Goal: Task Accomplishment & Management: Complete application form

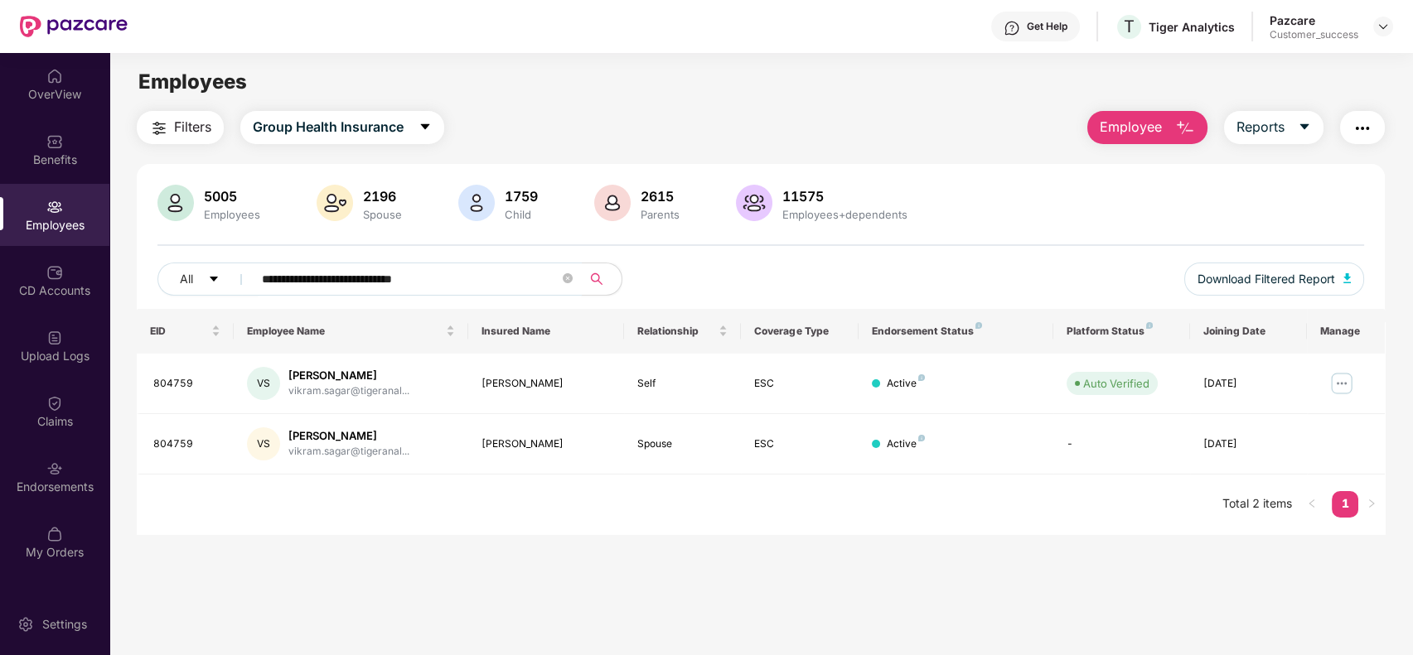
scroll to position [8, 0]
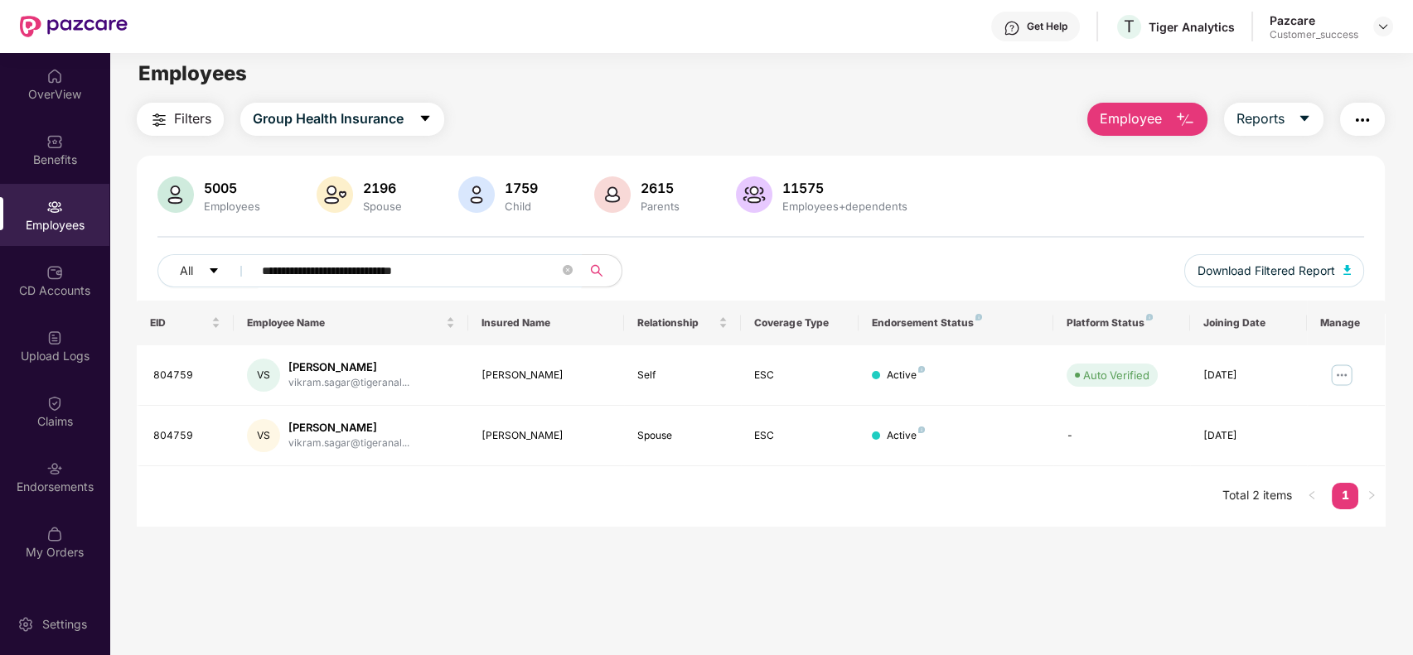
click at [570, 273] on icon "close-circle" at bounding box center [568, 270] width 10 height 10
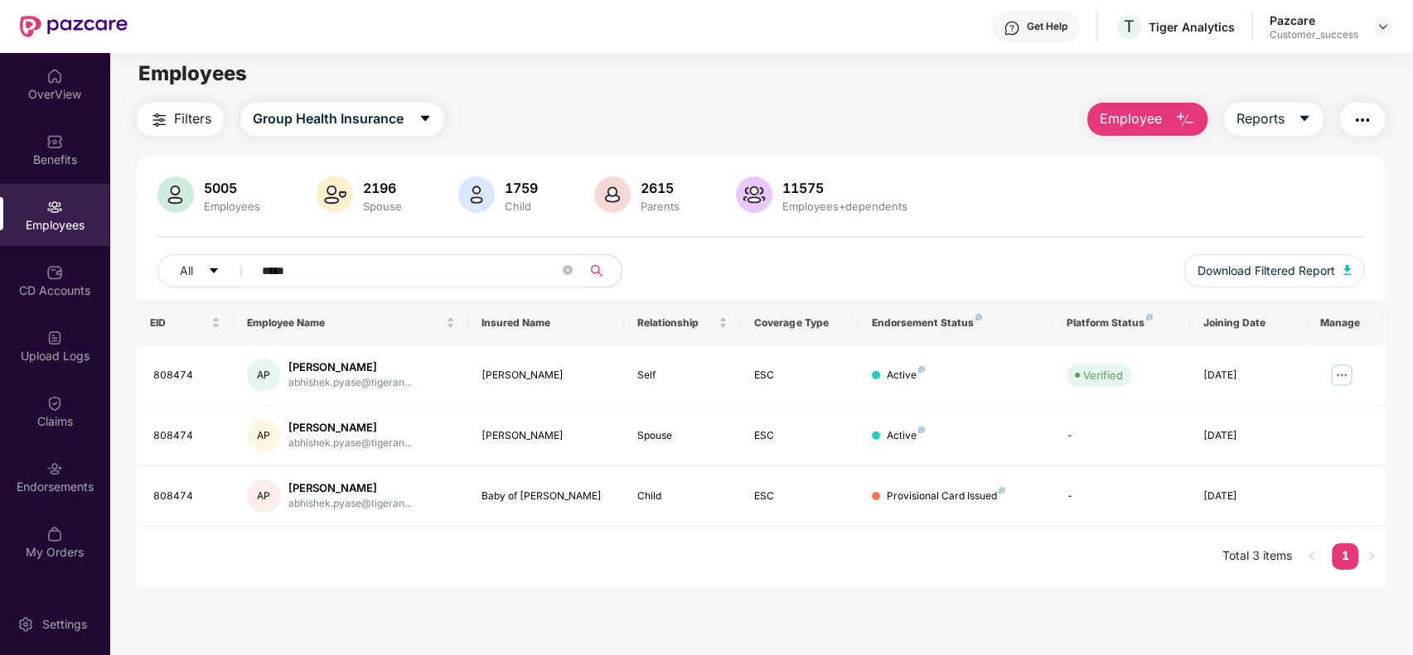
type input "*****"
click at [1381, 22] on img at bounding box center [1382, 26] width 13 height 13
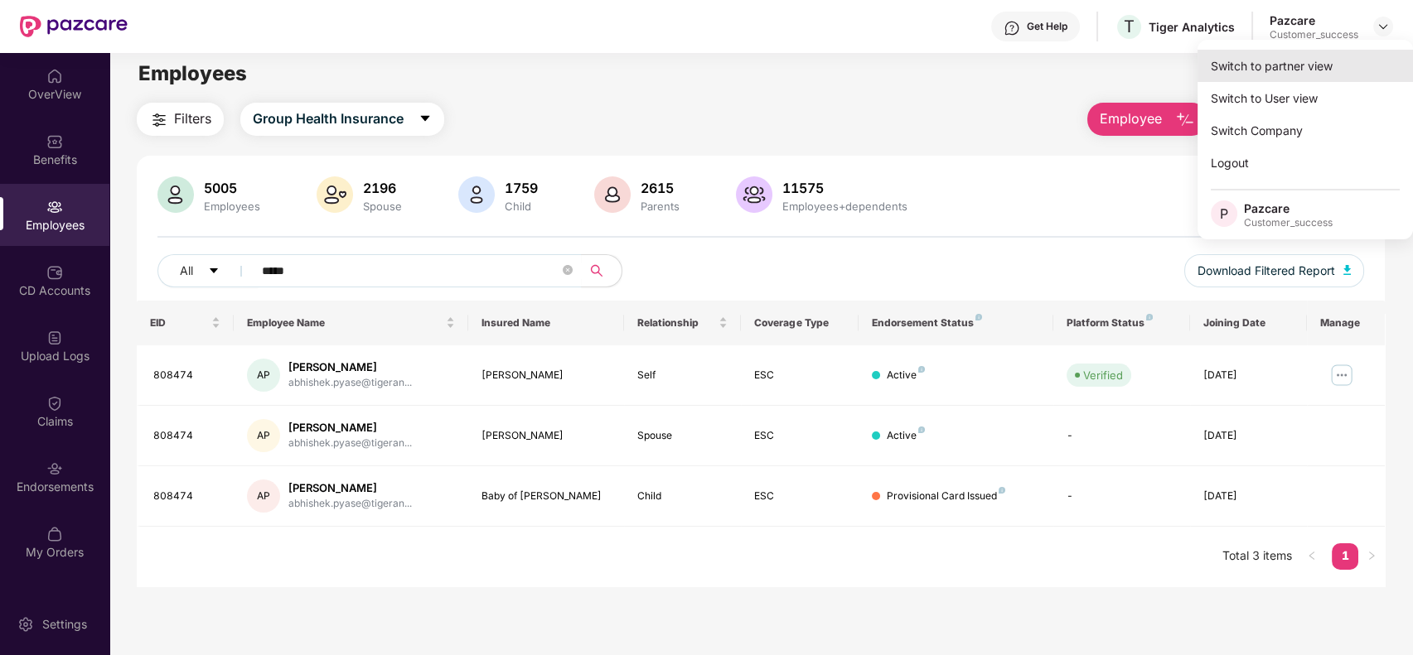
click at [1328, 70] on div "Switch to partner view" at bounding box center [1304, 66] width 215 height 32
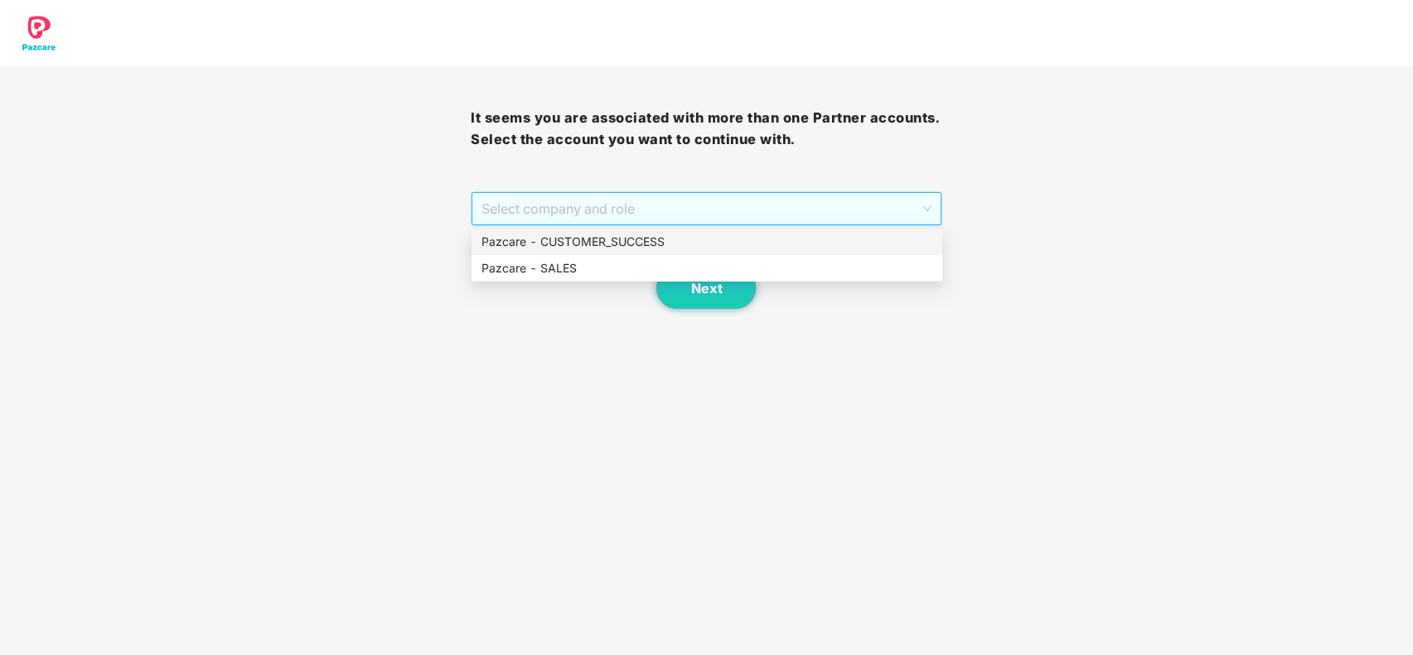
click at [921, 215] on span "Select company and role" at bounding box center [705, 208] width 449 height 31
click at [845, 246] on div "Pazcare - CUSTOMER_SUCCESS" at bounding box center [706, 242] width 451 height 18
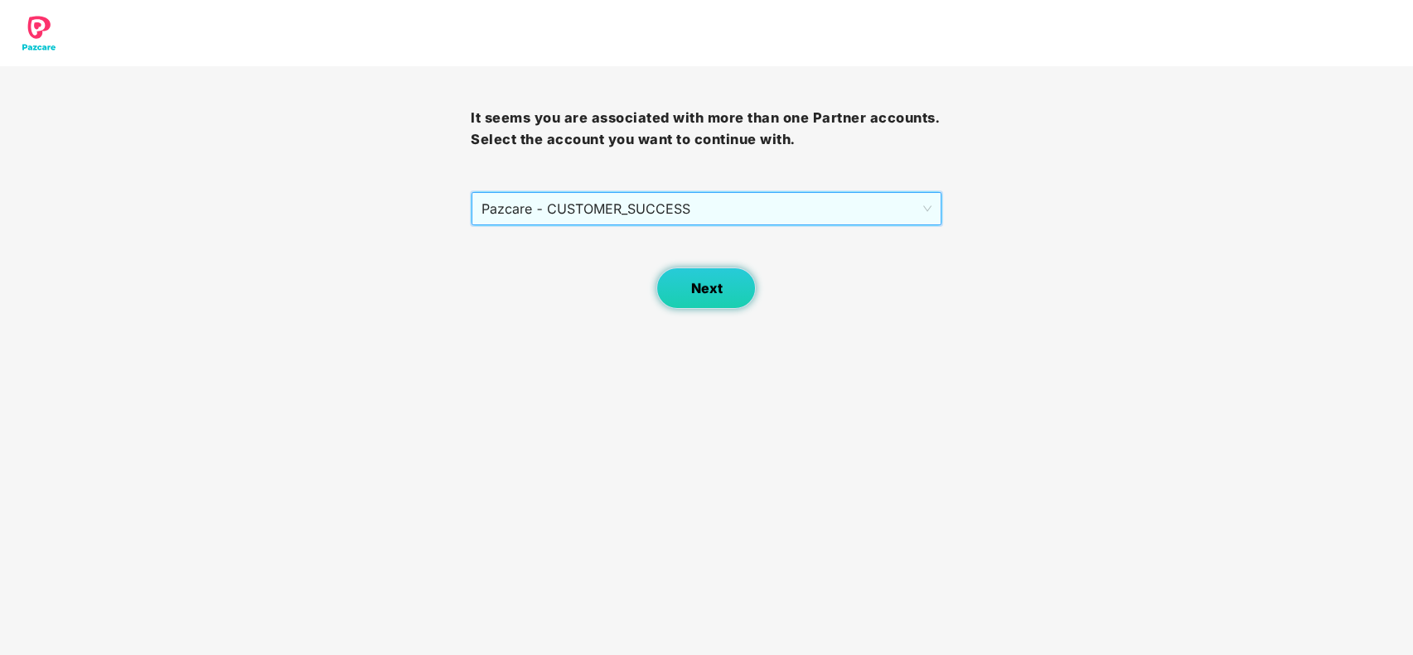
click at [709, 296] on span "Next" at bounding box center [705, 289] width 31 height 16
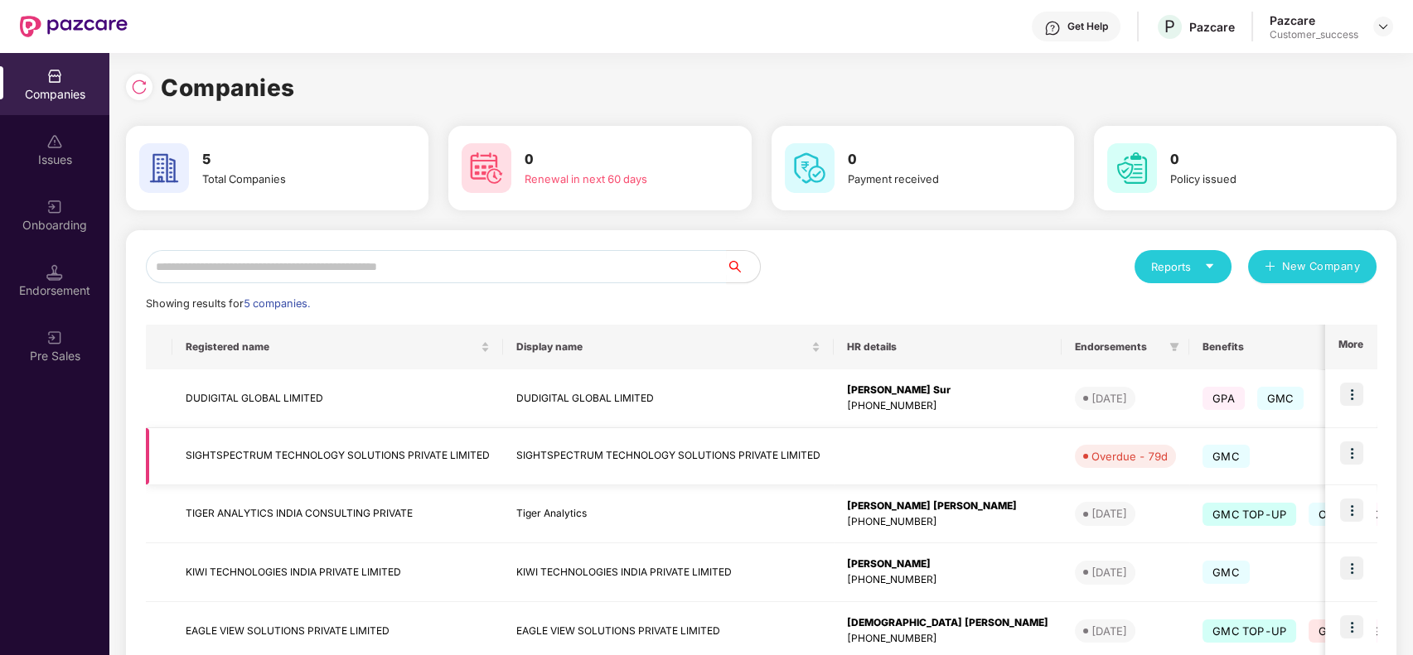
scroll to position [98, 0]
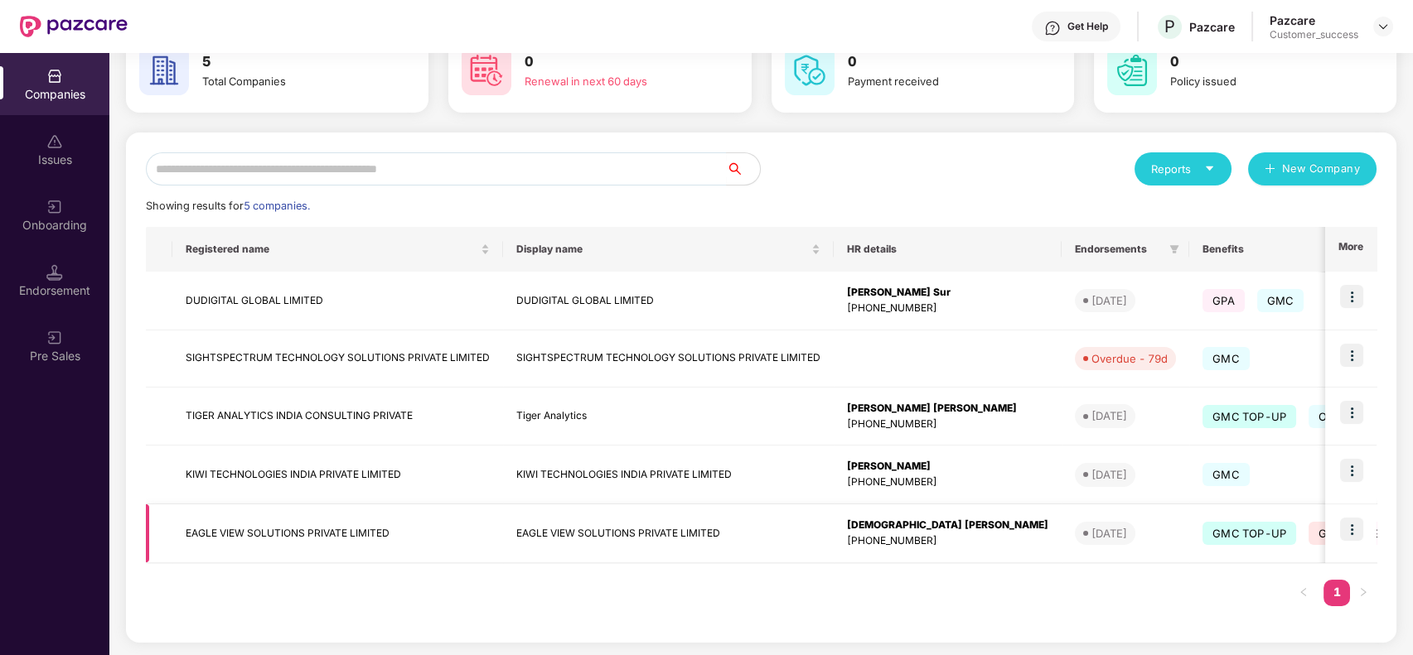
click at [1352, 531] on img at bounding box center [1351, 529] width 23 height 23
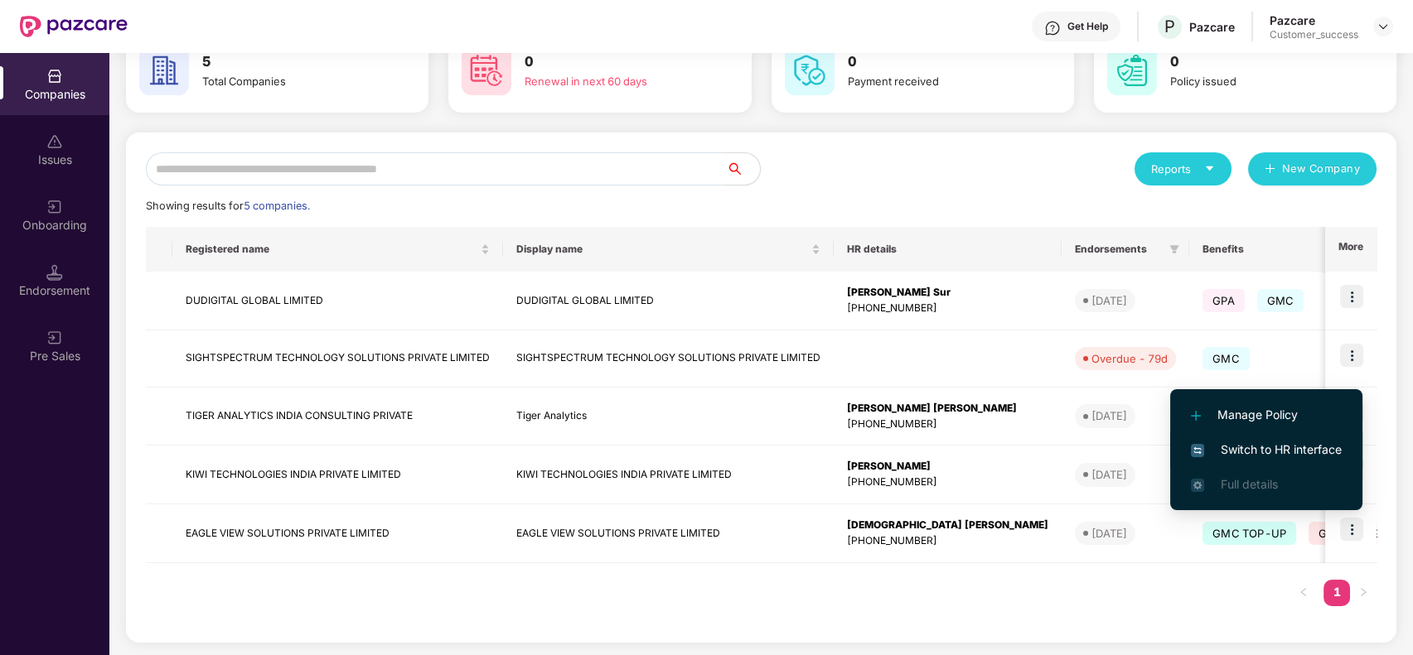
click at [1279, 443] on span "Switch to HR interface" at bounding box center [1266, 450] width 151 height 18
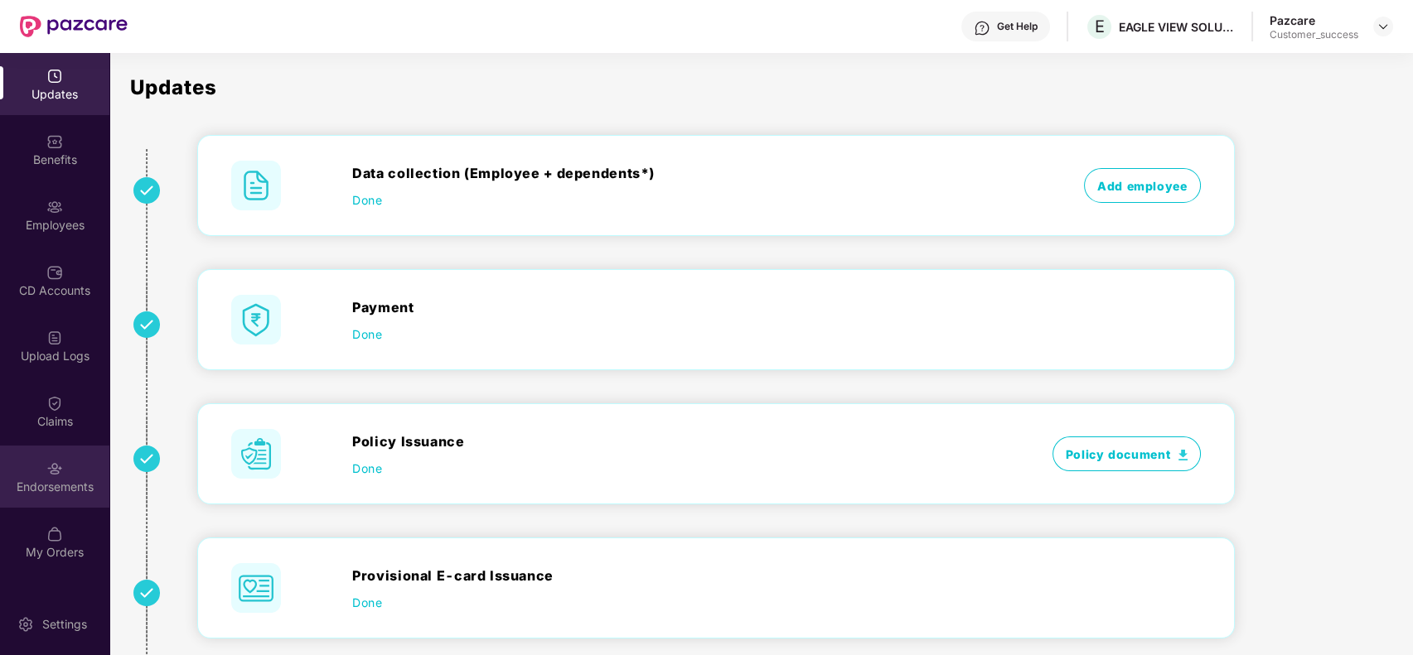
click at [56, 491] on div "Endorsements" at bounding box center [54, 487] width 109 height 17
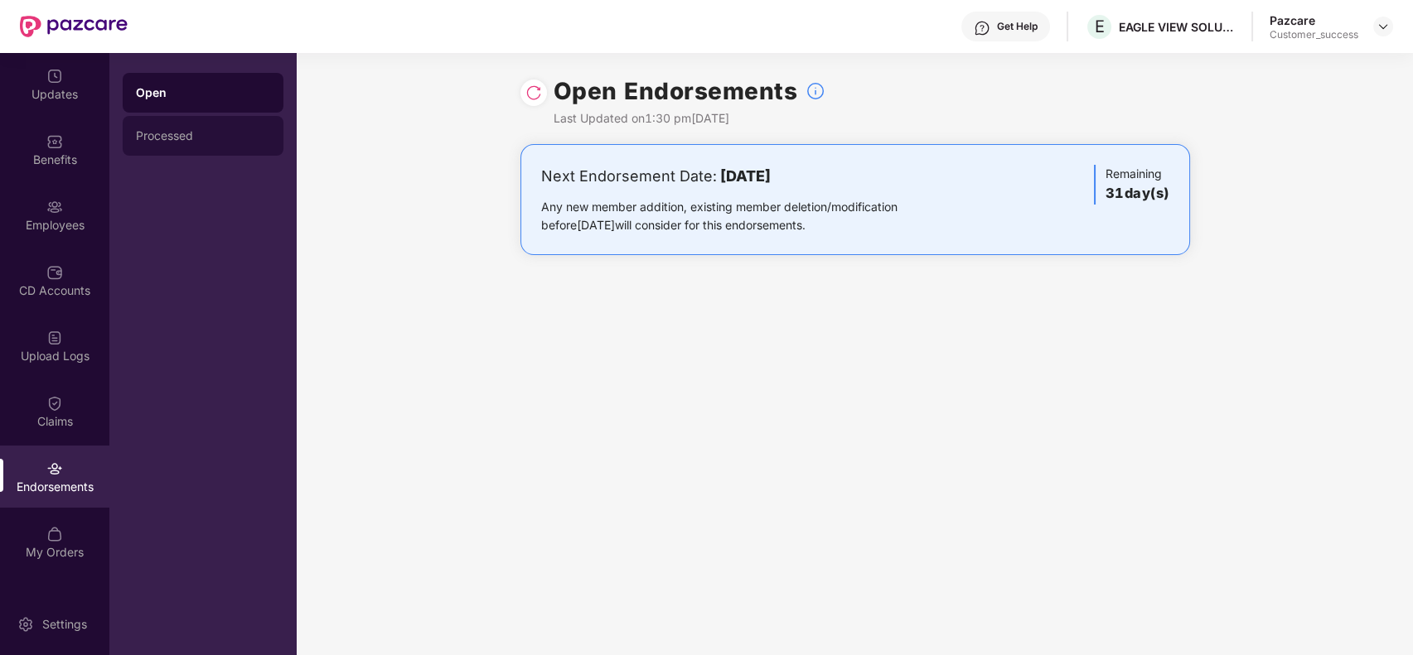
click at [194, 121] on div "Processed" at bounding box center [203, 136] width 161 height 40
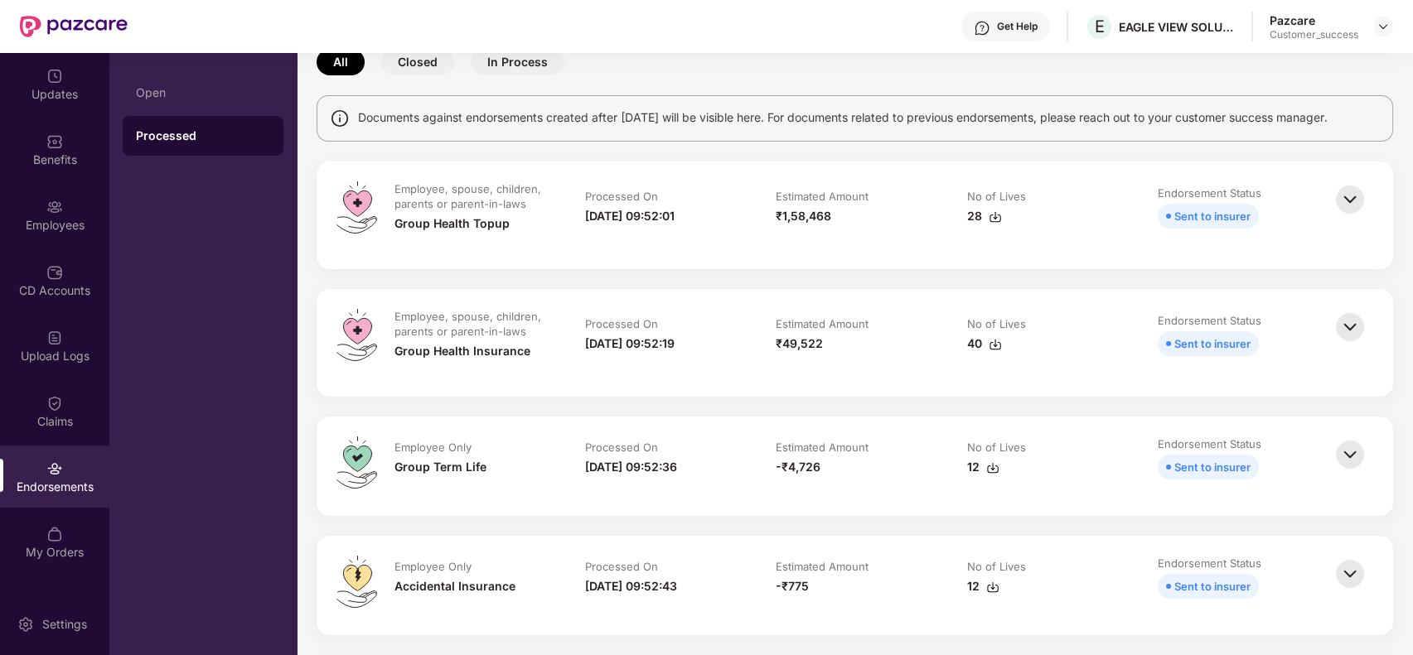
scroll to position [89, 0]
click at [993, 219] on img at bounding box center [995, 216] width 13 height 13
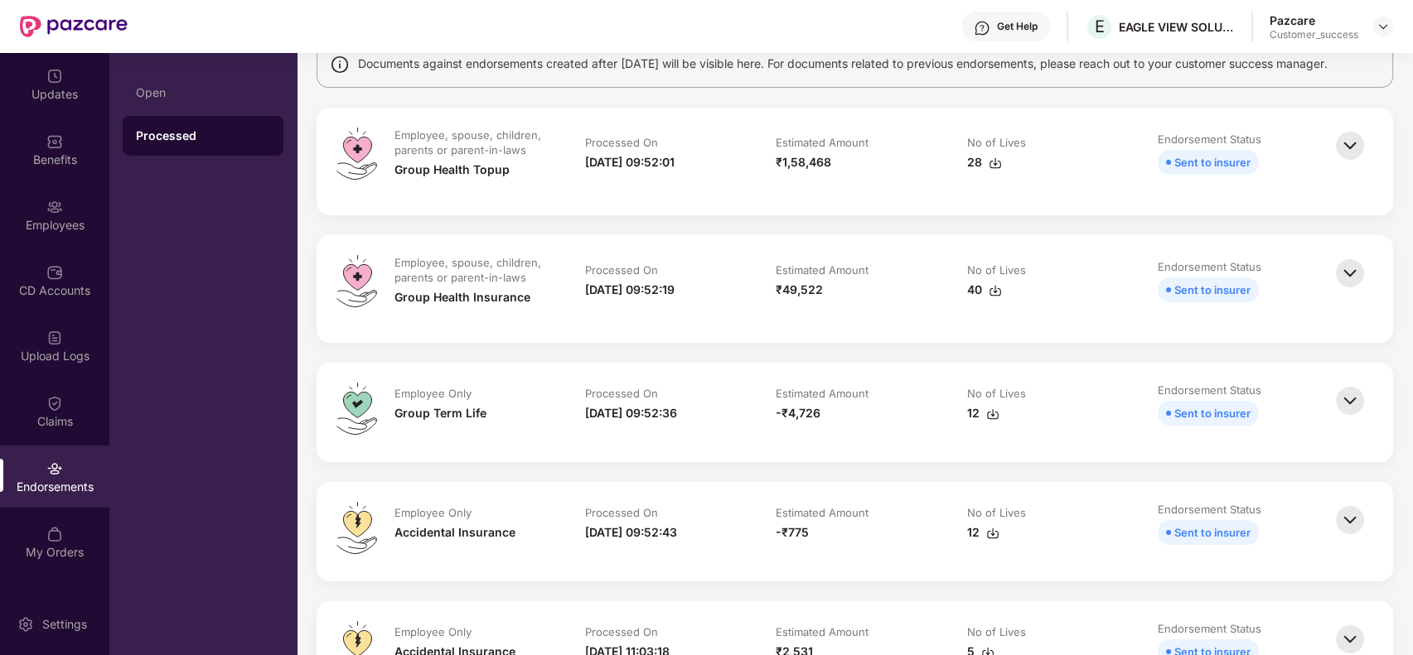
scroll to position [145, 0]
click at [658, 398] on div "Processed On" at bounding box center [663, 394] width 157 height 18
click at [994, 288] on img at bounding box center [995, 289] width 13 height 13
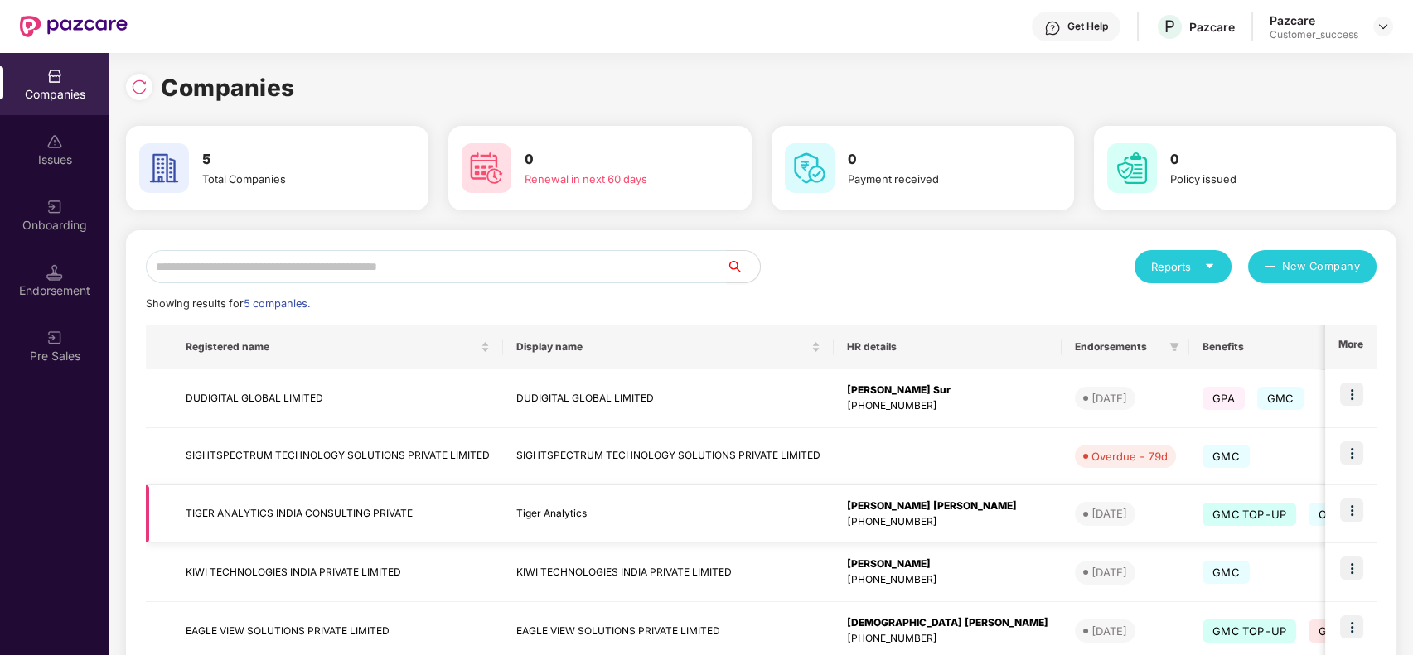
scroll to position [98, 0]
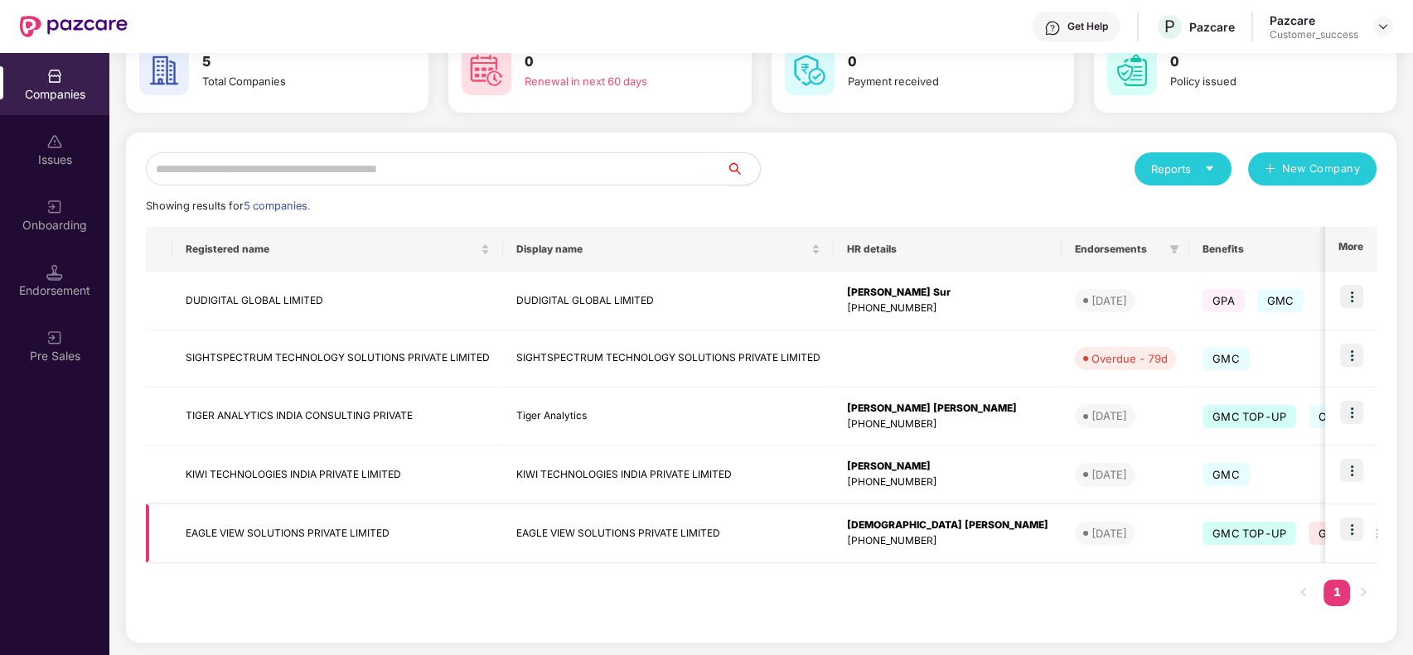
click at [1352, 529] on img at bounding box center [1351, 529] width 23 height 23
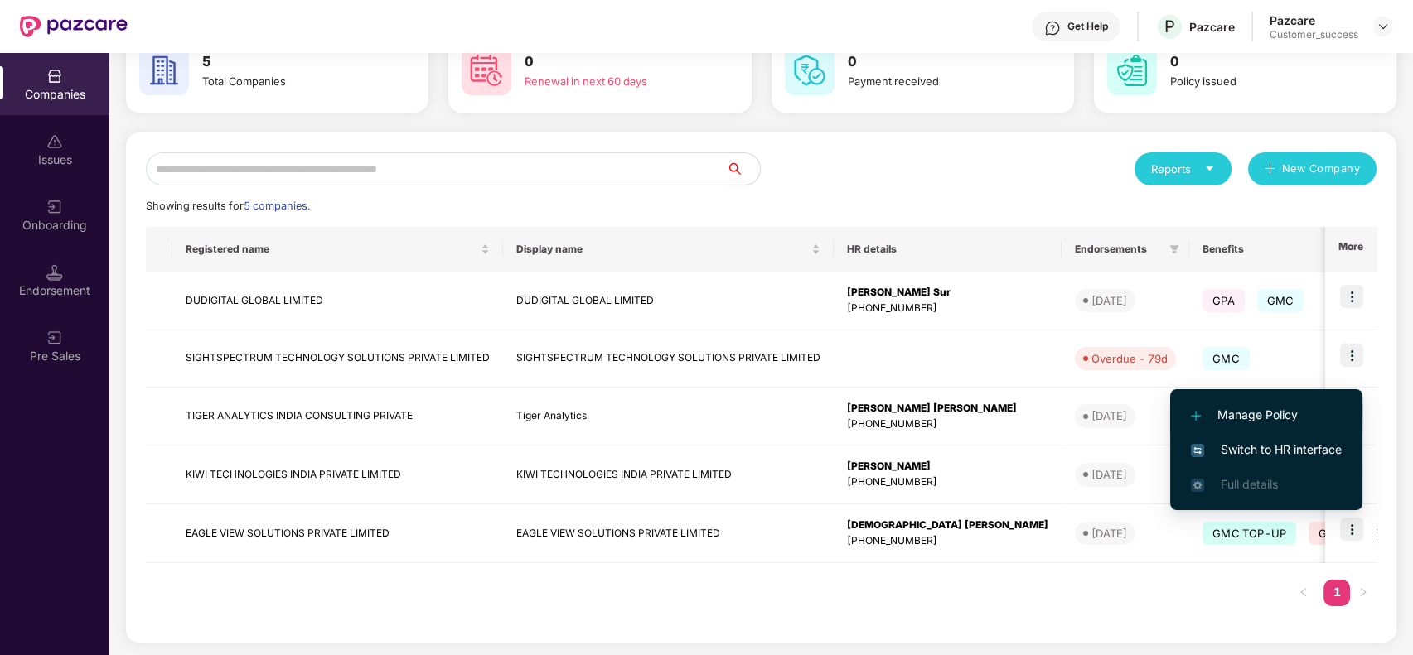
click at [1268, 417] on span "Manage Policy" at bounding box center [1266, 415] width 151 height 18
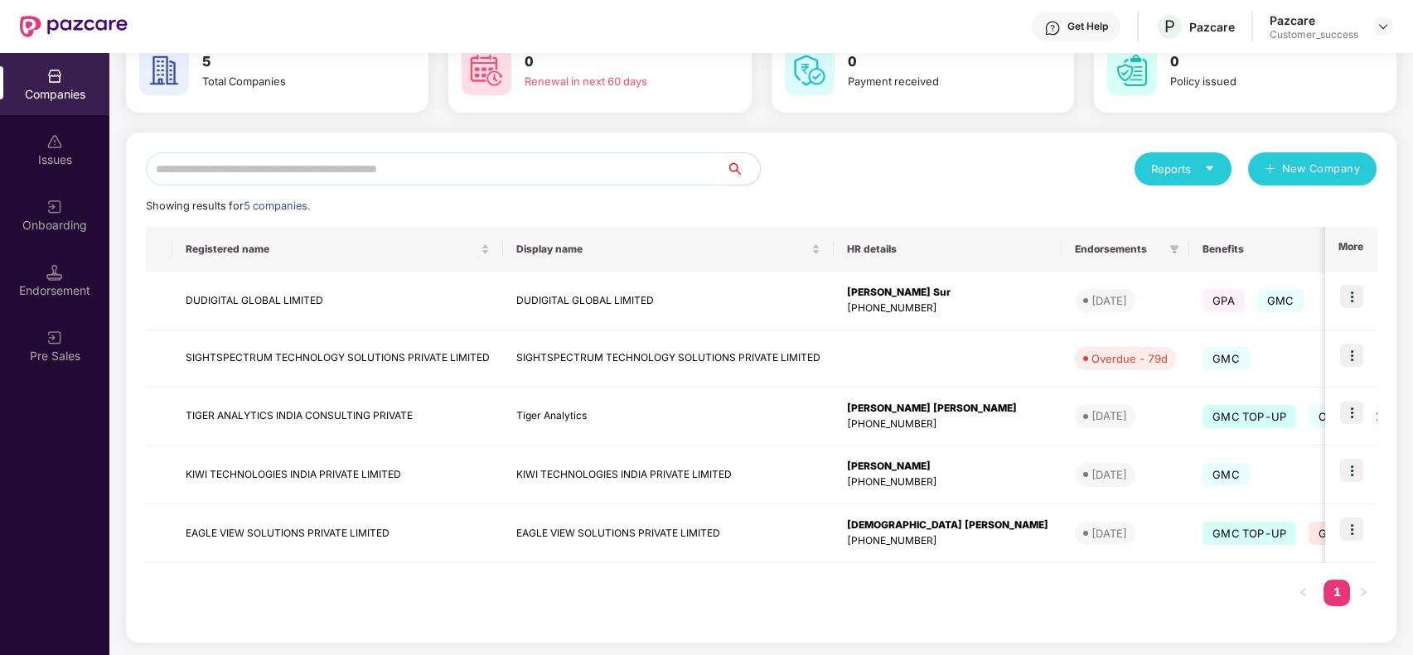
scroll to position [29, 0]
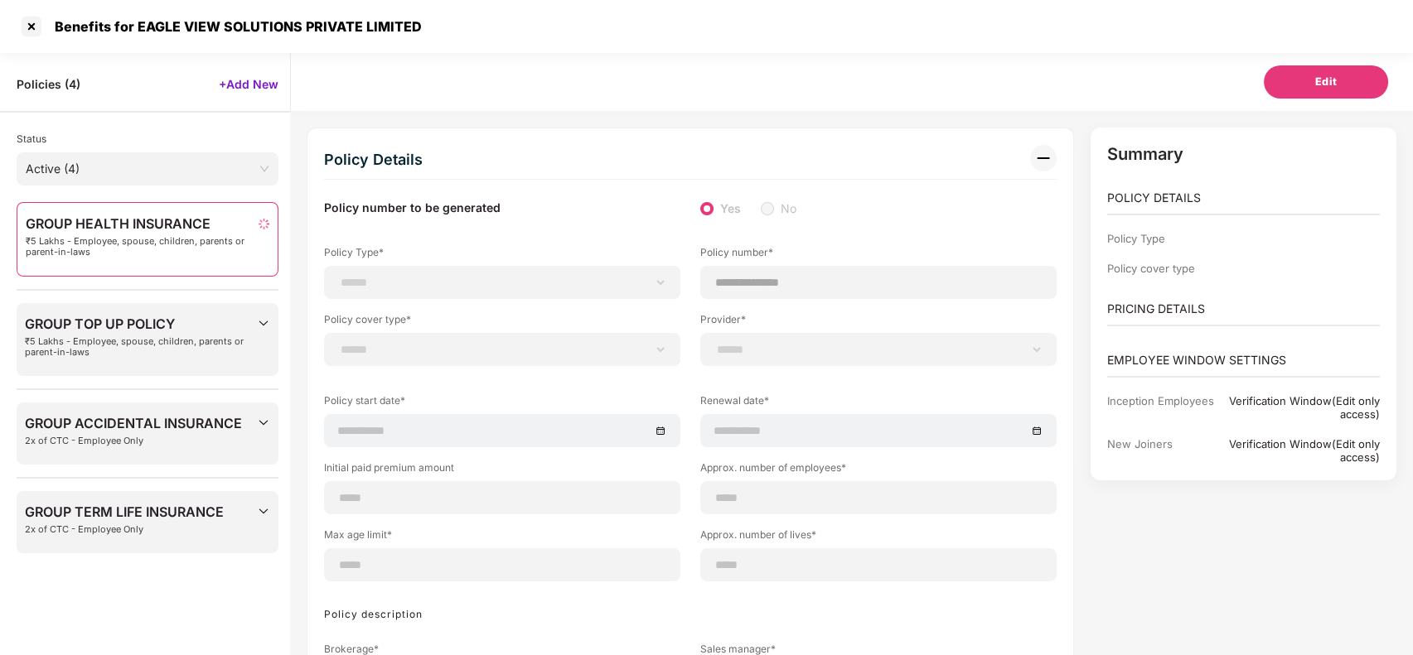
select select "**********"
select select "*"
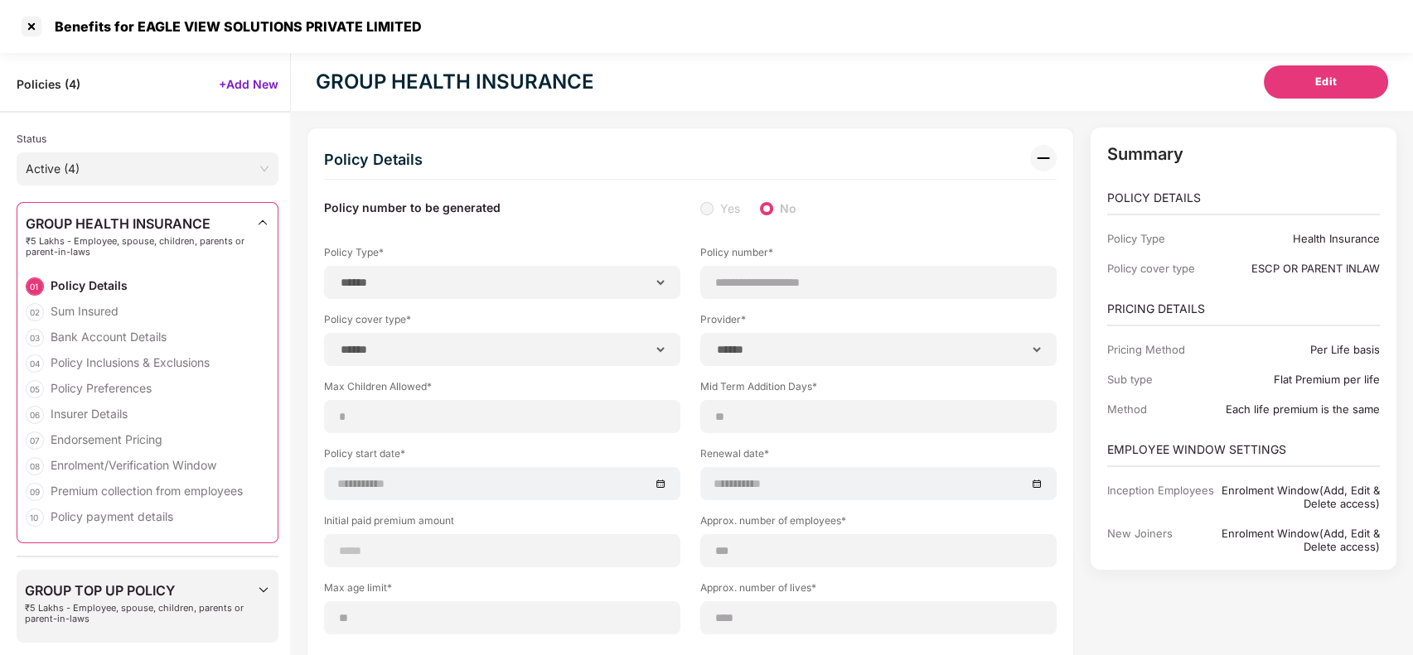
select select "**********"
type input "**********"
select select "**********"
type input "**********"
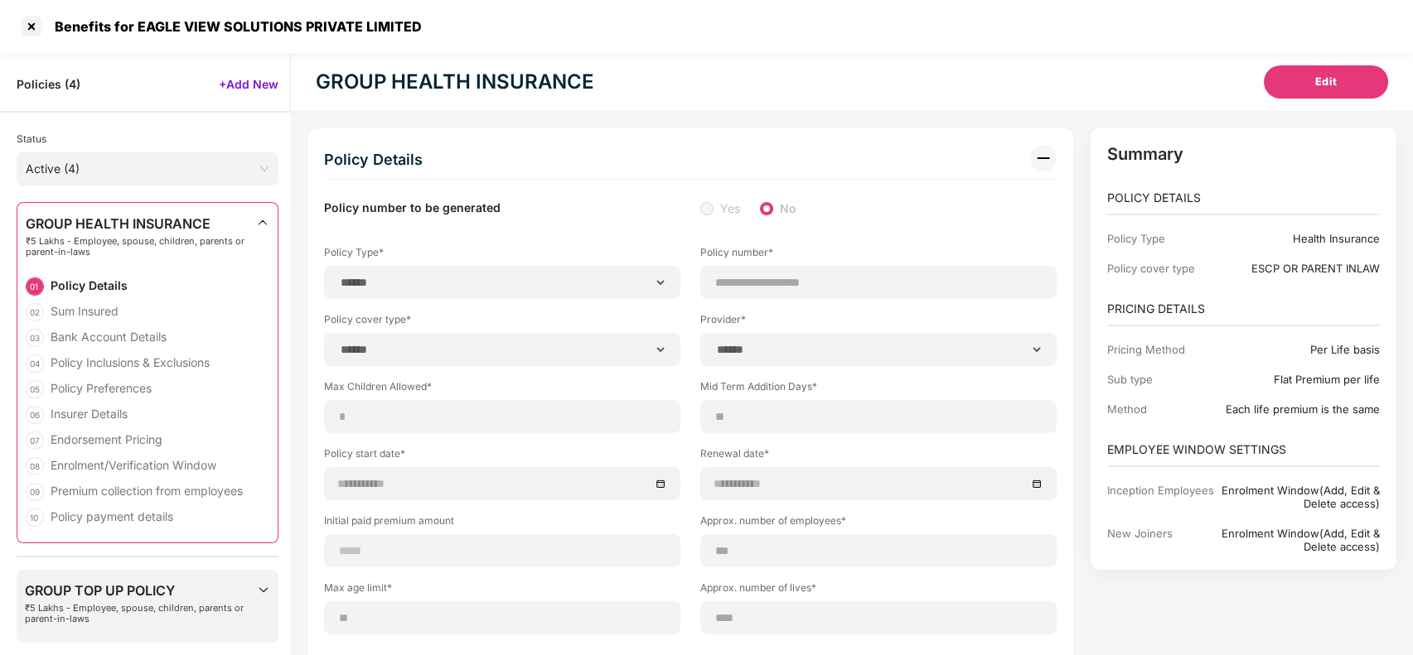
type input "***"
type input "**"
type input "****"
type input "*"
type input "**********"
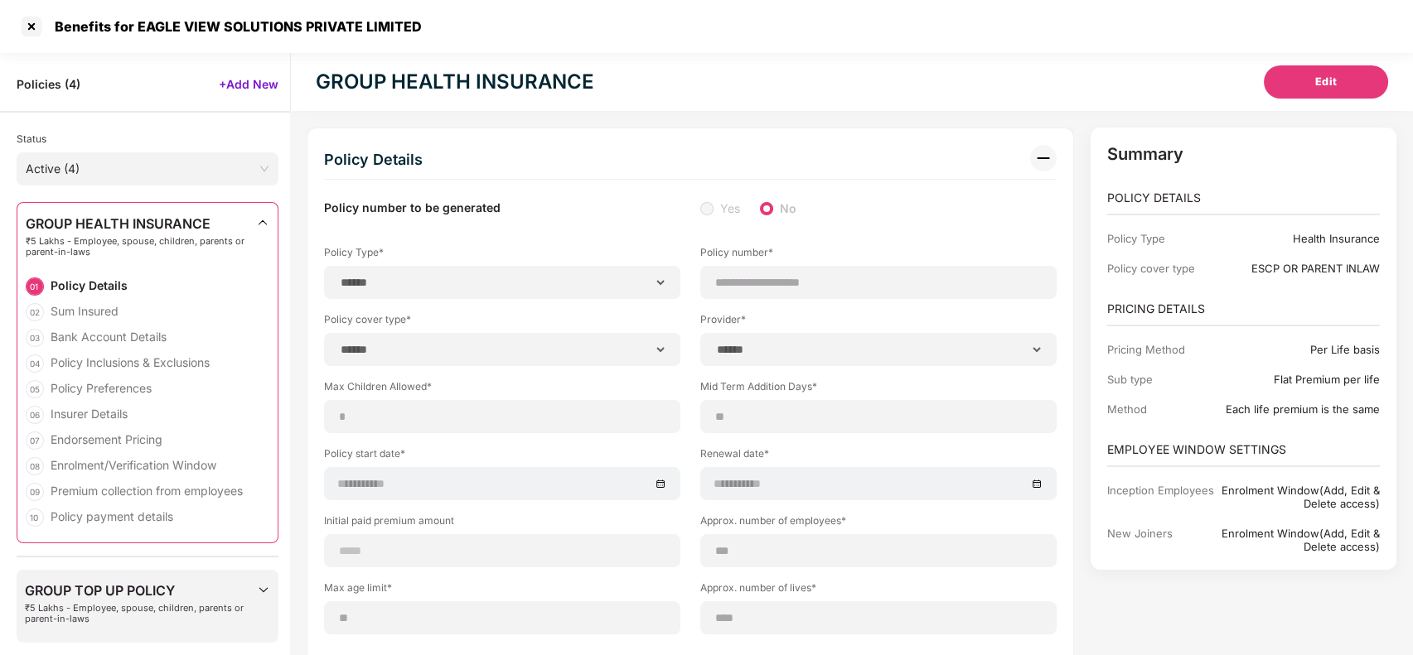
select select "*****"
type input "******"
type input "**********"
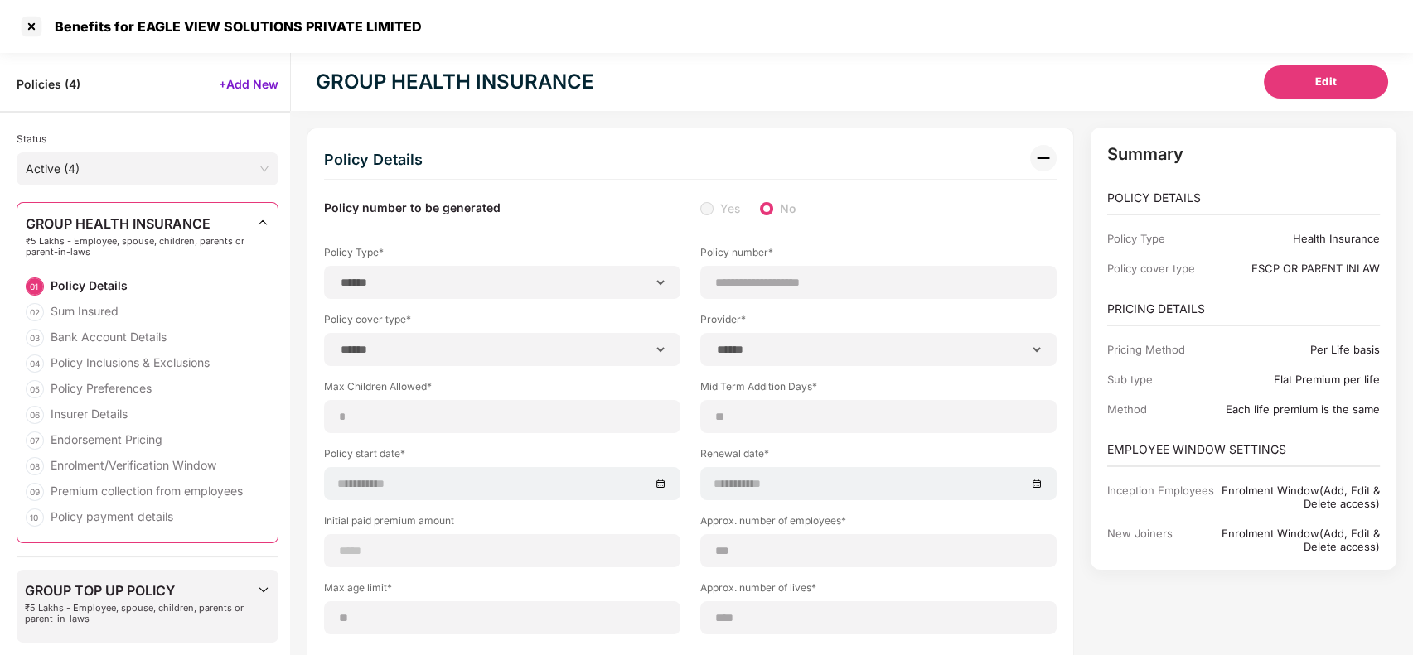
select select "******"
type input "********"
select select "********"
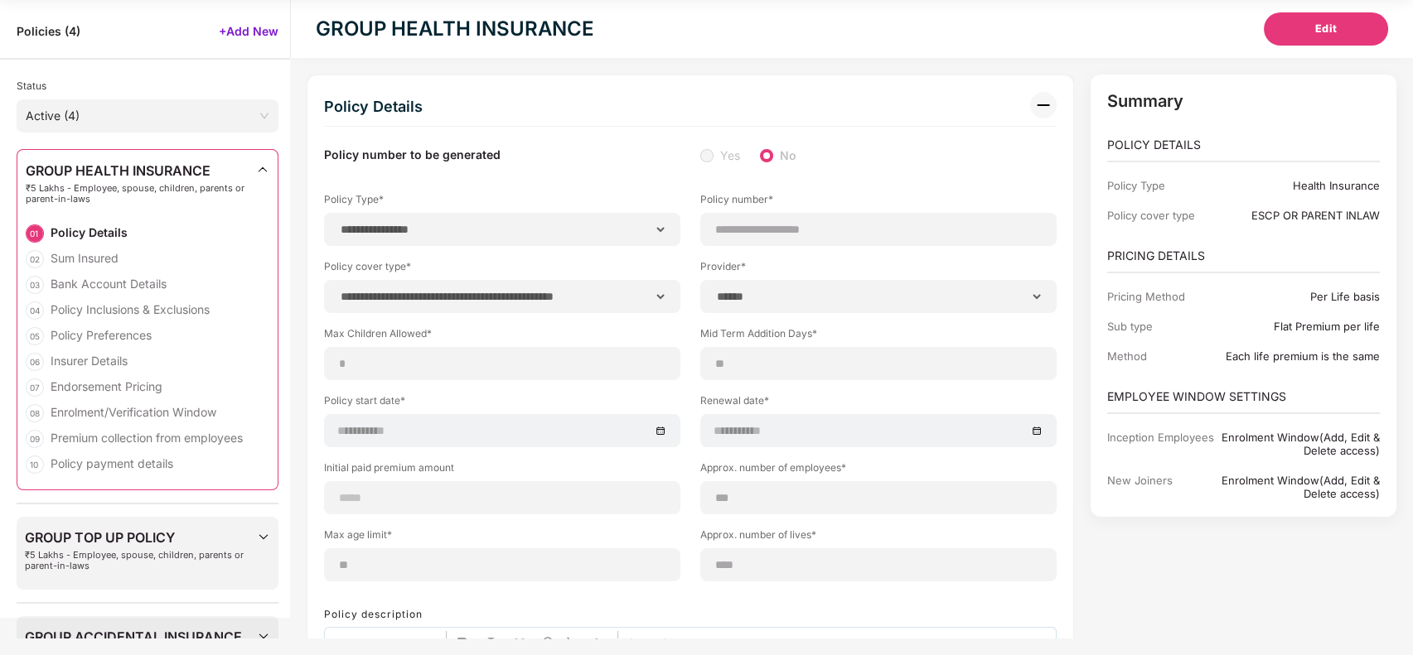
select select "********"
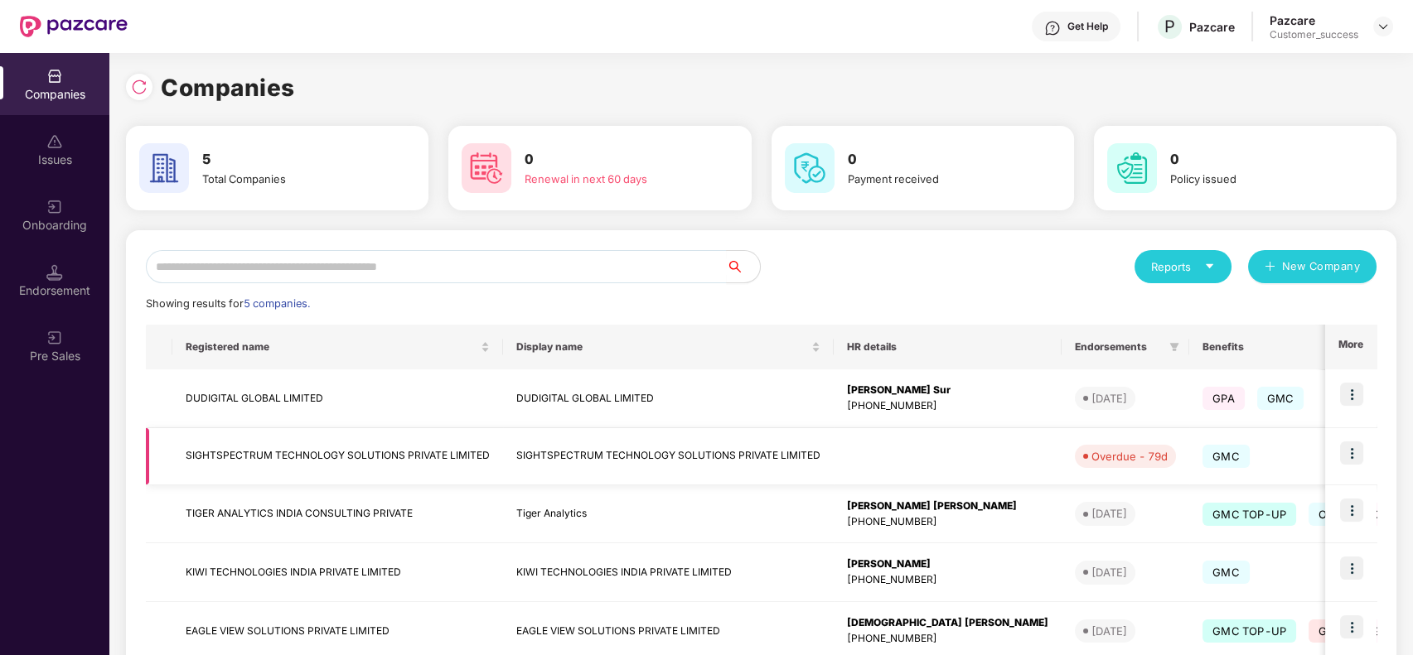
scroll to position [98, 0]
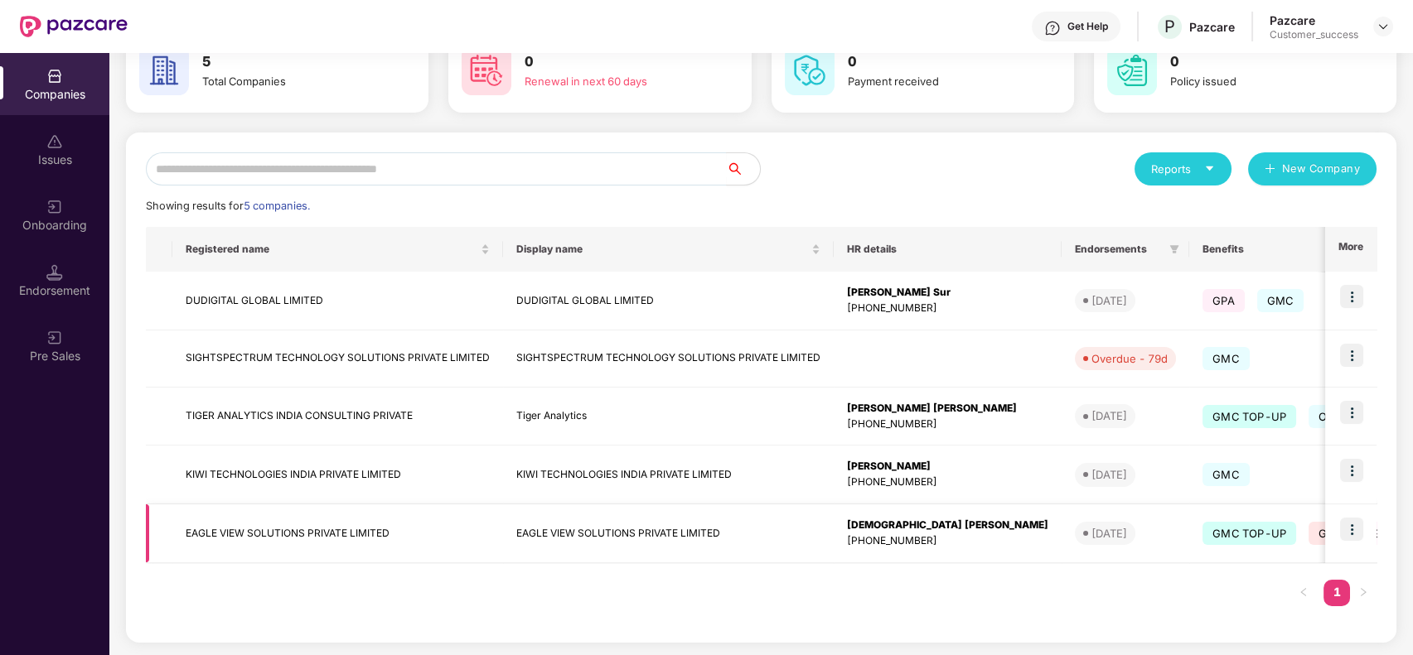
click at [1340, 522] on img at bounding box center [1351, 529] width 23 height 23
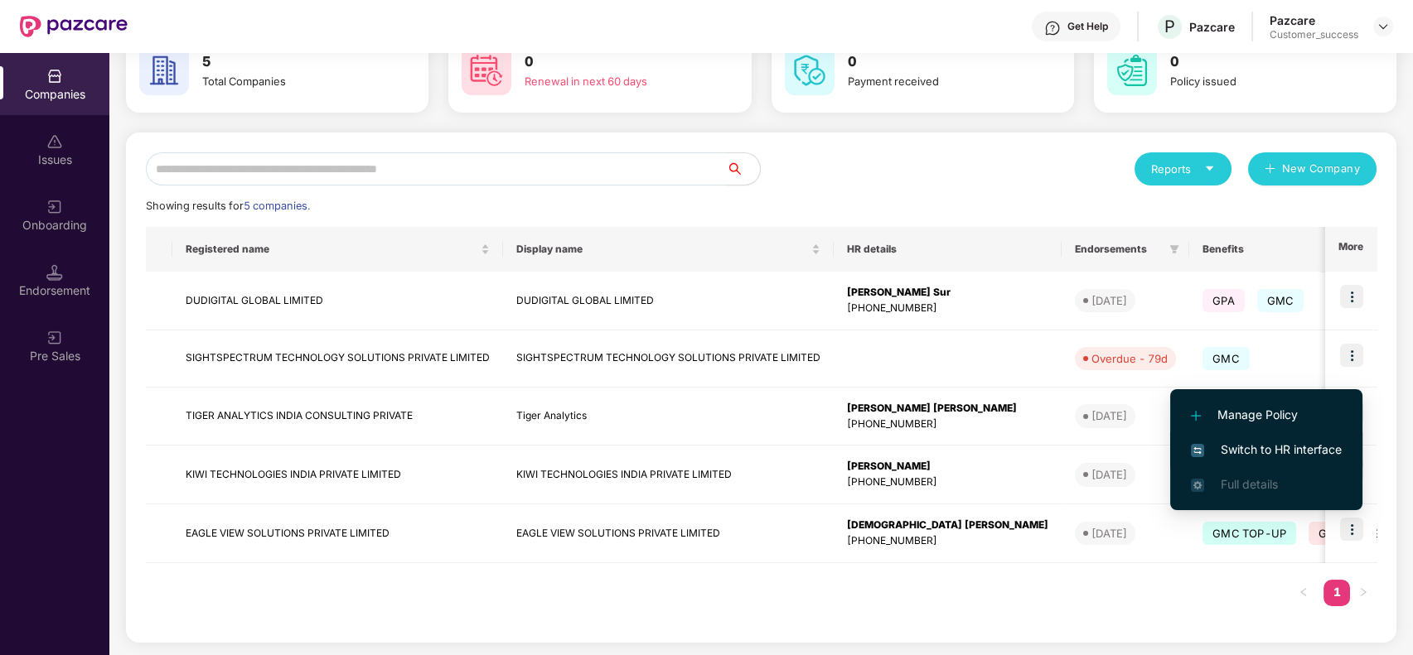
click at [1286, 447] on span "Switch to HR interface" at bounding box center [1266, 450] width 151 height 18
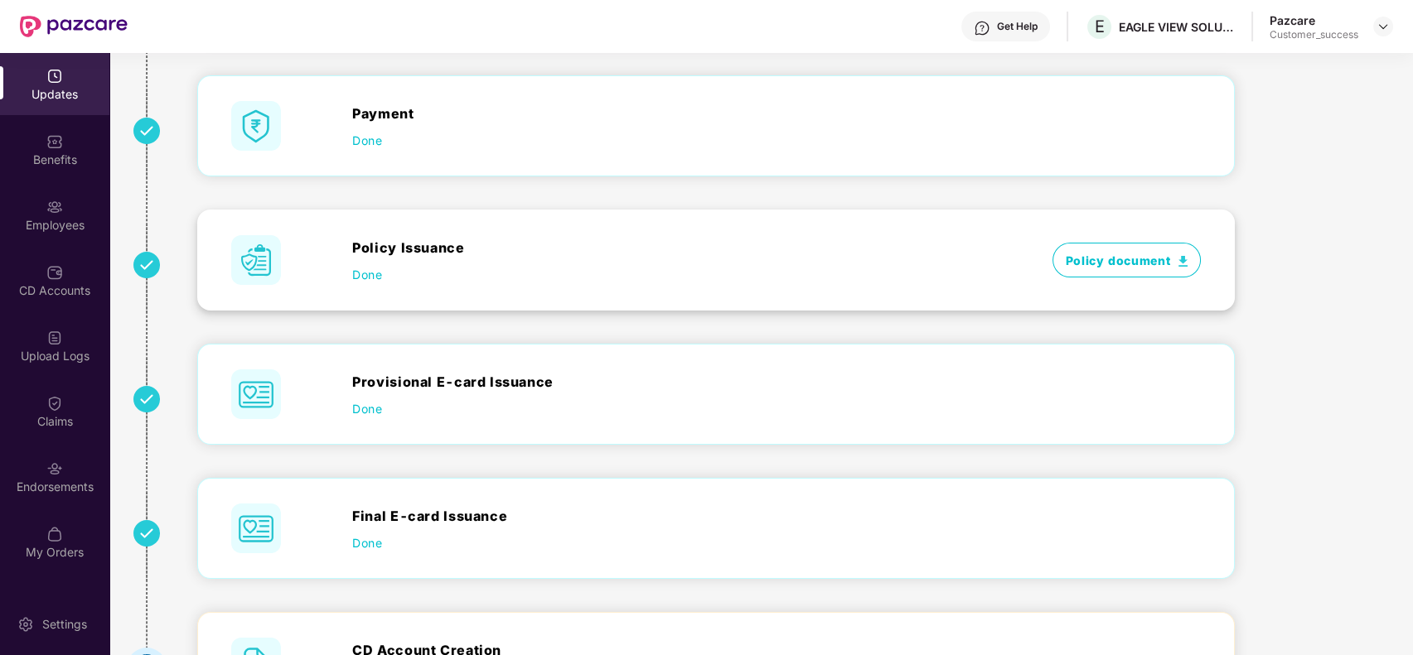
scroll to position [289, 0]
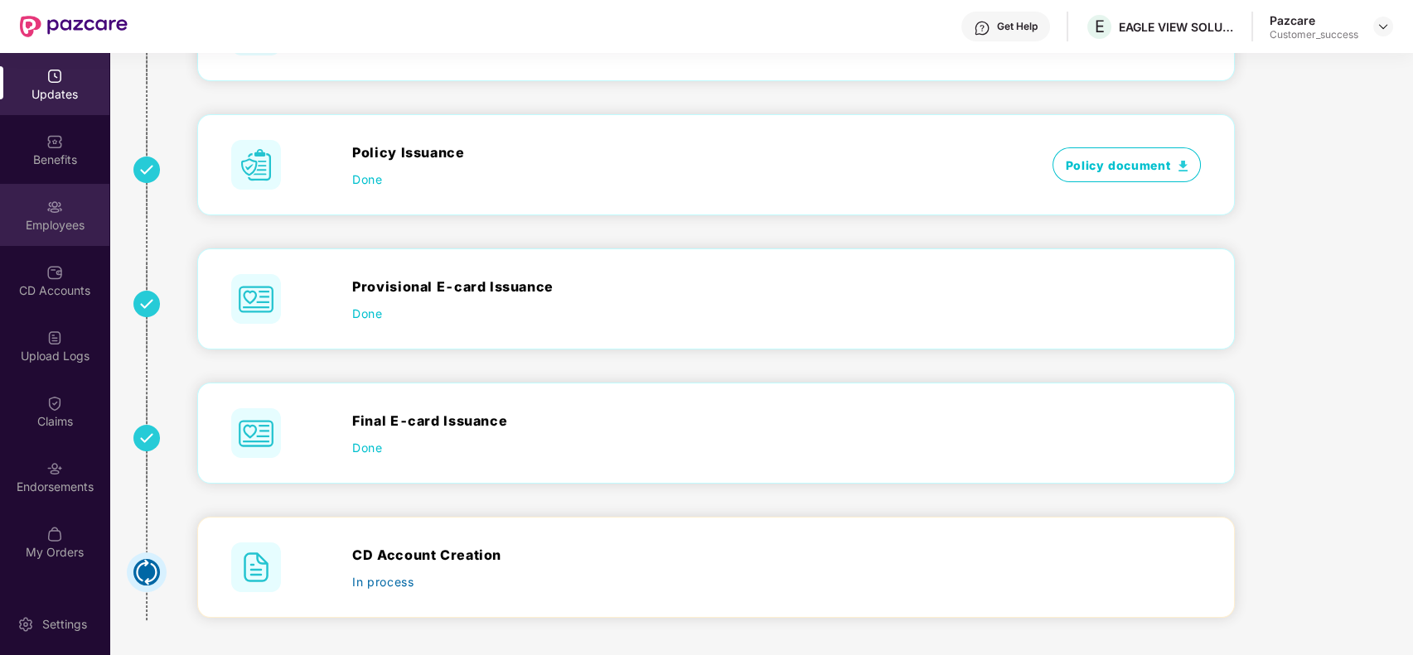
click at [72, 235] on div "Employees" at bounding box center [54, 215] width 109 height 62
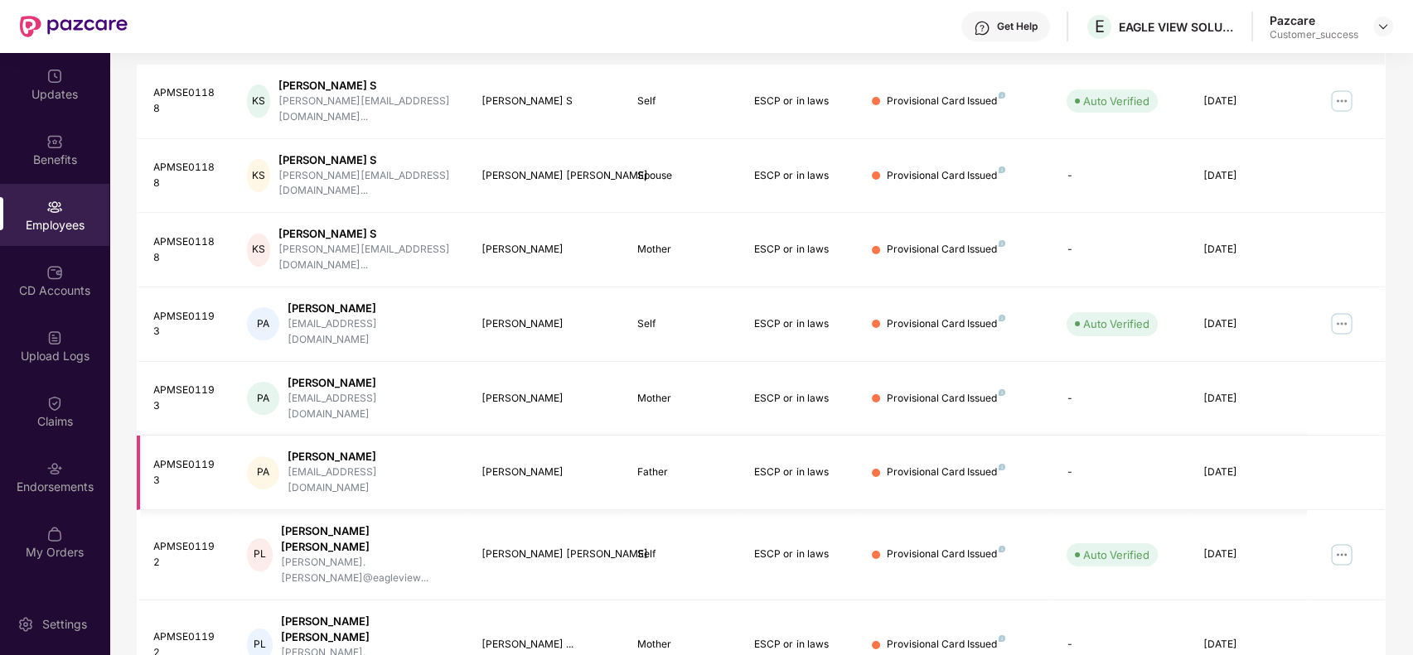
scroll to position [0, 0]
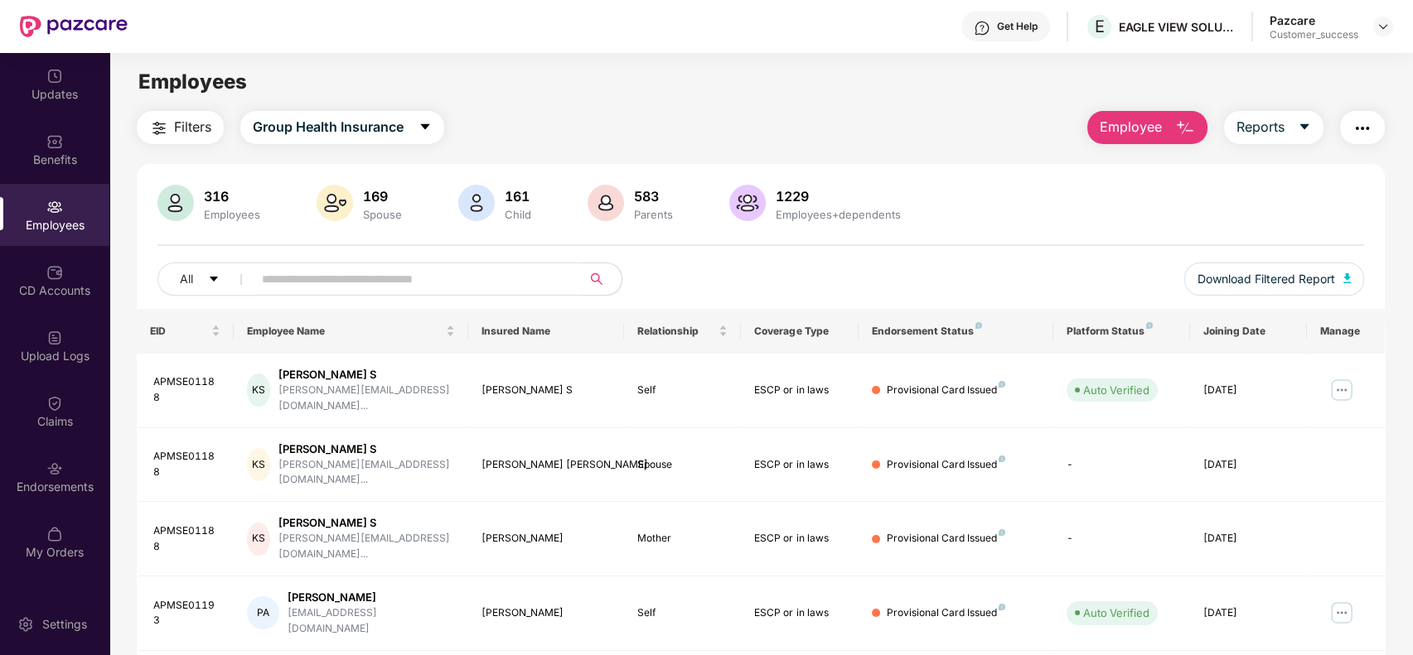
click at [1147, 131] on span "Employee" at bounding box center [1131, 127] width 62 height 21
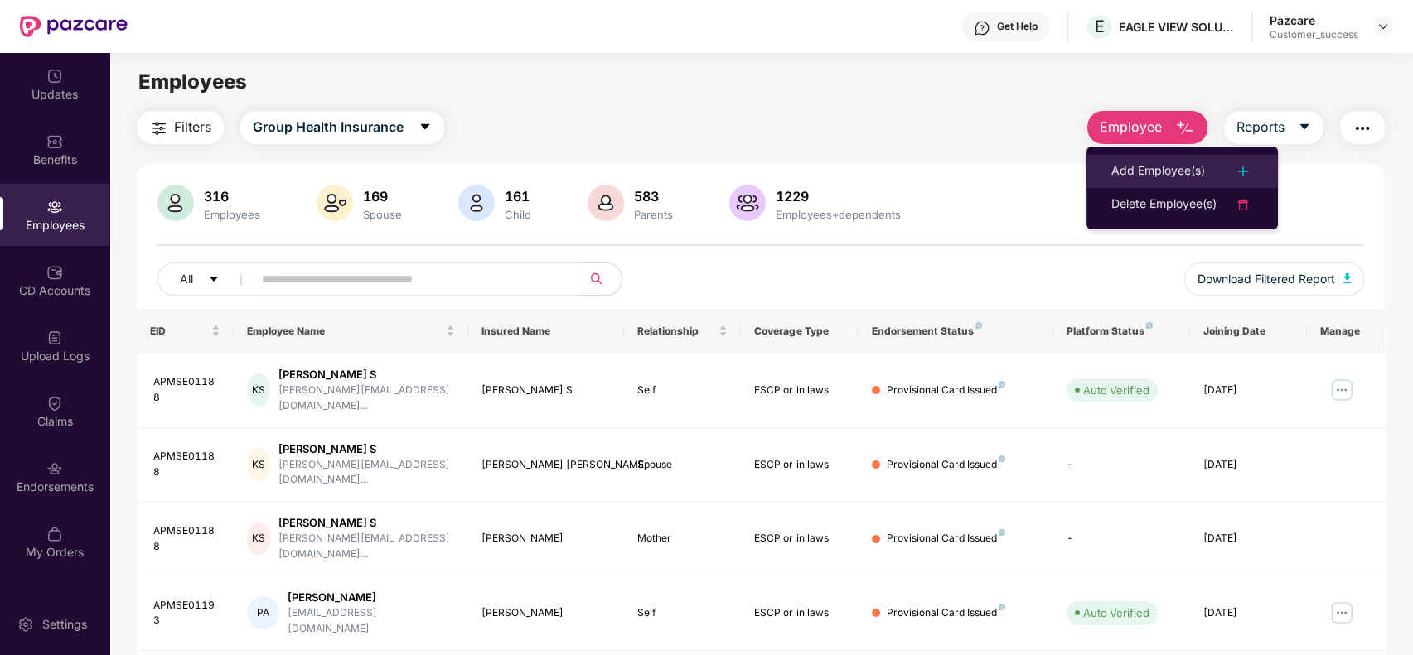
click at [1145, 165] on div "Add Employee(s)" at bounding box center [1158, 172] width 94 height 20
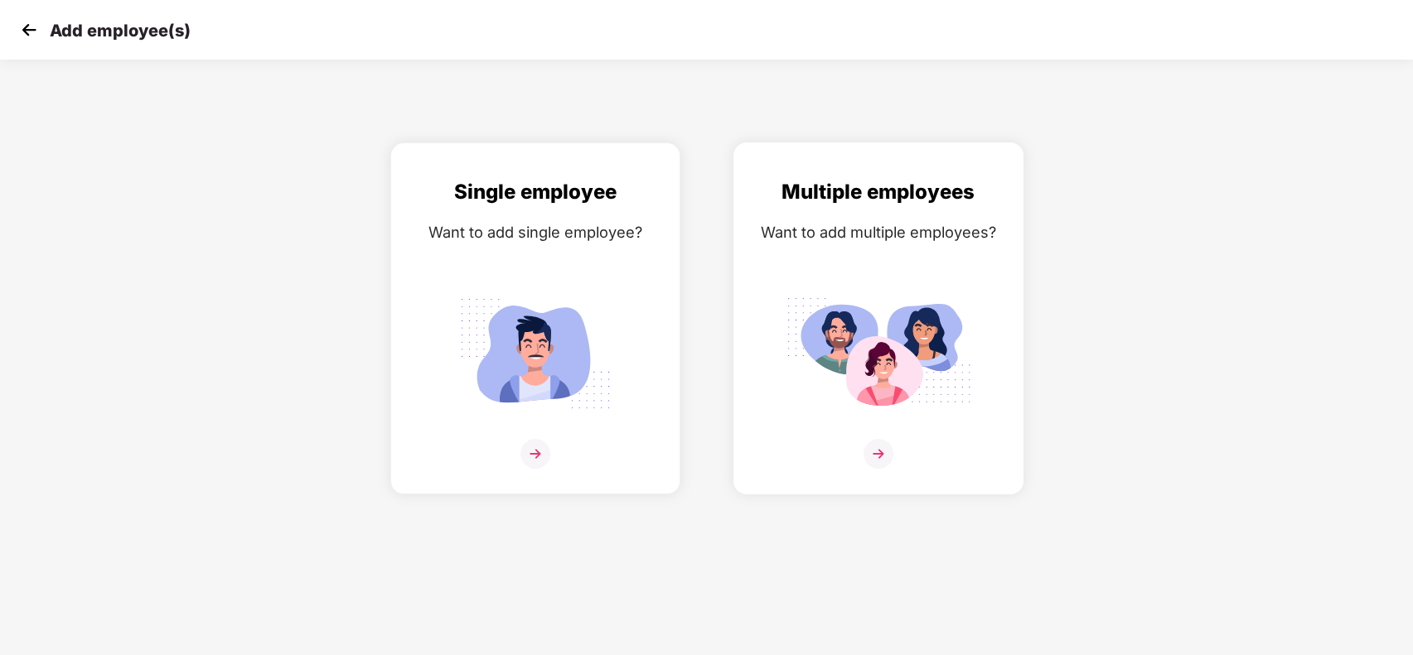
click at [908, 331] on img at bounding box center [879, 353] width 186 height 129
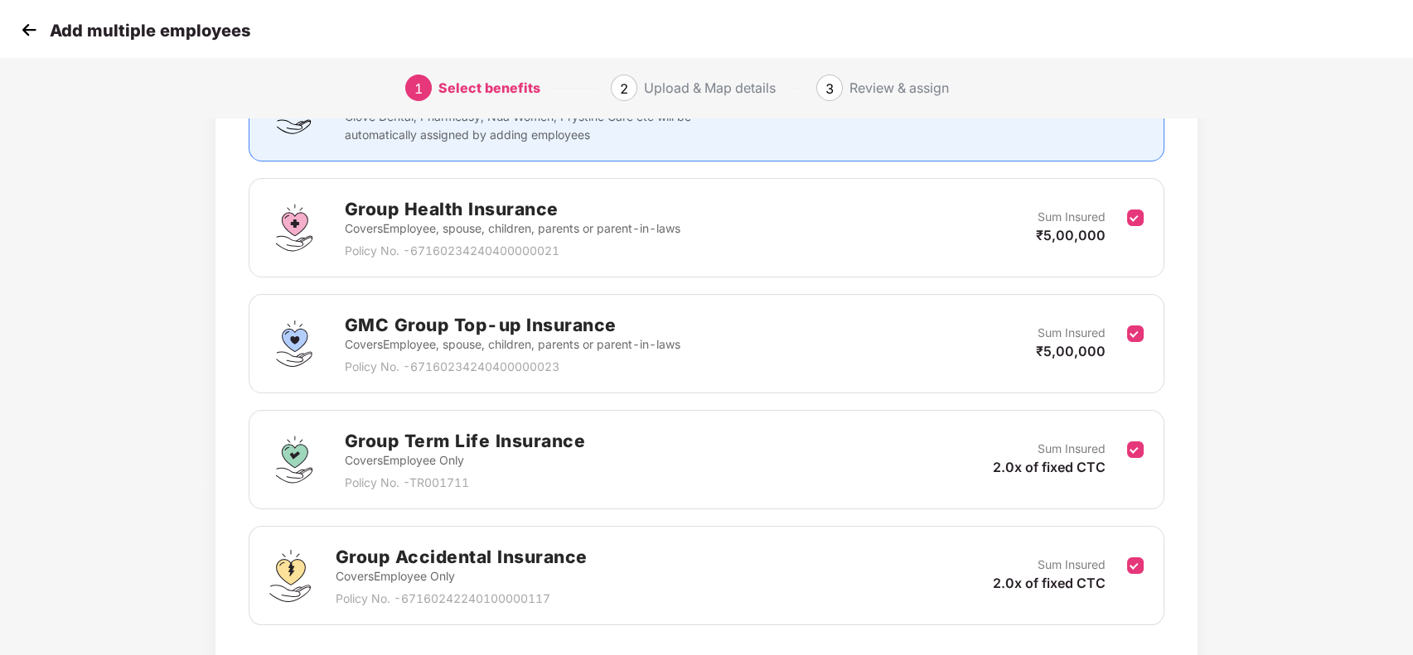
scroll to position [285, 0]
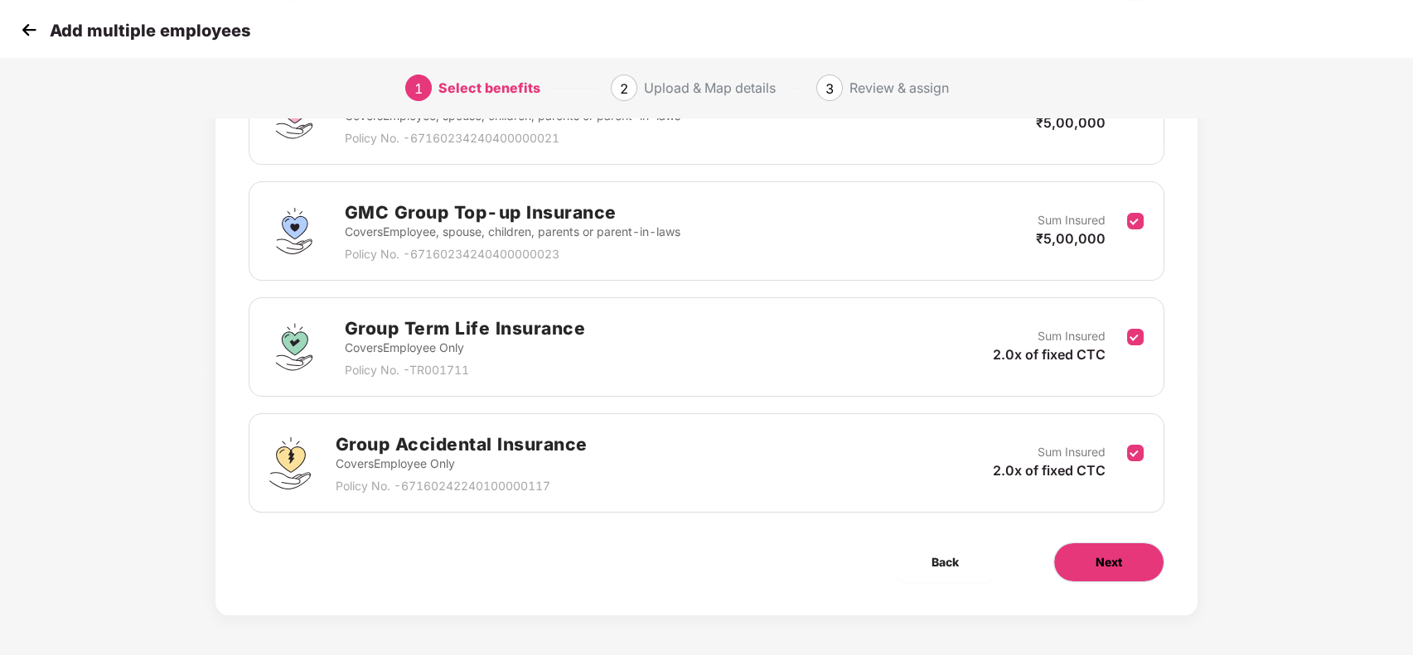
click at [1100, 561] on span "Next" at bounding box center [1109, 563] width 27 height 18
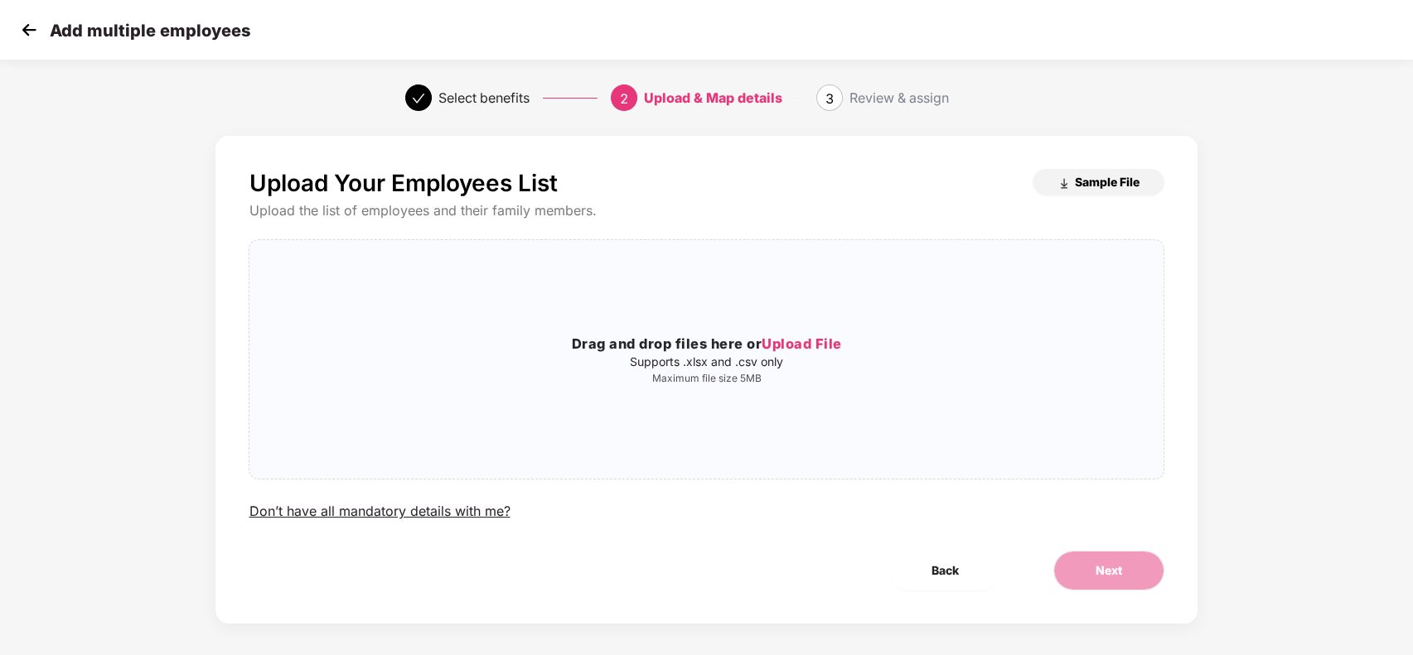
click at [1081, 173] on button "Sample File" at bounding box center [1099, 182] width 132 height 27
click at [27, 42] on img at bounding box center [29, 29] width 25 height 25
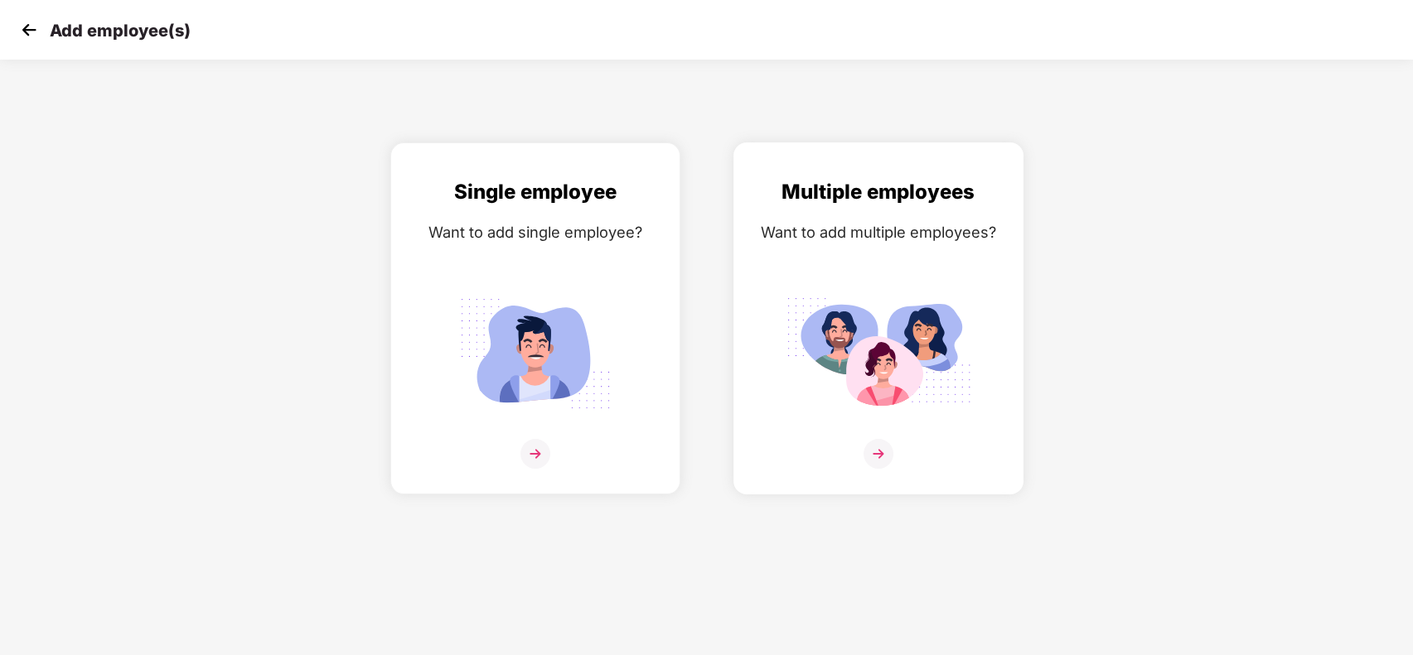
click at [781, 356] on div "Multiple employees Want to add multiple employees?" at bounding box center [878, 333] width 255 height 313
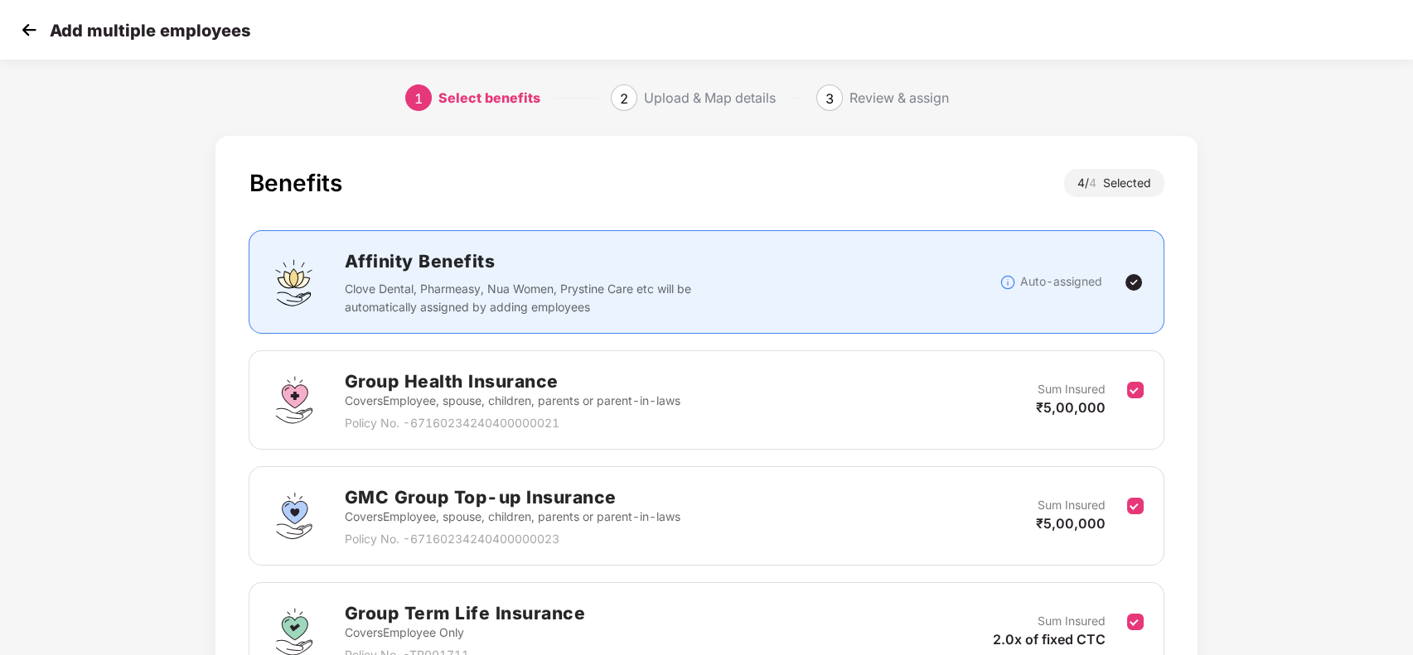
scroll to position [285, 0]
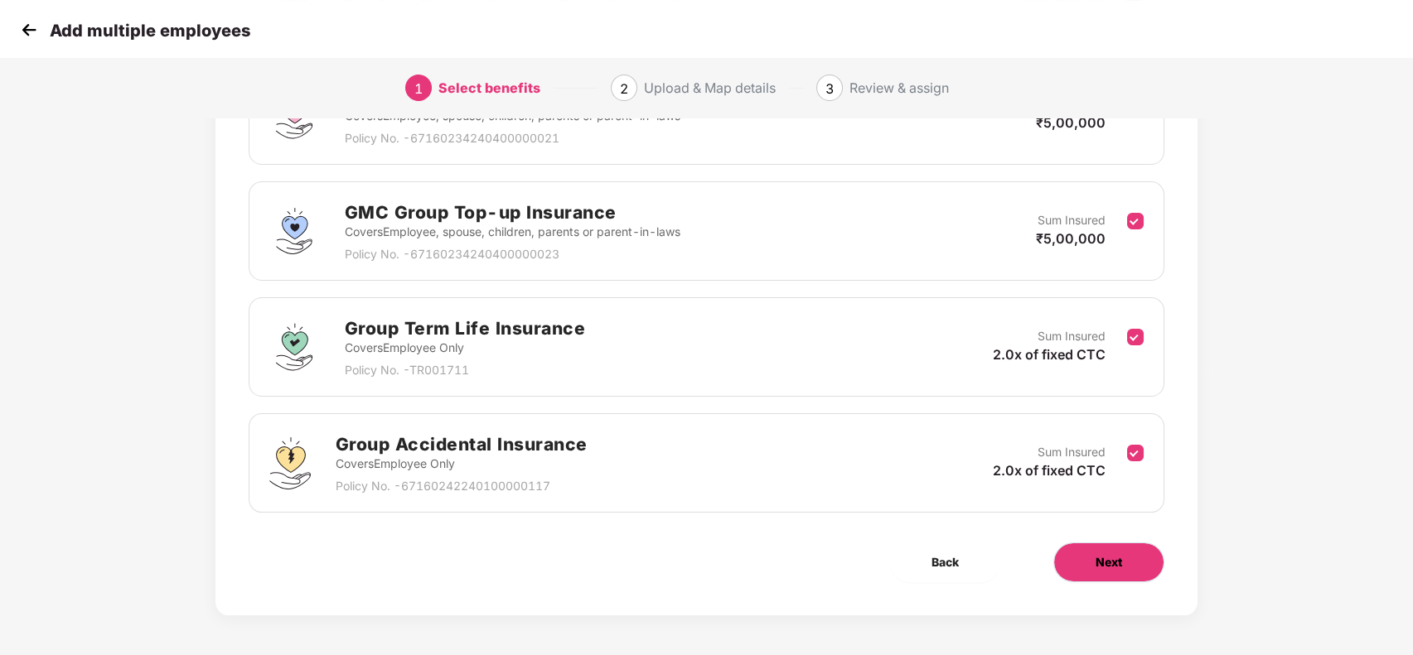
click at [1114, 559] on span "Next" at bounding box center [1109, 563] width 27 height 18
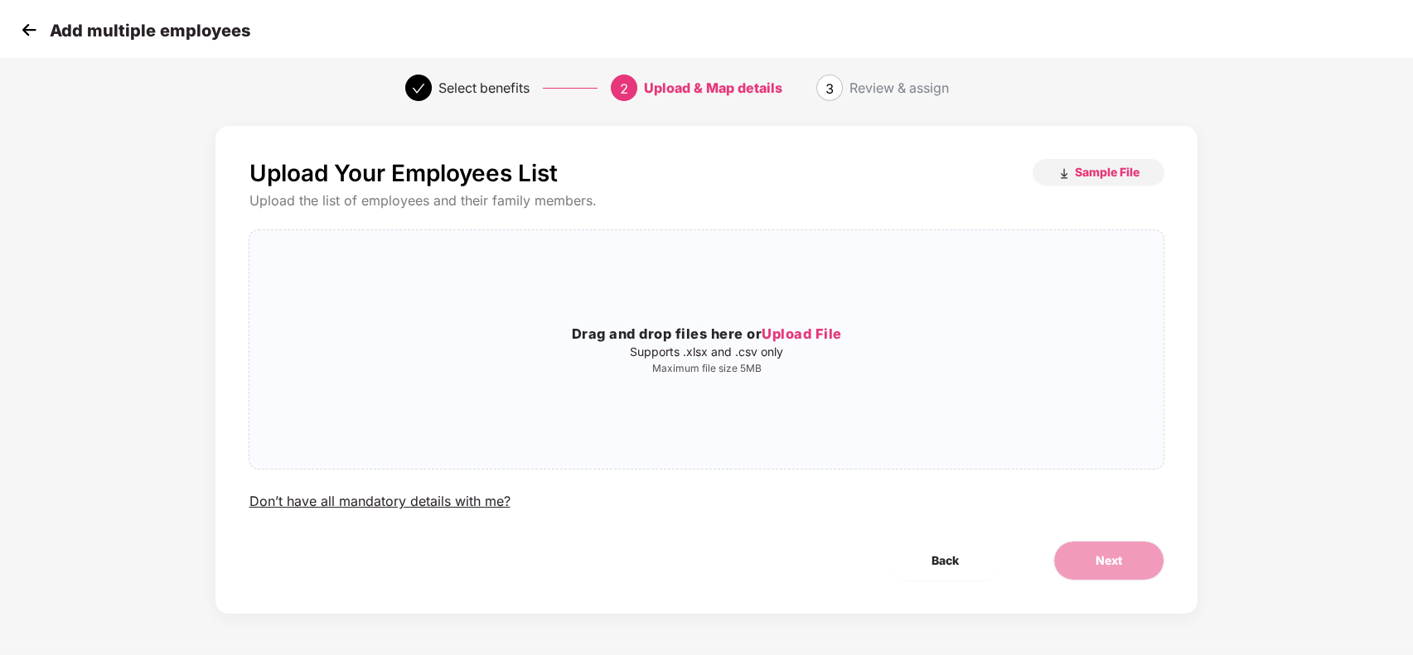
scroll to position [0, 0]
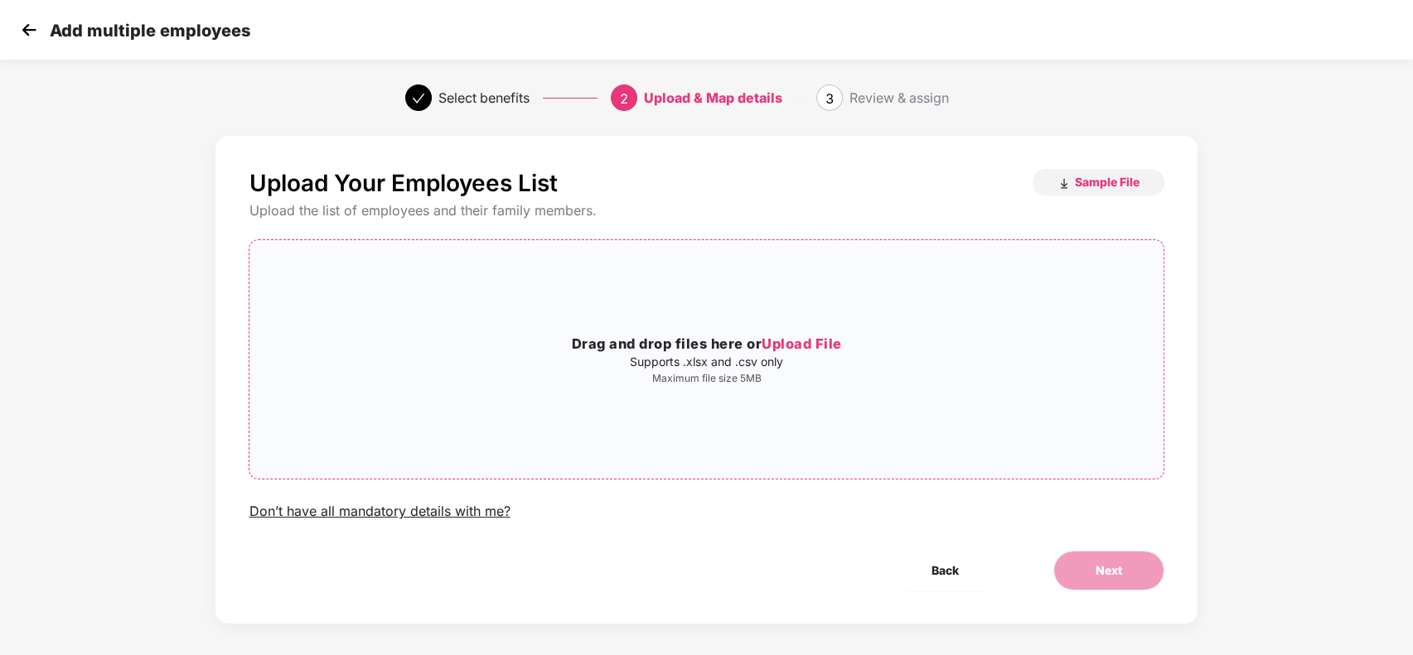
click at [809, 337] on span "Upload File" at bounding box center [802, 344] width 80 height 17
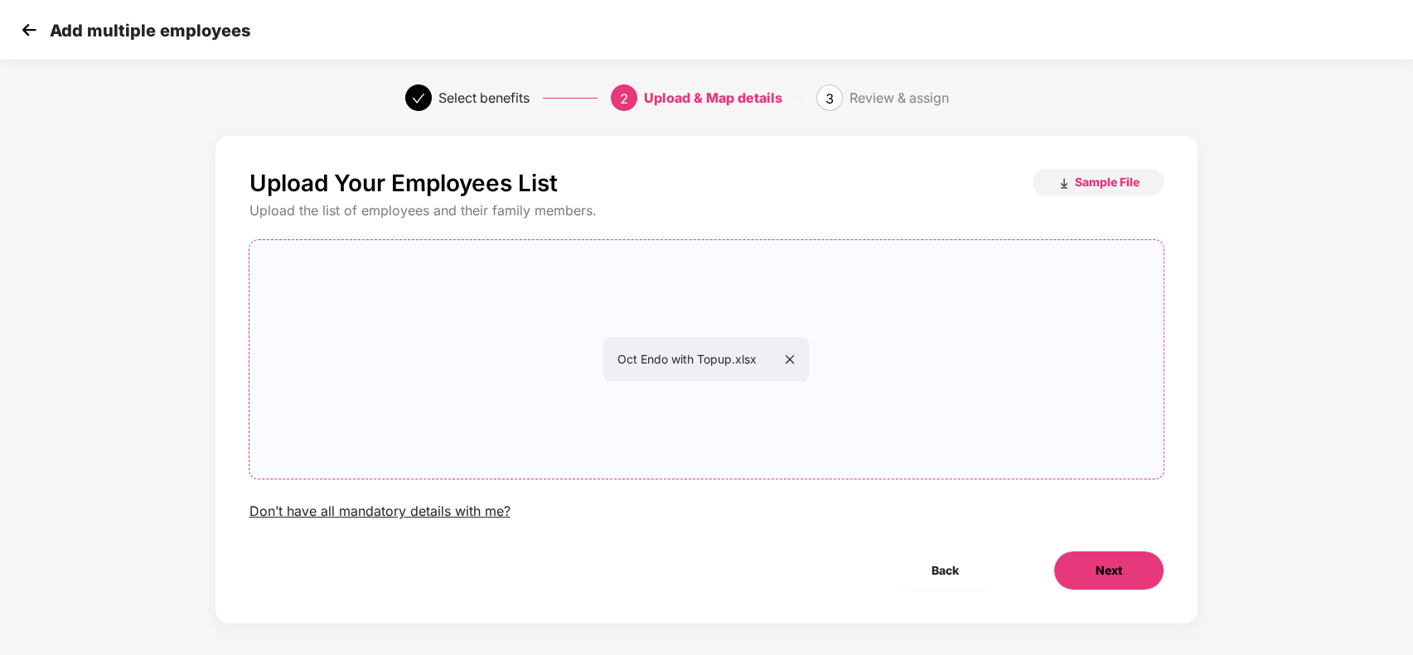
click at [1103, 560] on button "Next" at bounding box center [1108, 571] width 111 height 40
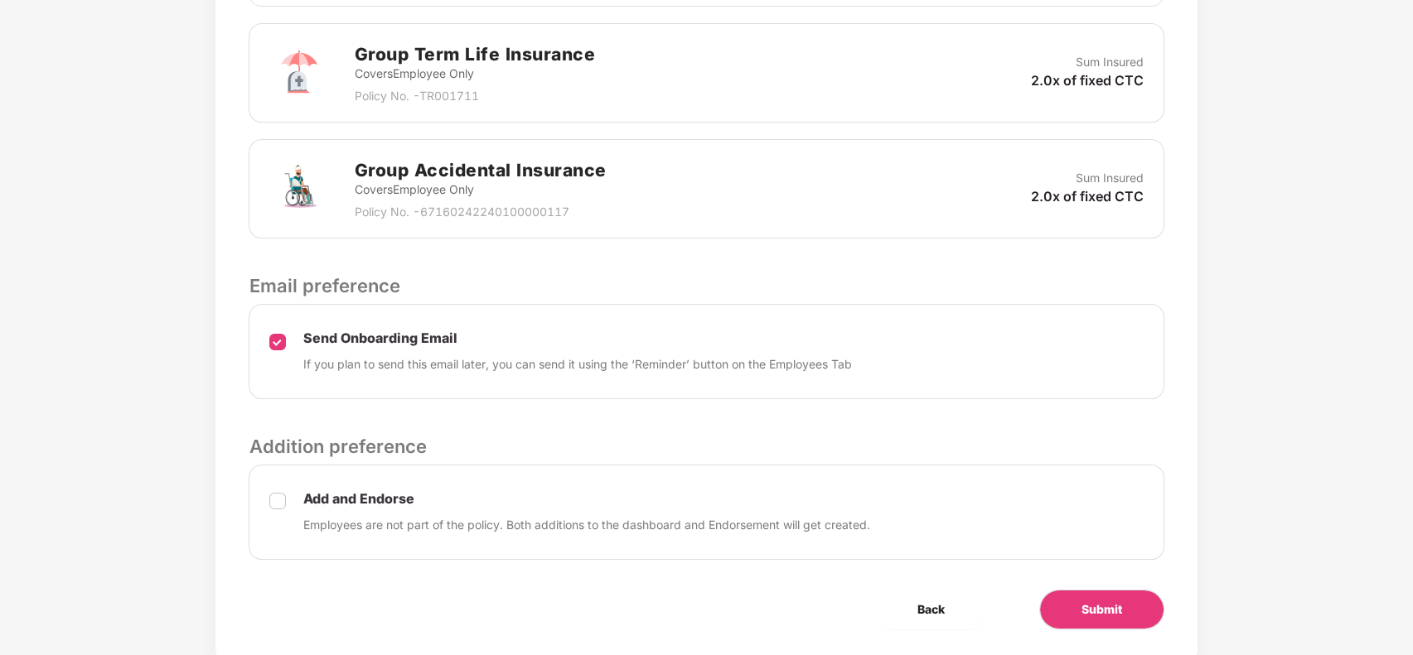
scroll to position [776, 0]
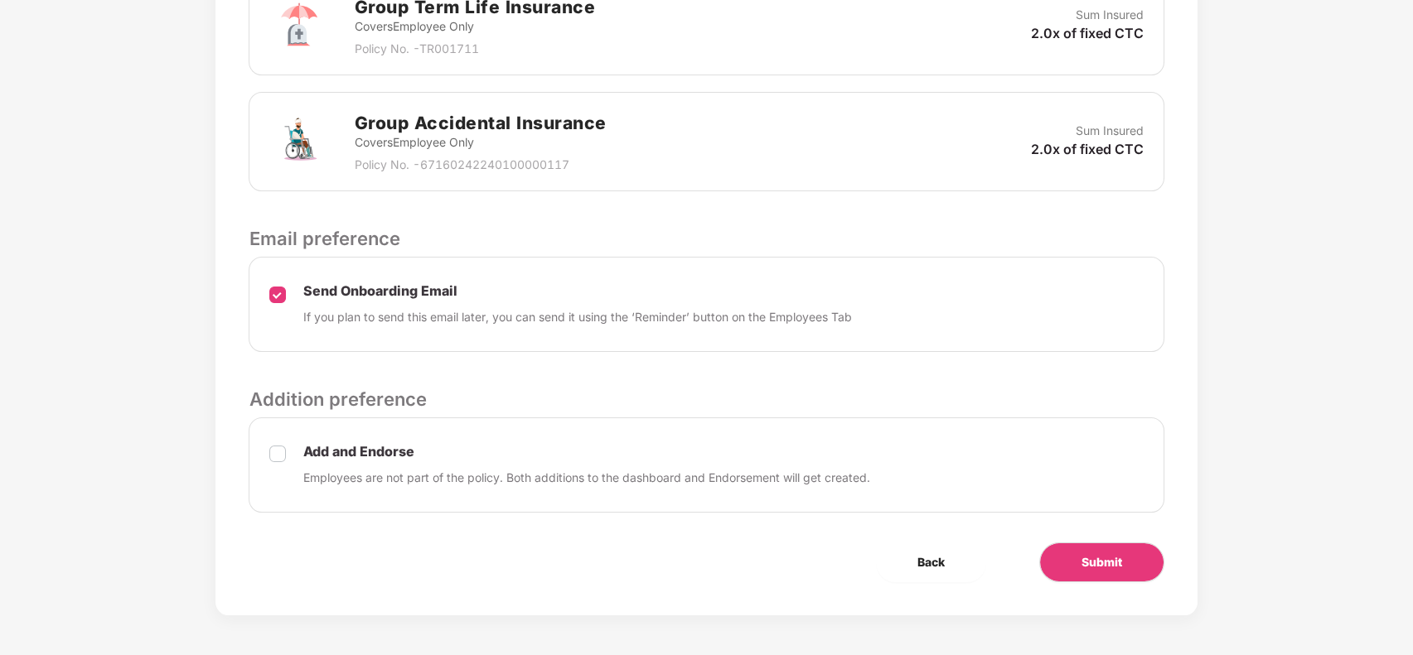
click at [294, 454] on div "Add and Endorse Employees are not part of the policy. Both additions to the das…" at bounding box center [706, 465] width 915 height 95
click at [1115, 554] on span "Submit" at bounding box center [1101, 563] width 41 height 18
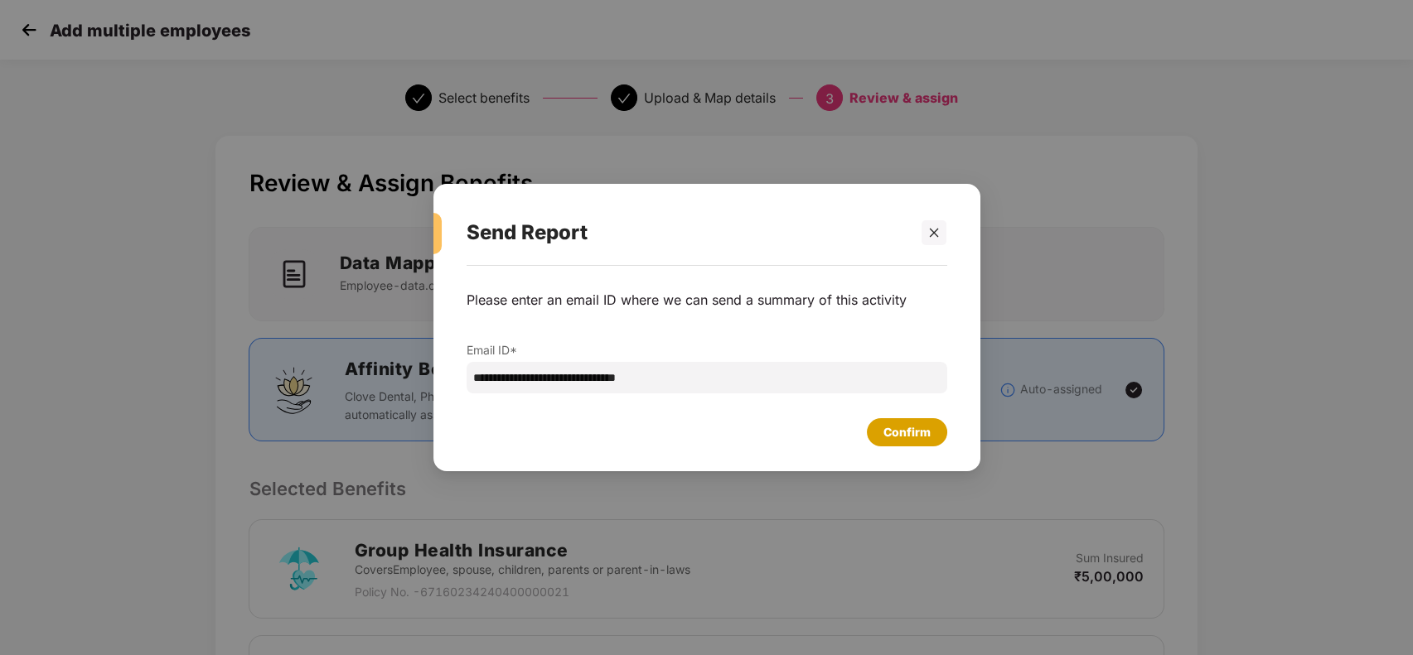
click at [914, 430] on div "Confirm" at bounding box center [906, 432] width 47 height 18
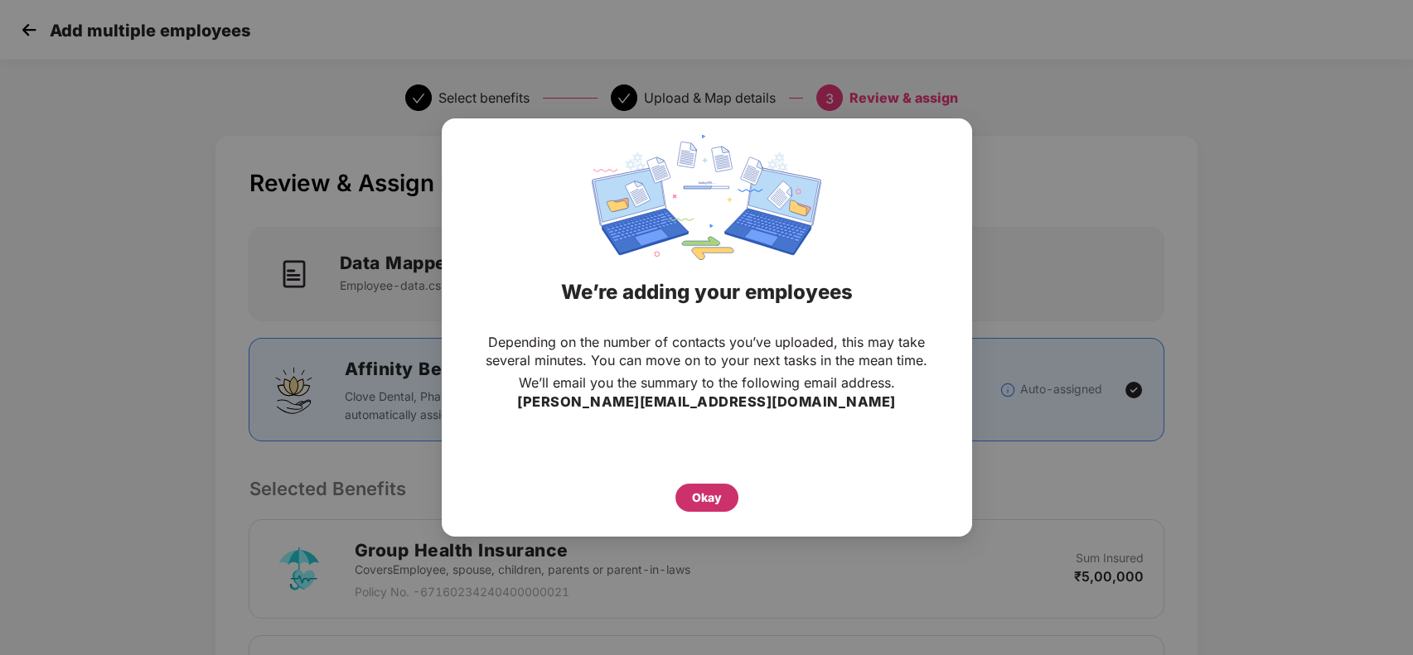
click at [685, 488] on div "Okay" at bounding box center [706, 498] width 63 height 28
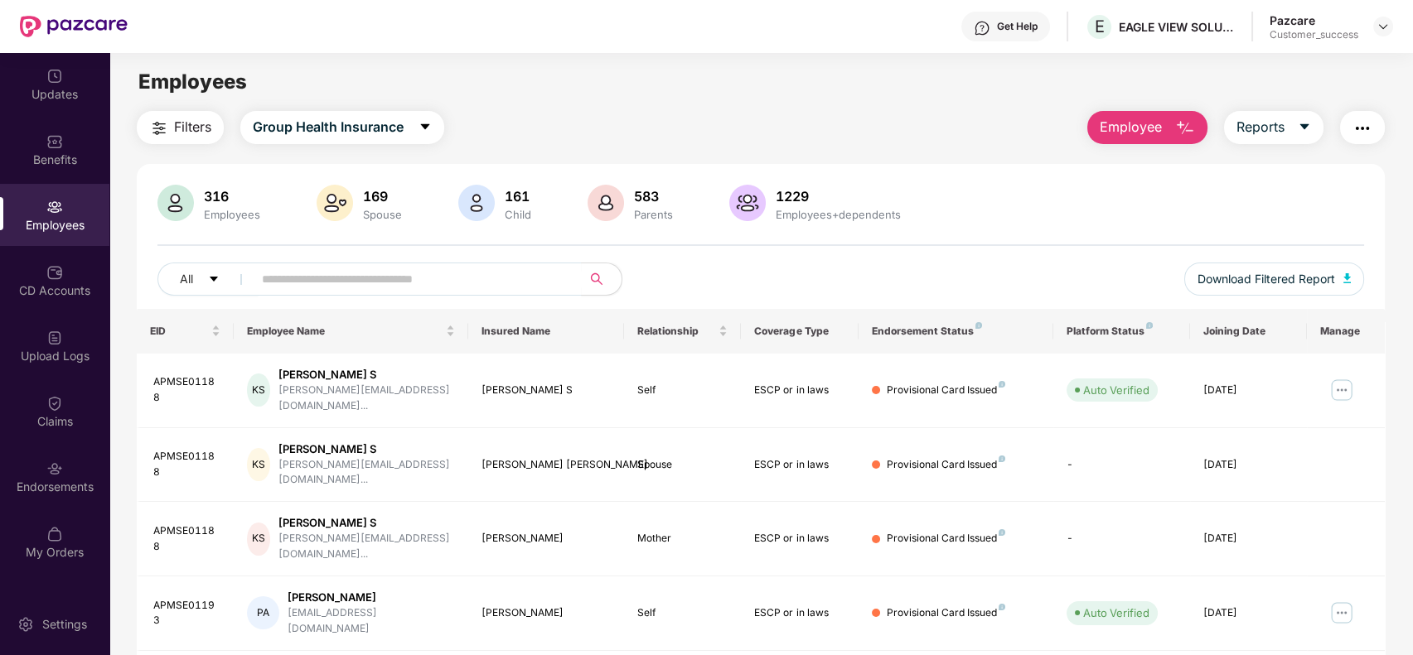
click at [1122, 128] on span "Employee" at bounding box center [1131, 127] width 62 height 21
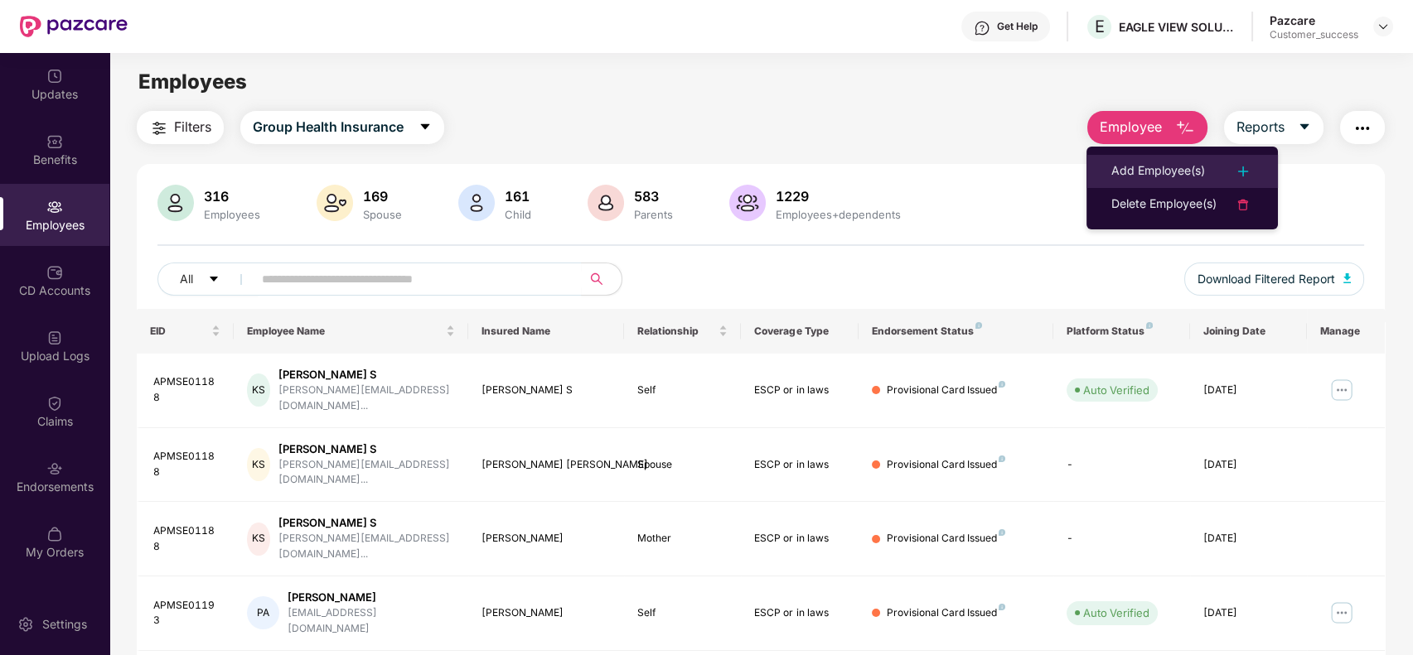
click at [1134, 164] on div "Add Employee(s)" at bounding box center [1158, 172] width 94 height 20
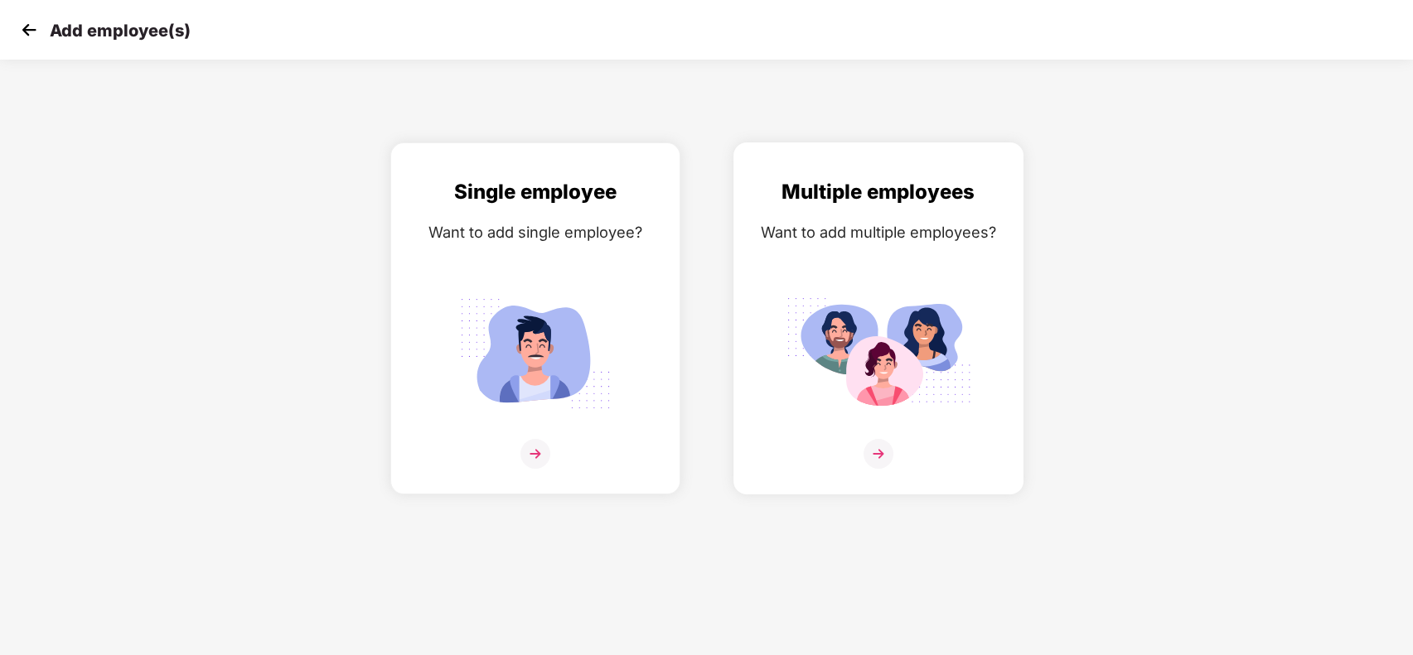
click at [868, 239] on div "Want to add multiple employees?" at bounding box center [878, 232] width 255 height 24
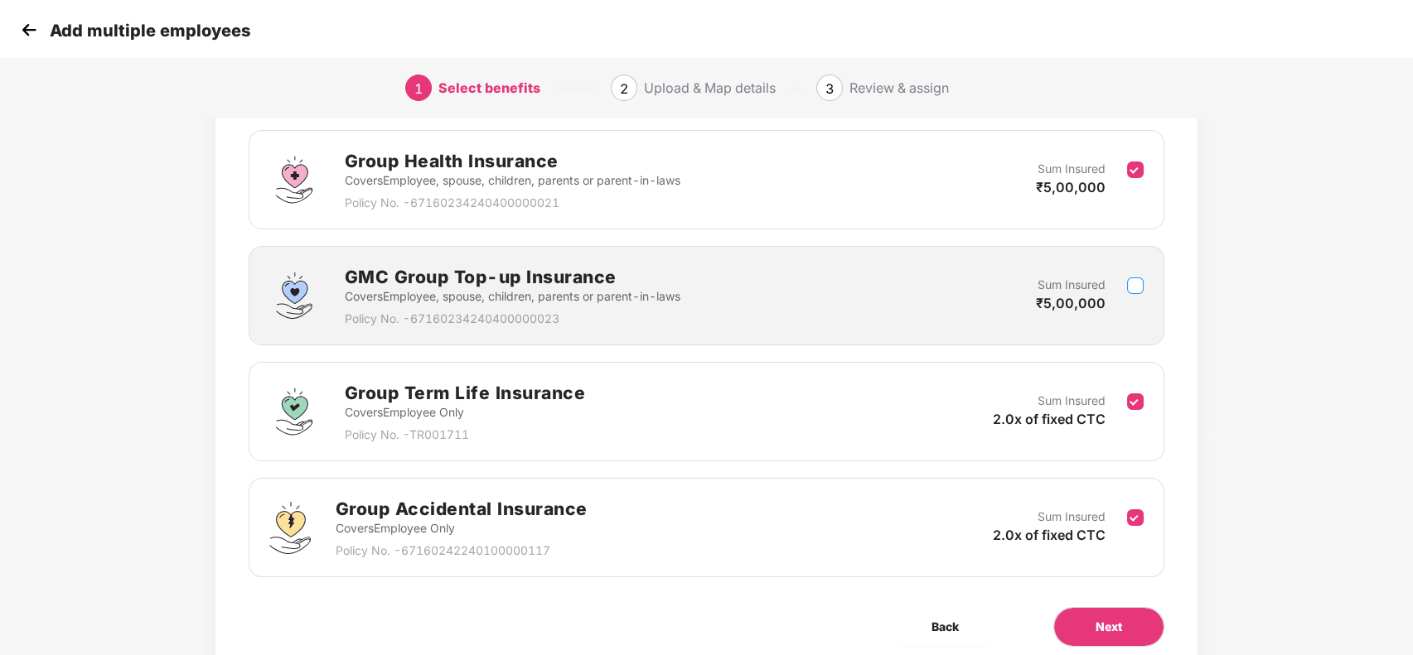
scroll to position [225, 0]
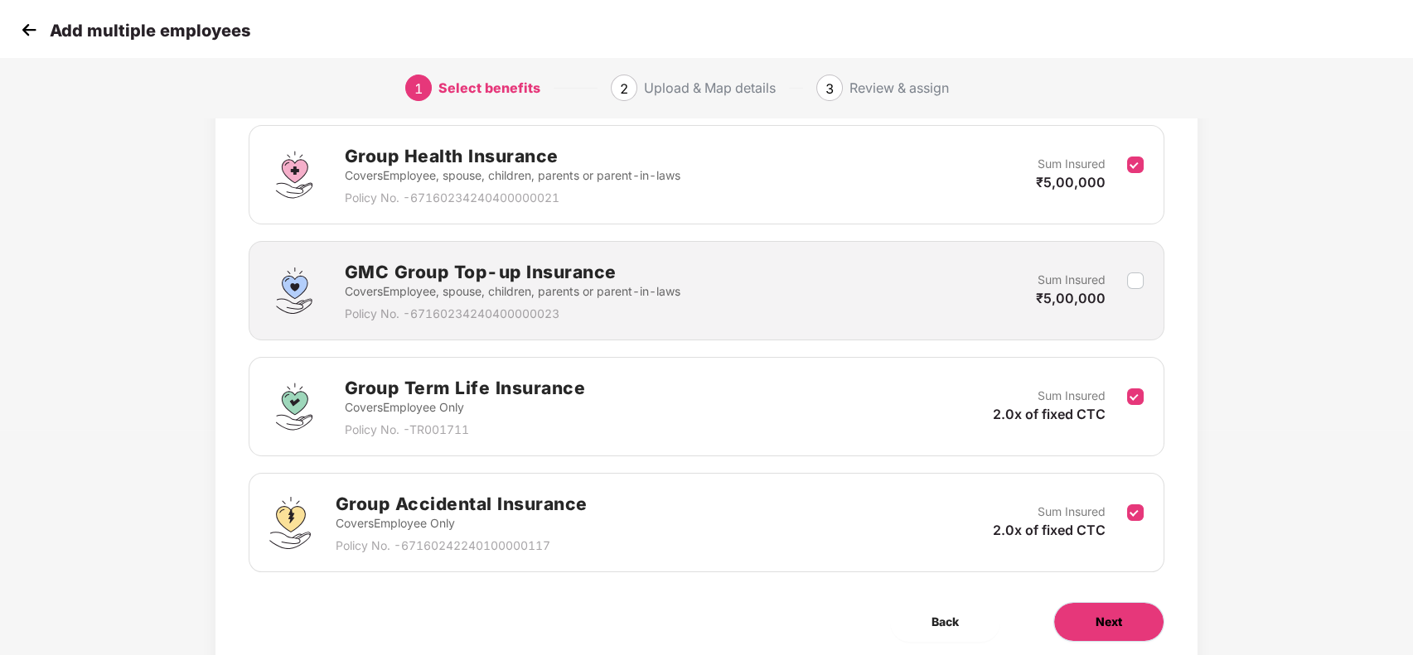
click at [1114, 607] on button "Next" at bounding box center [1108, 622] width 111 height 40
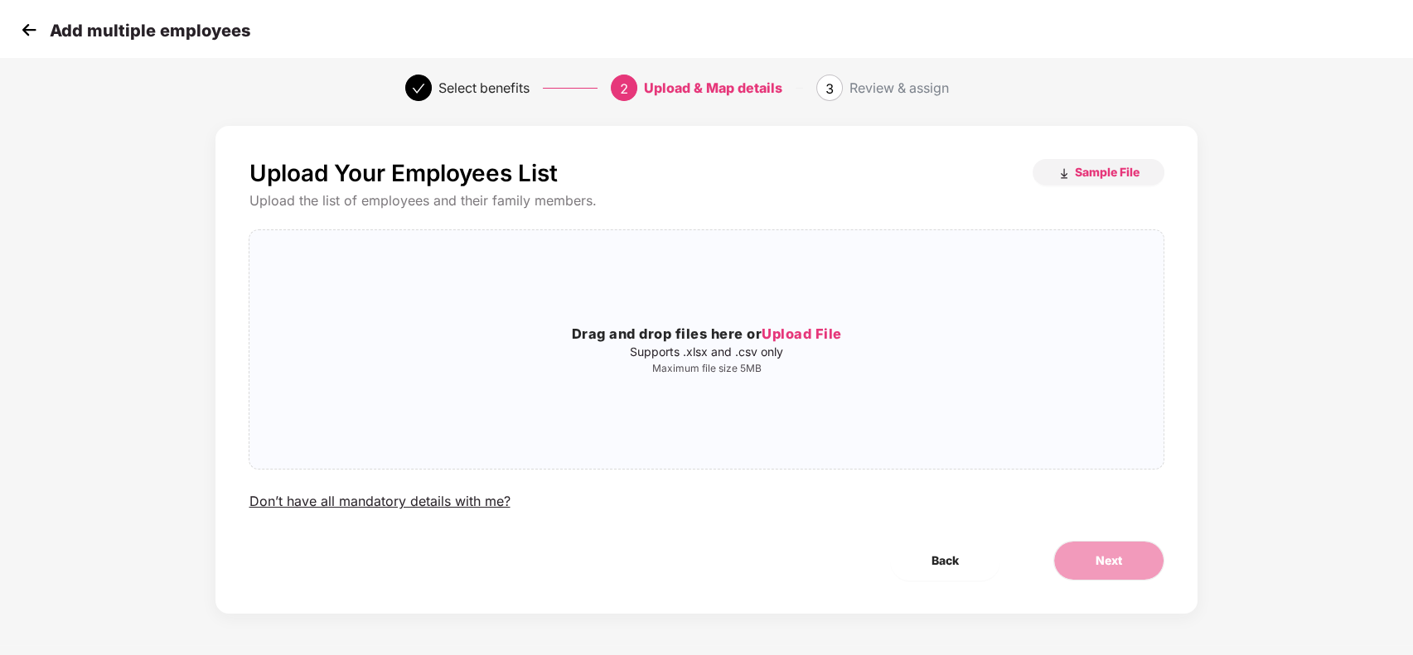
scroll to position [0, 0]
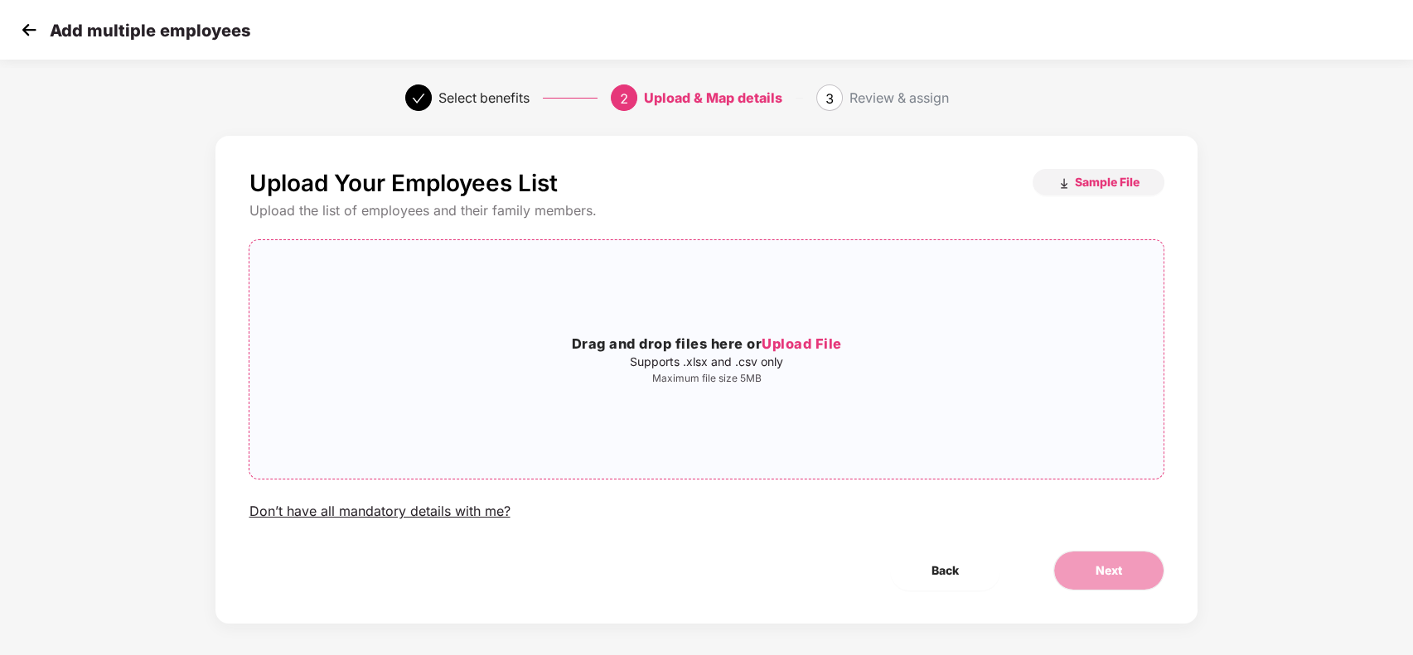
click at [808, 345] on span "Upload File" at bounding box center [802, 344] width 80 height 17
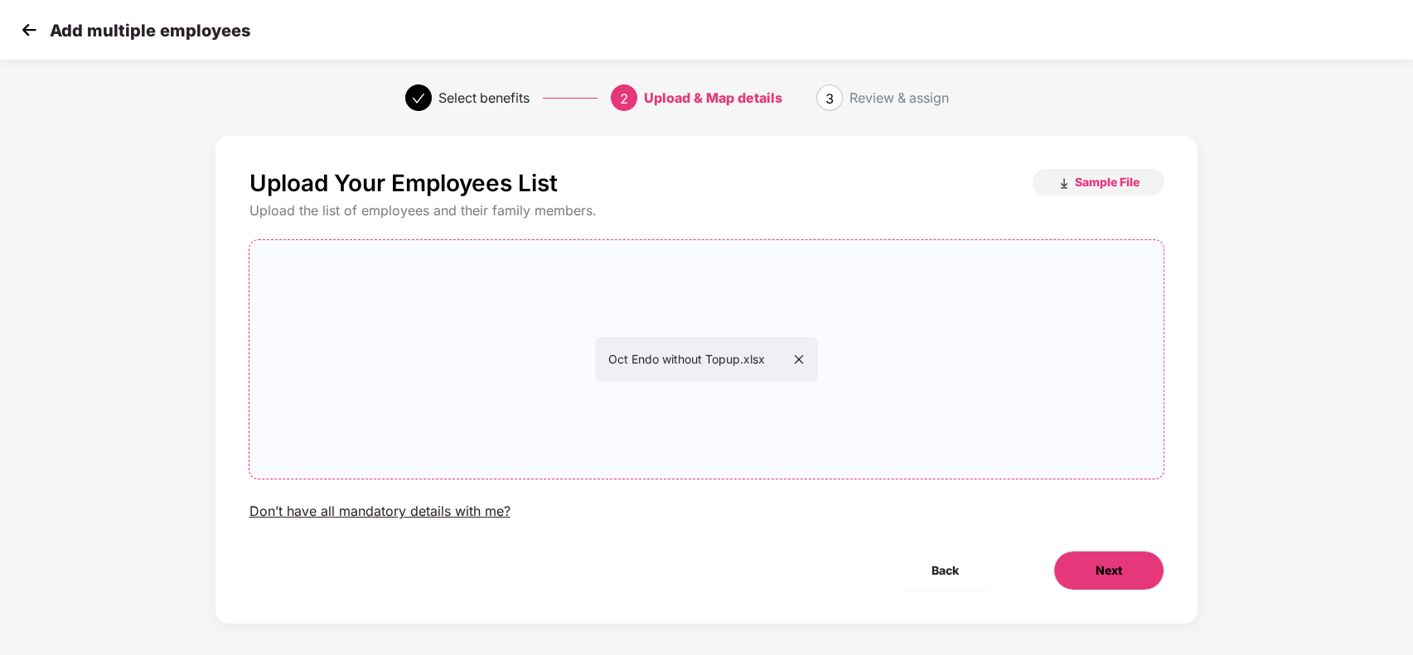
click at [1107, 566] on span "Next" at bounding box center [1109, 571] width 27 height 18
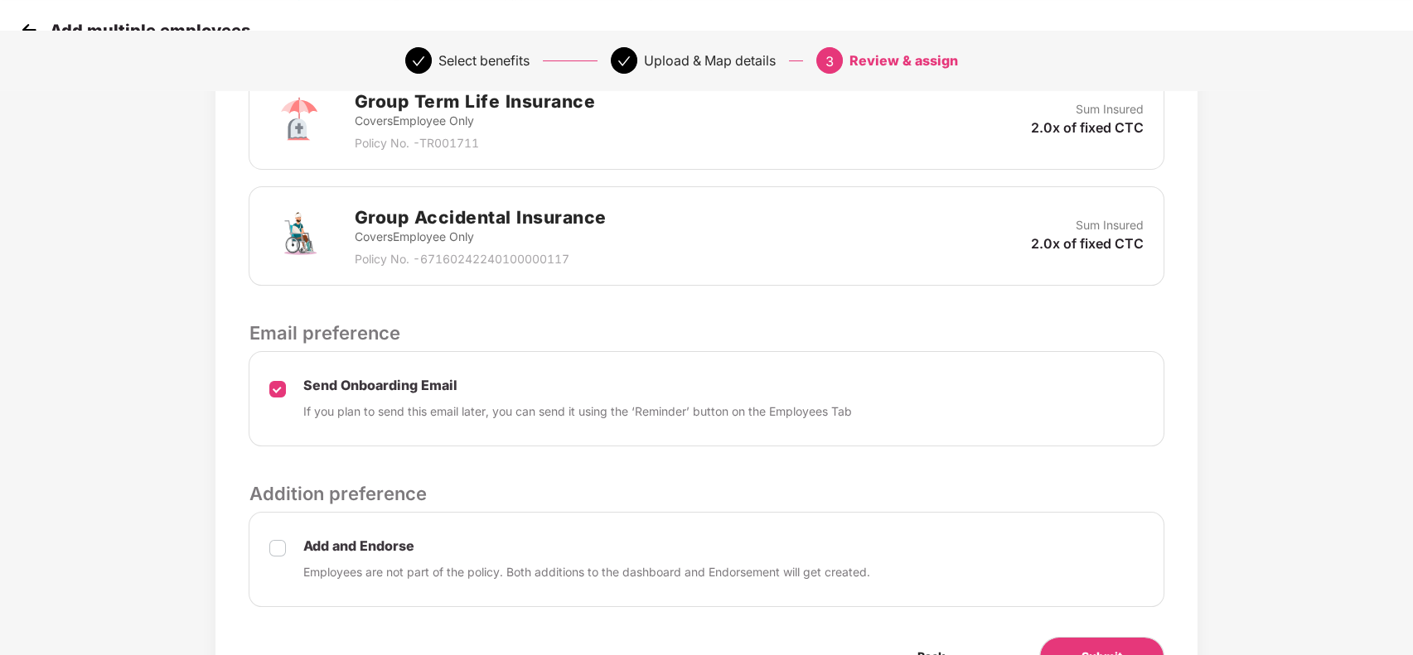
scroll to position [660, 0]
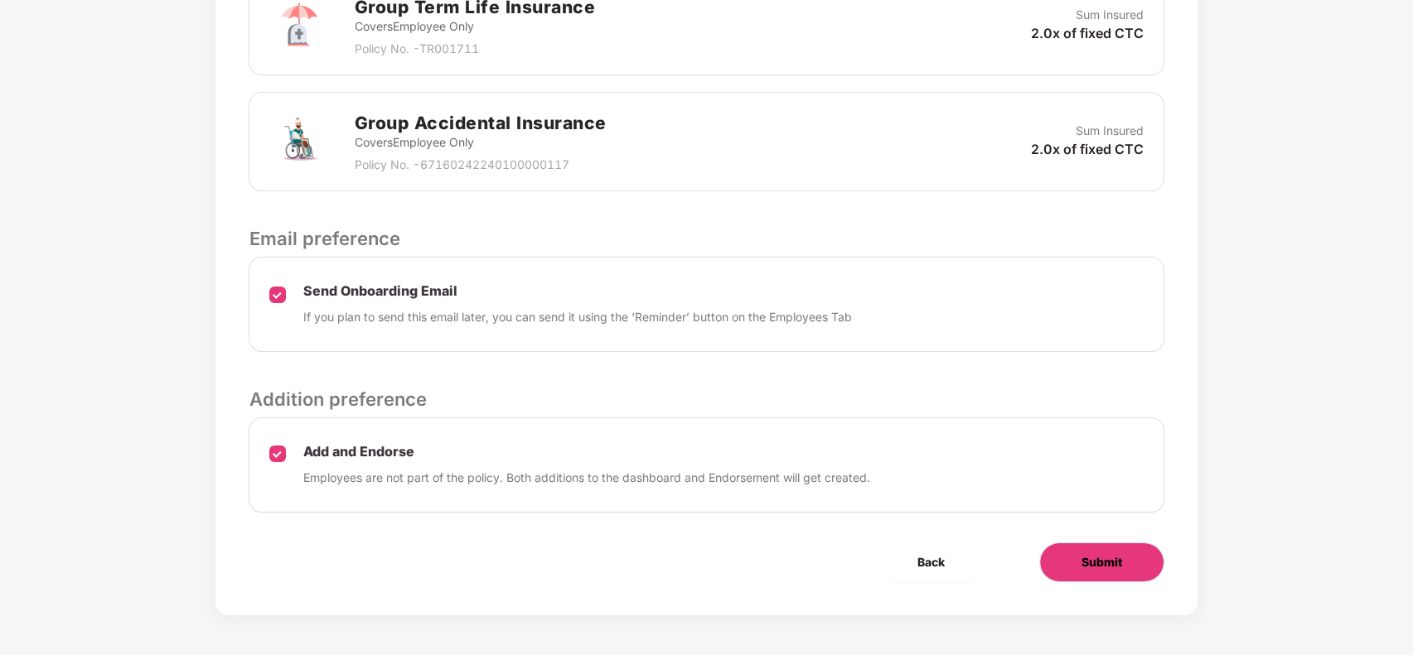
click at [1102, 560] on span "Submit" at bounding box center [1101, 563] width 41 height 18
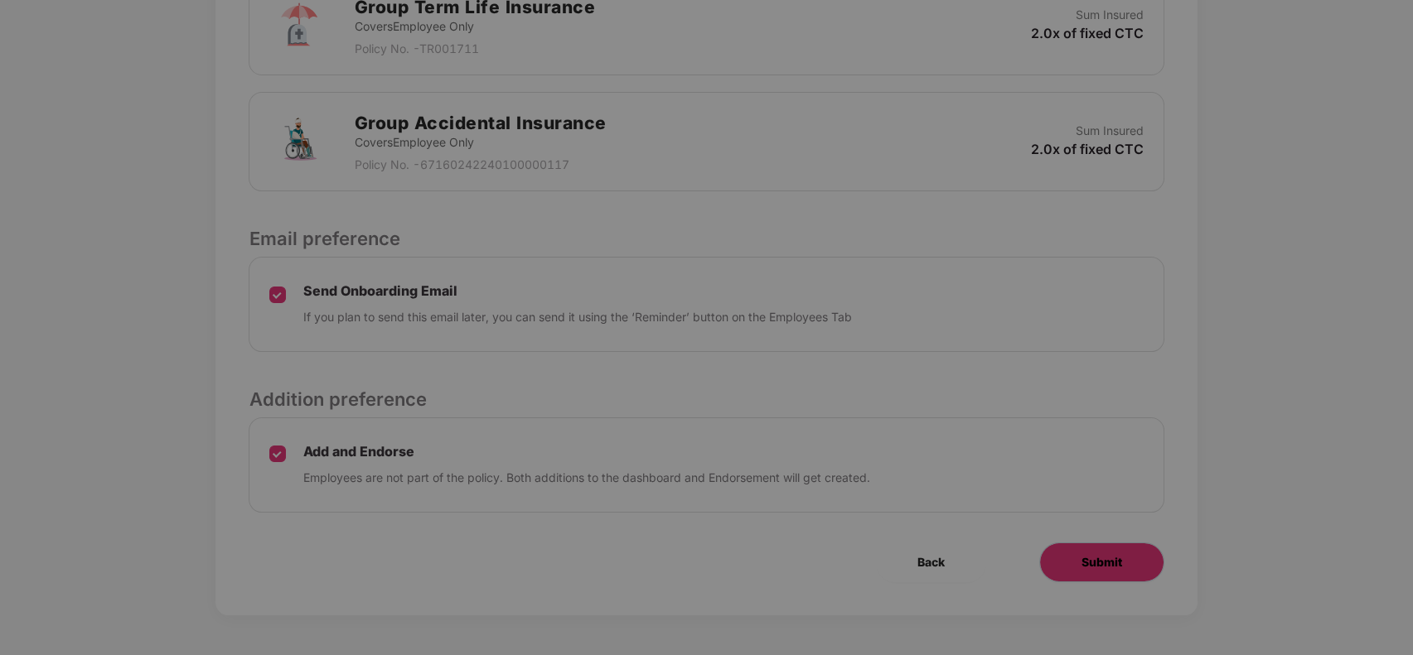
scroll to position [0, 0]
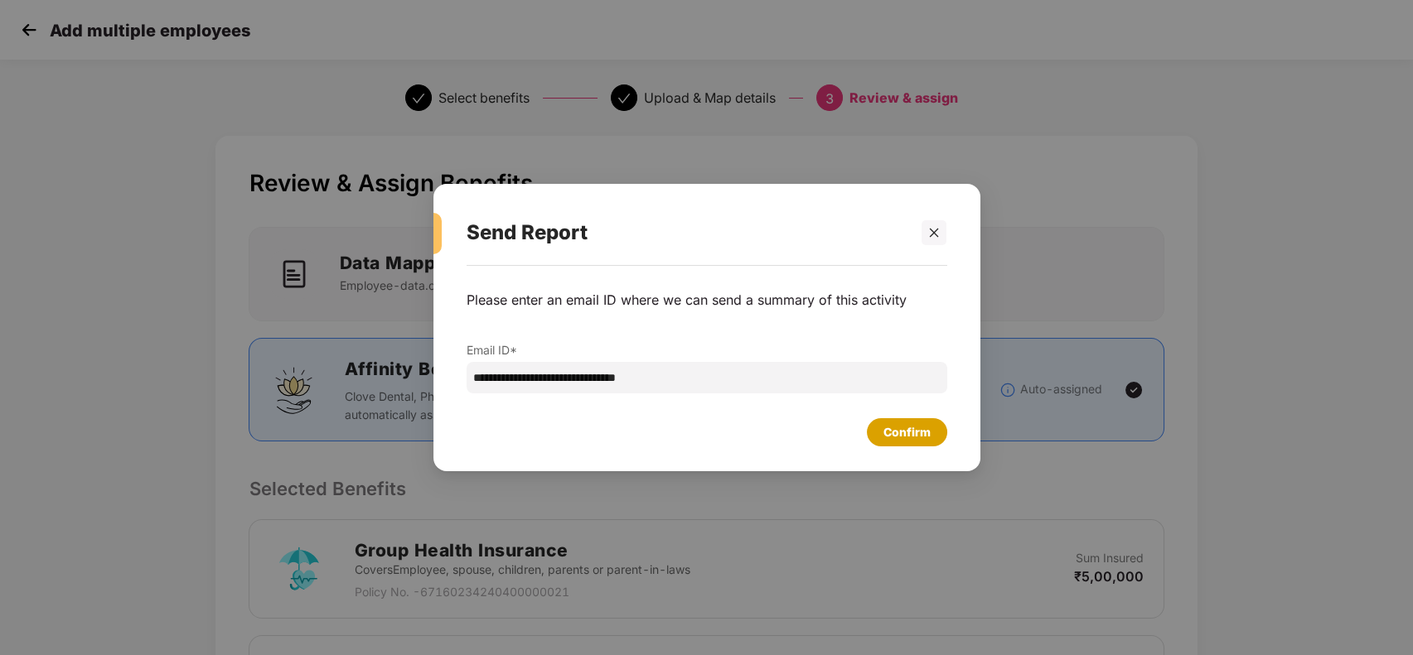
click at [910, 418] on div "Confirm" at bounding box center [907, 432] width 80 height 28
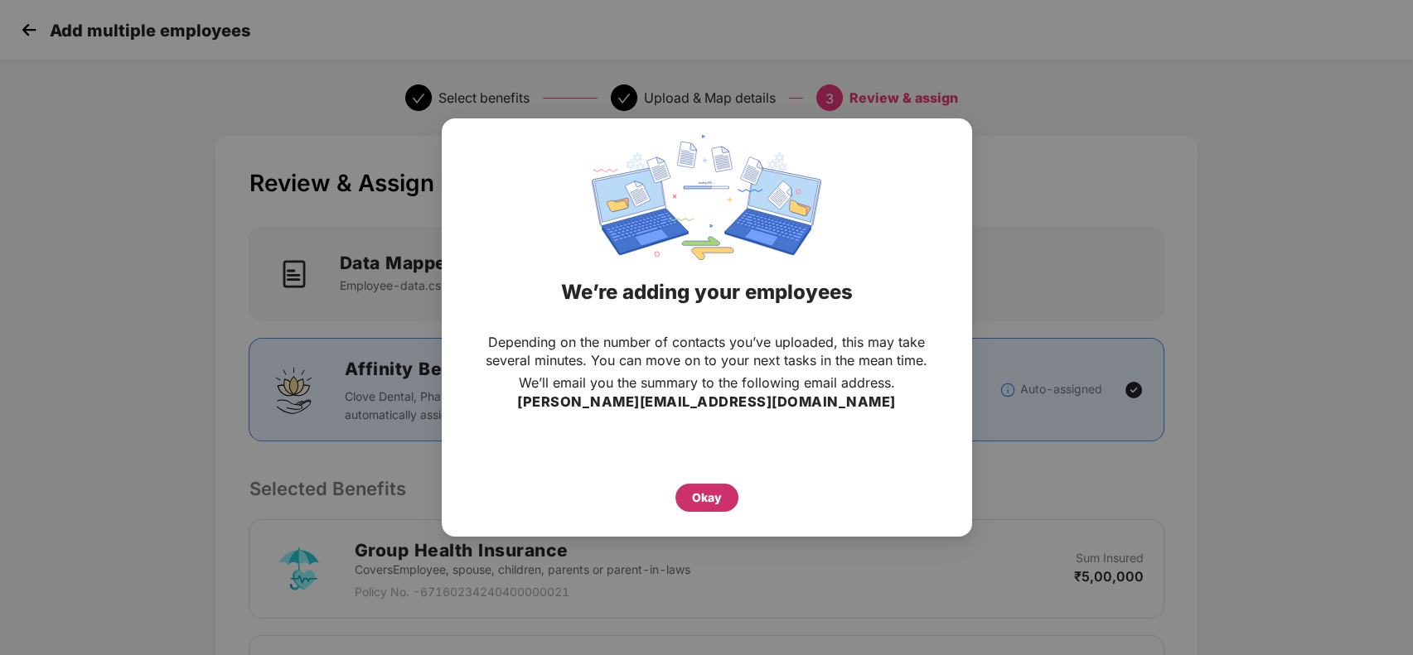
click at [689, 487] on div "Okay" at bounding box center [706, 498] width 63 height 28
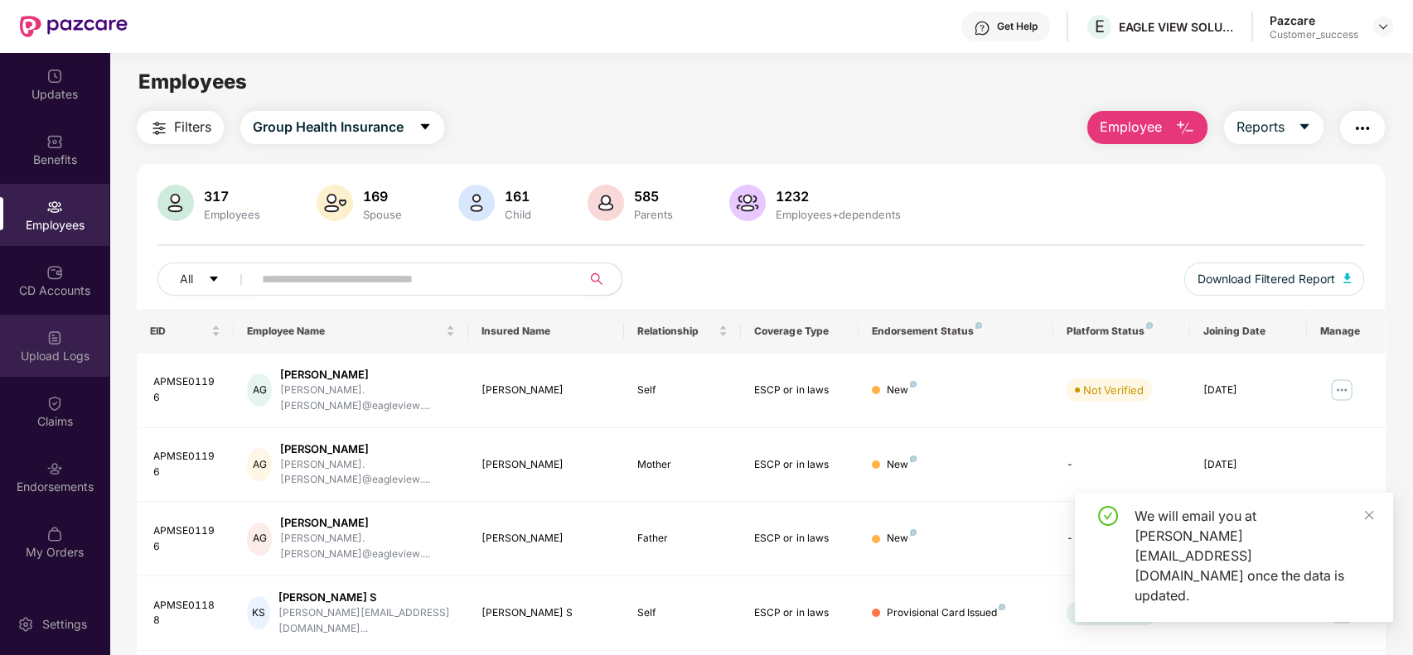
click at [80, 361] on div "Upload Logs" at bounding box center [54, 356] width 109 height 17
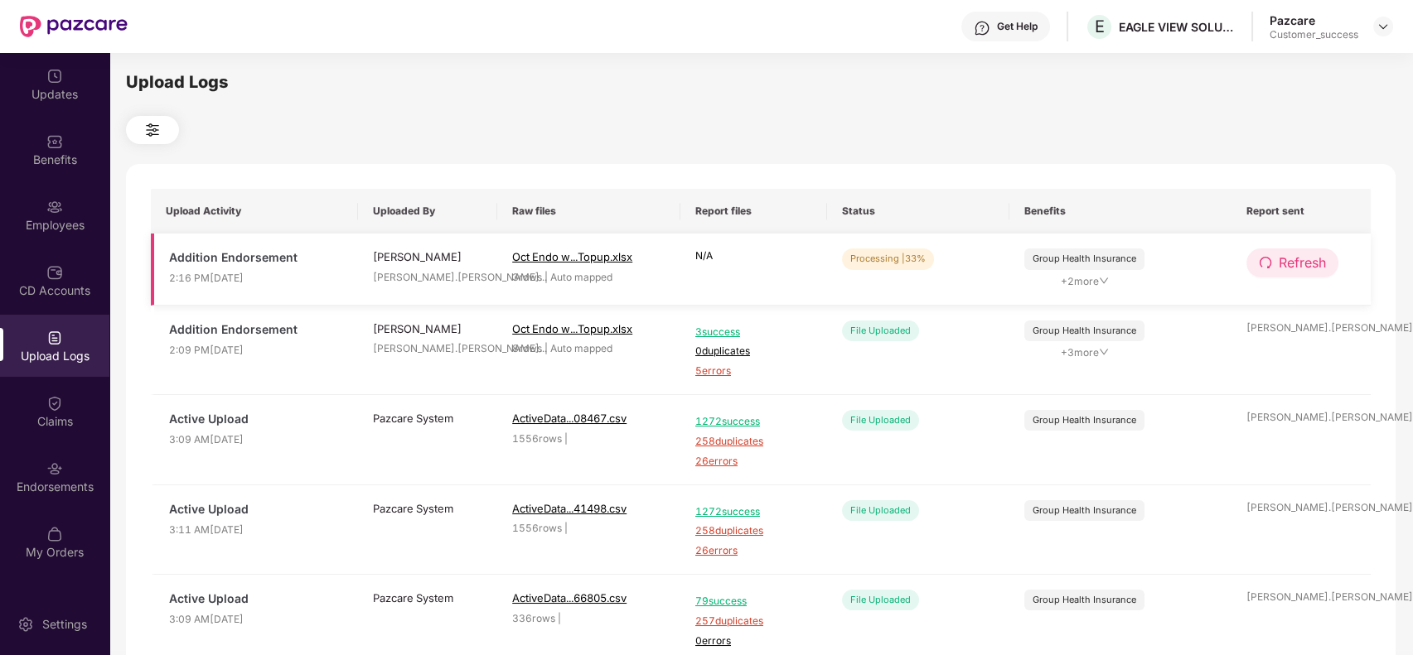
click at [1284, 255] on span "Refresh" at bounding box center [1302, 263] width 47 height 21
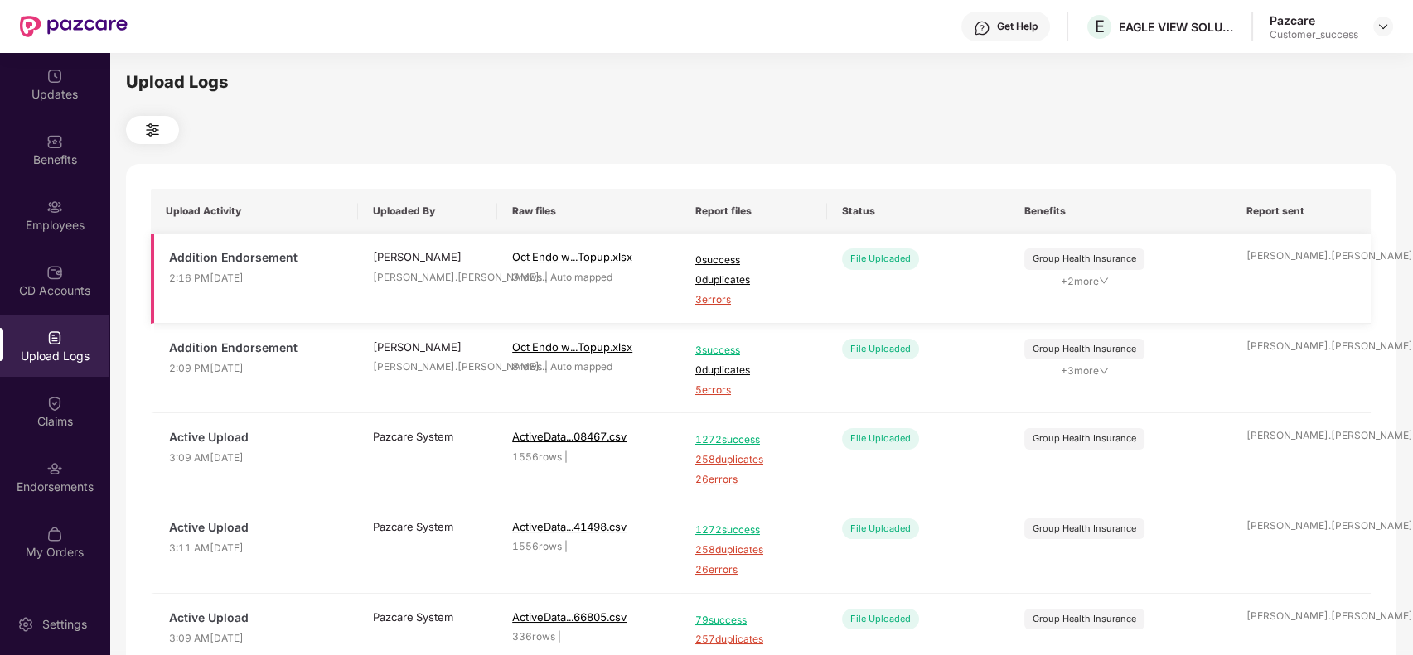
click at [718, 293] on span "3 errors" at bounding box center [753, 301] width 117 height 16
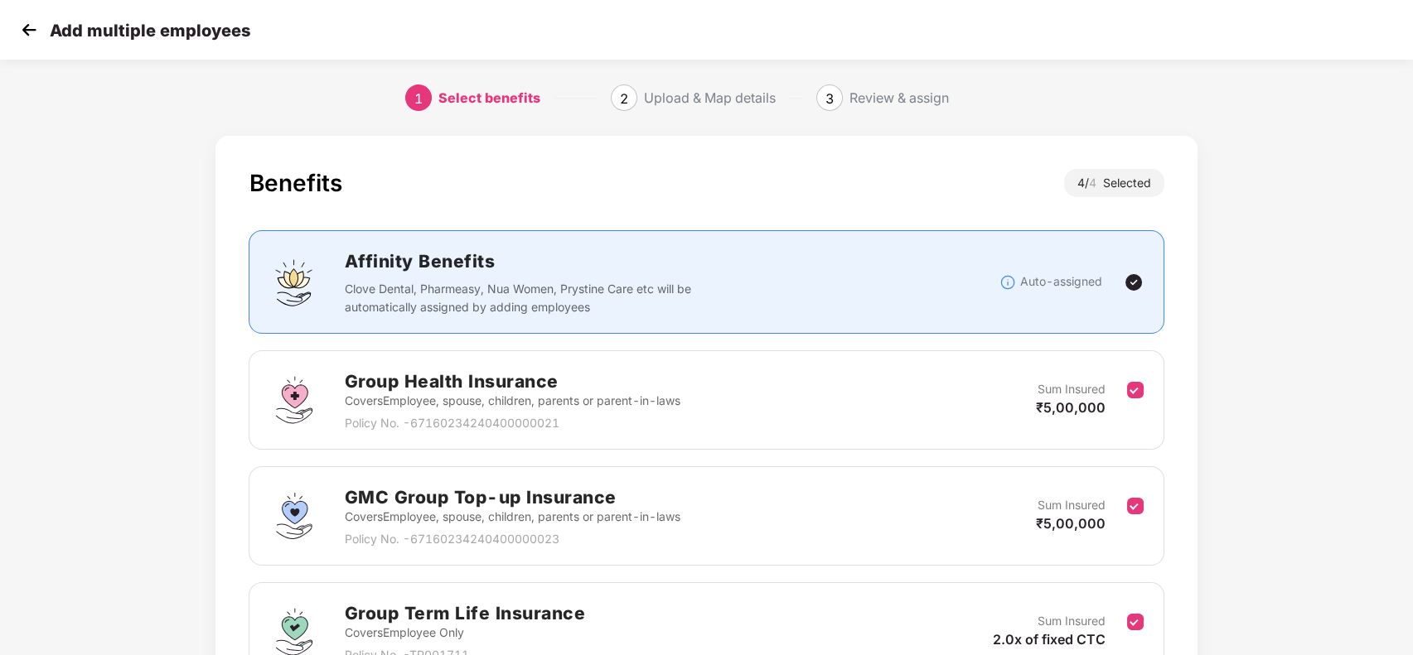
click at [37, 30] on img at bounding box center [29, 29] width 25 height 25
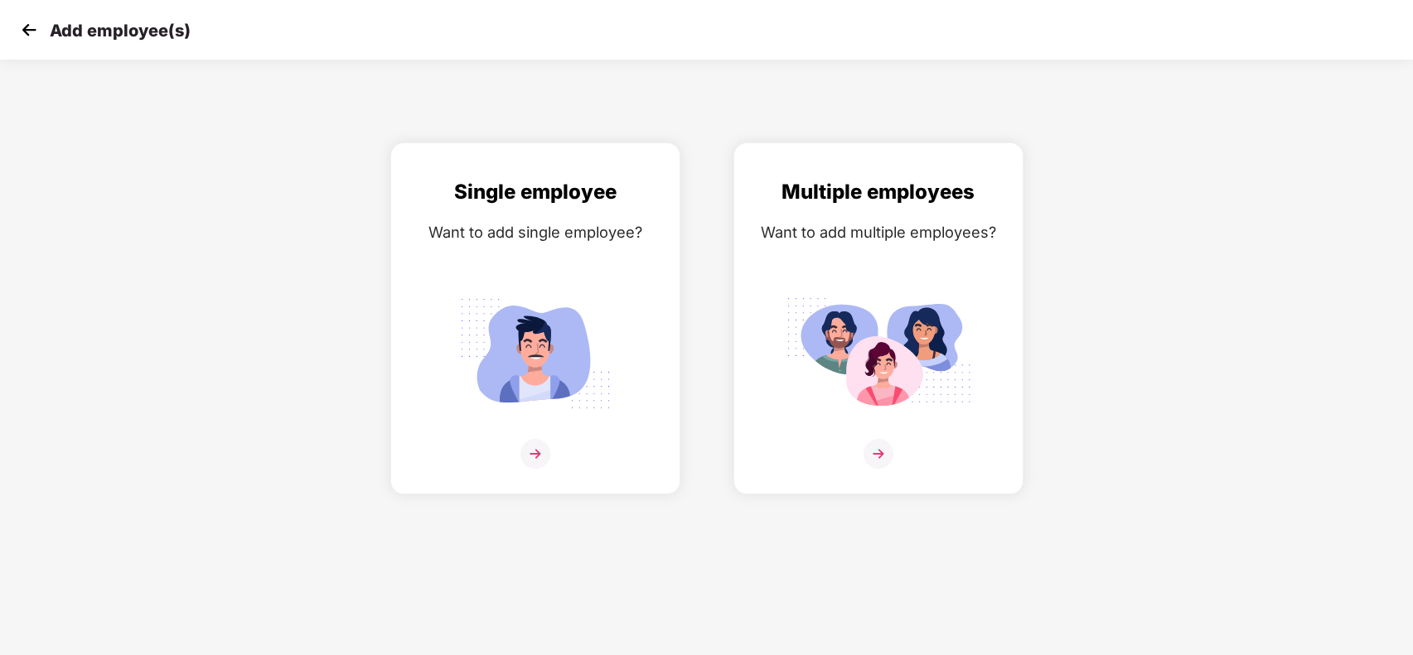
click at [37, 30] on img at bounding box center [29, 29] width 25 height 25
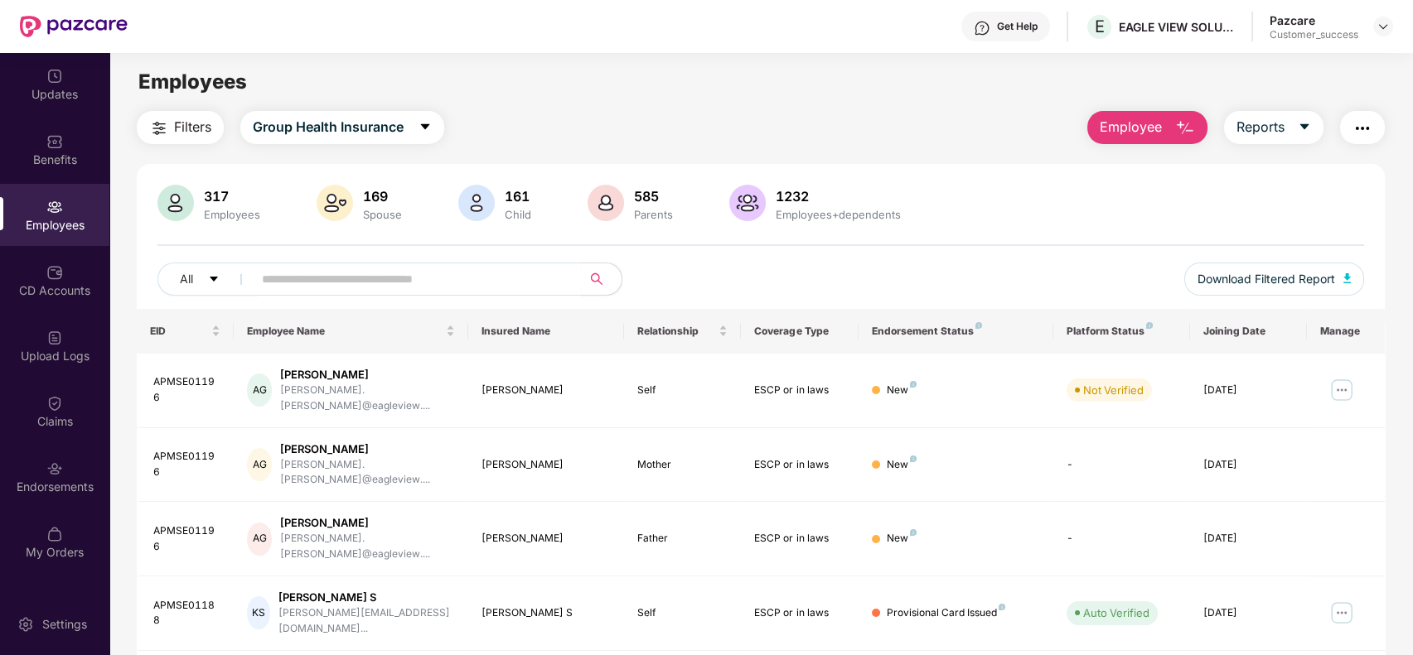
click at [1149, 123] on span "Employee" at bounding box center [1131, 127] width 62 height 21
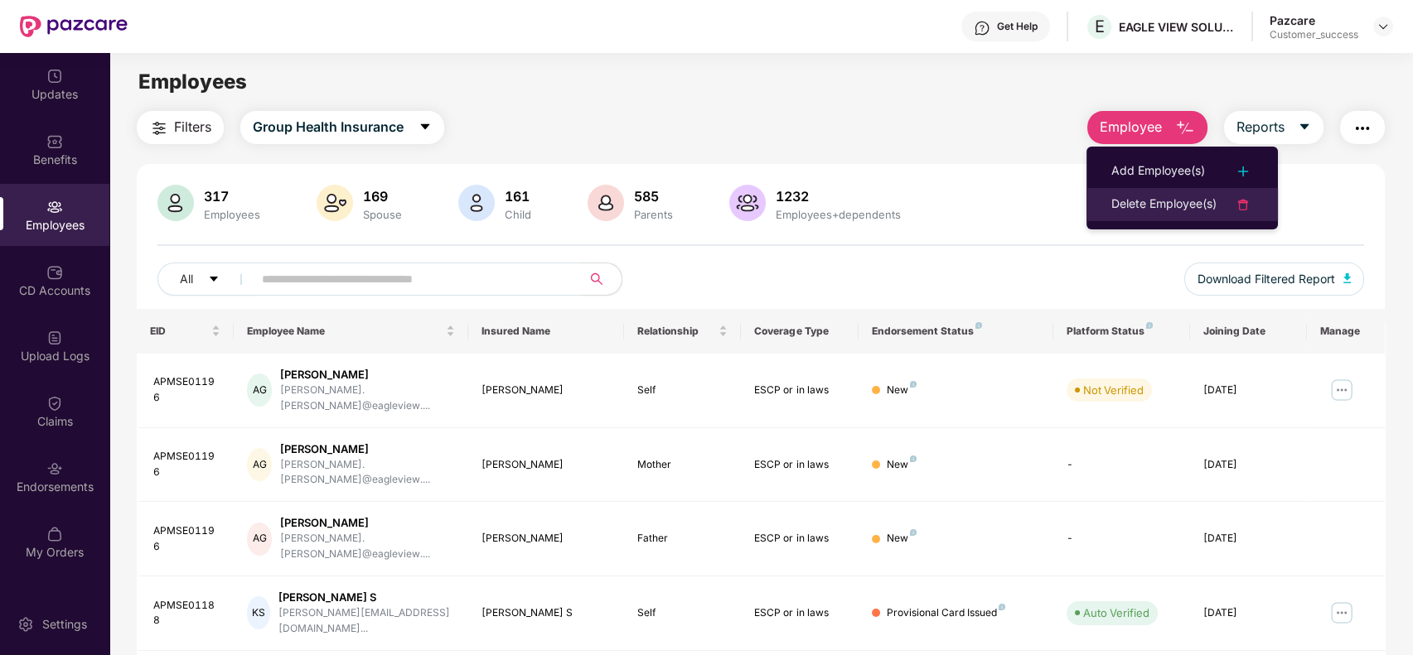
click at [1140, 196] on div "Delete Employee(s)" at bounding box center [1163, 205] width 105 height 20
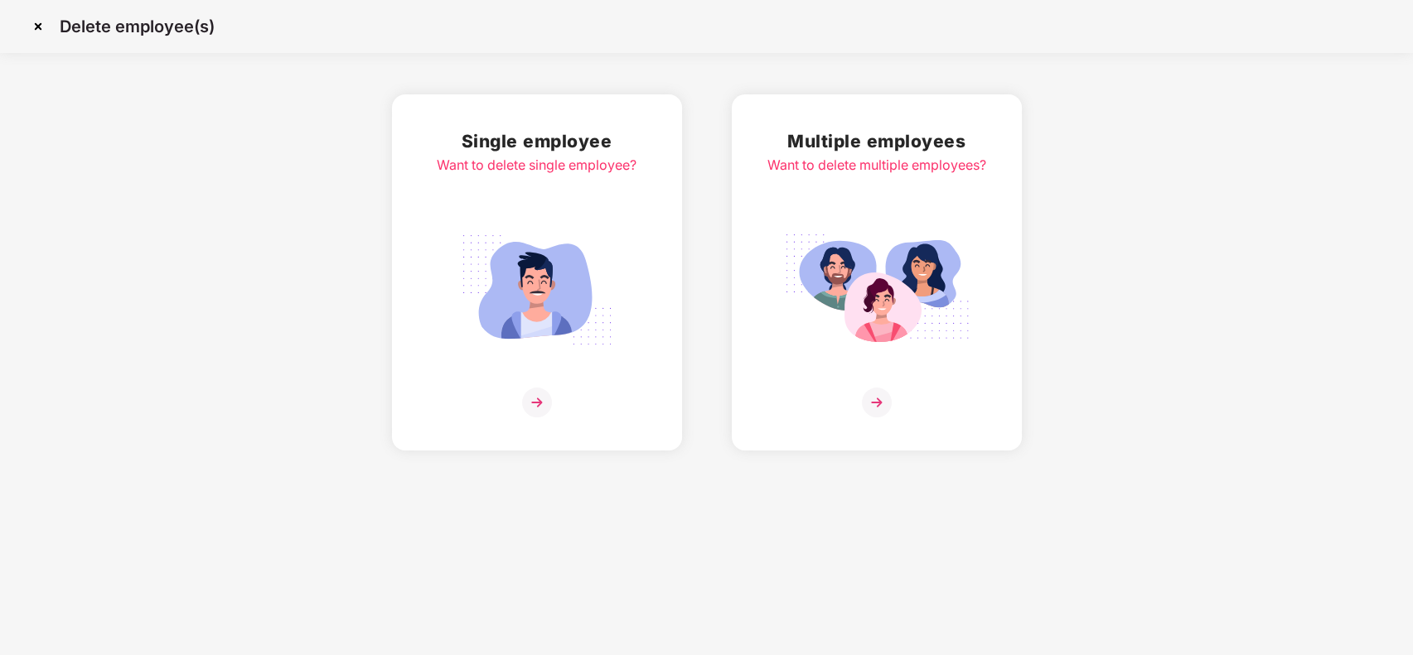
click at [874, 237] on img at bounding box center [877, 289] width 186 height 129
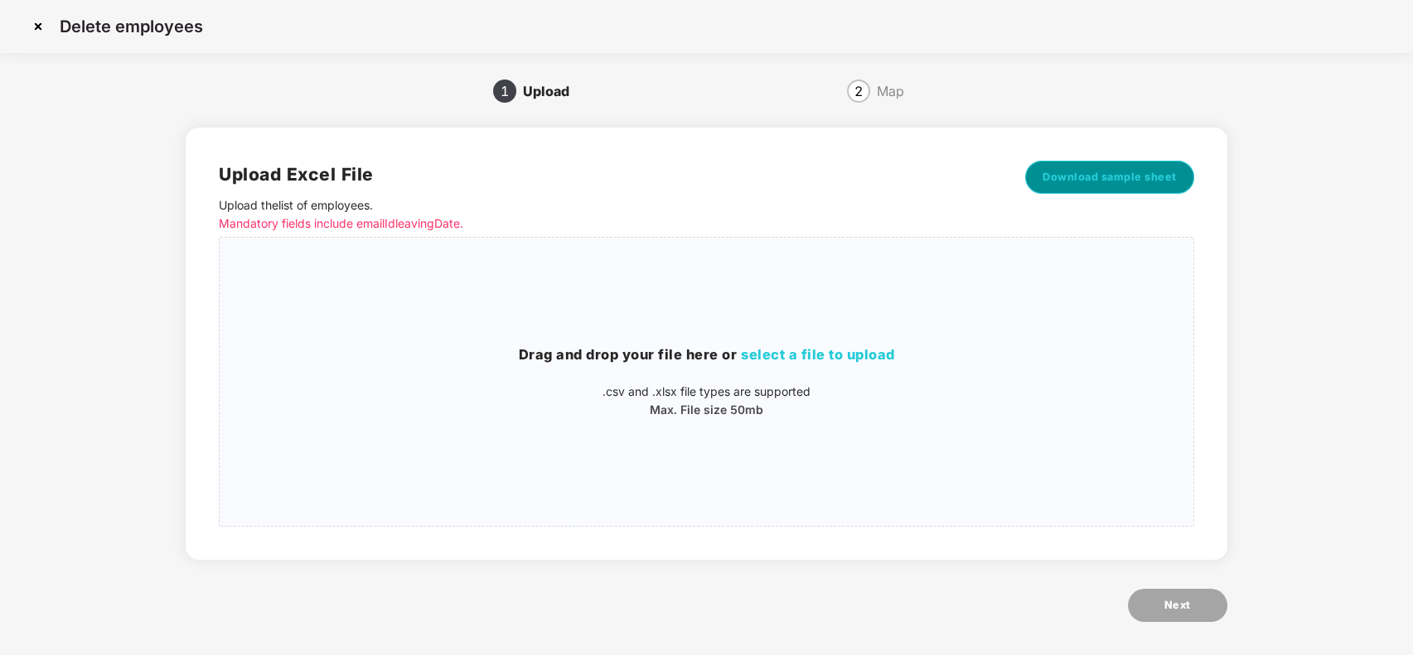
click at [1062, 171] on span "Download sample sheet" at bounding box center [1109, 177] width 134 height 17
click at [821, 364] on h3 "Drag and drop your file here or select a file to upload" at bounding box center [707, 356] width 974 height 22
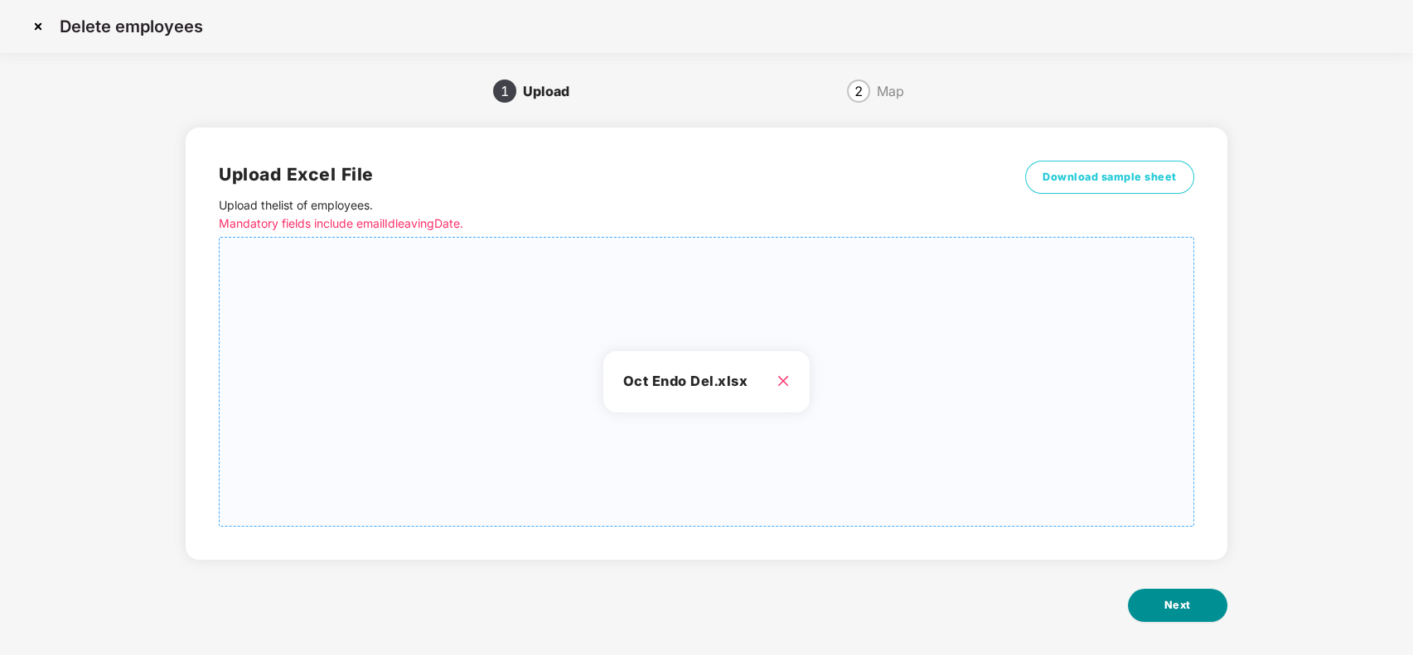
click at [1165, 594] on button "Next" at bounding box center [1177, 605] width 99 height 33
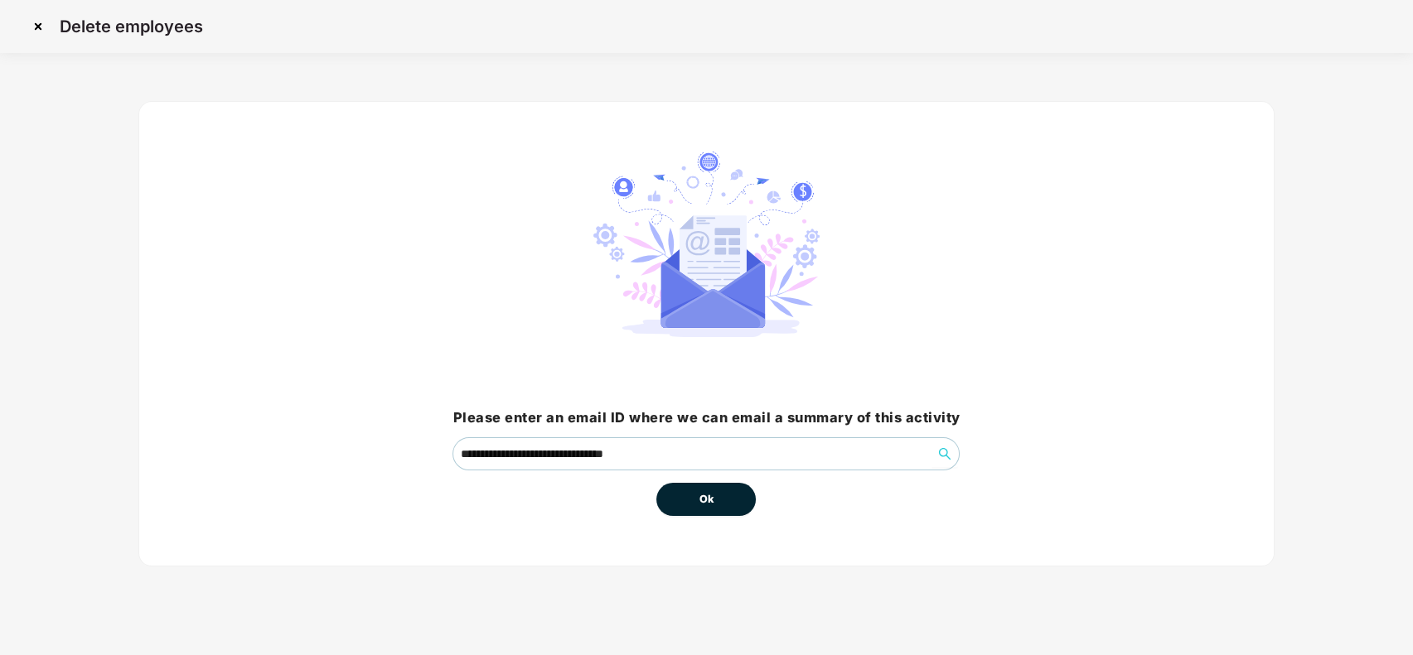
click at [718, 497] on button "Ok" at bounding box center [705, 499] width 99 height 33
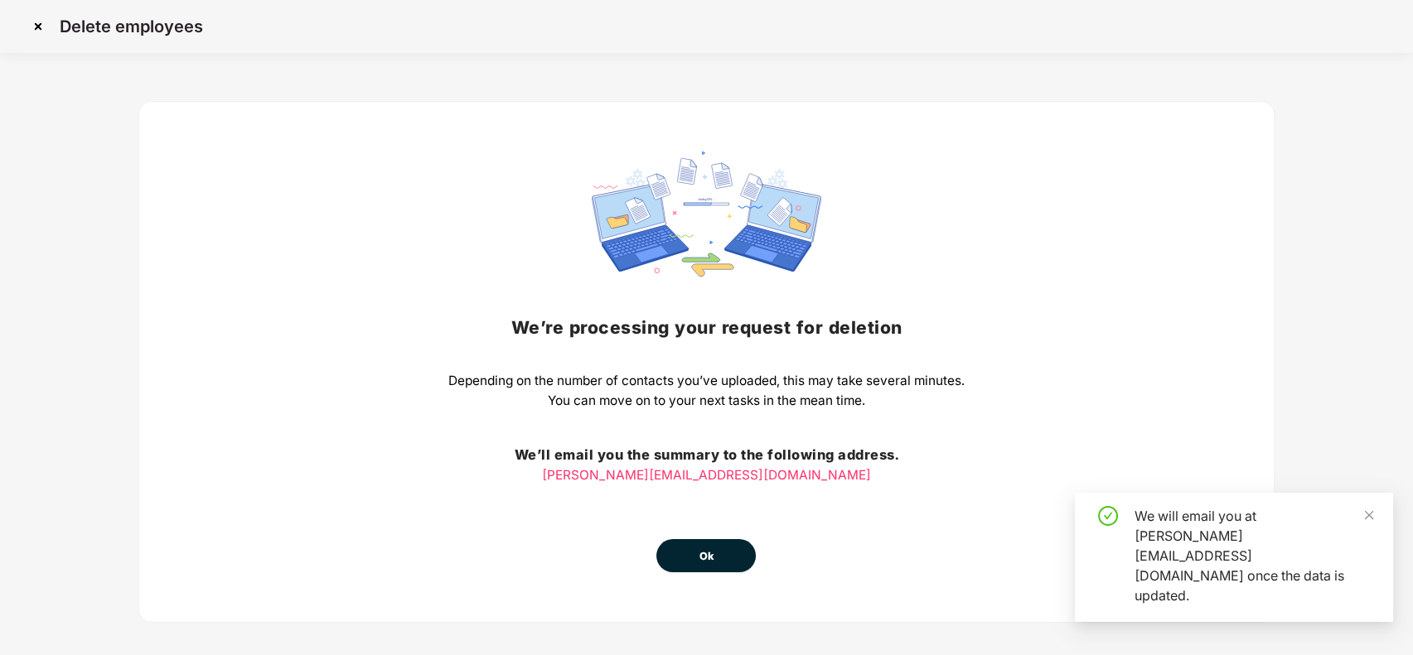
click at [709, 560] on span "Ok" at bounding box center [706, 557] width 15 height 17
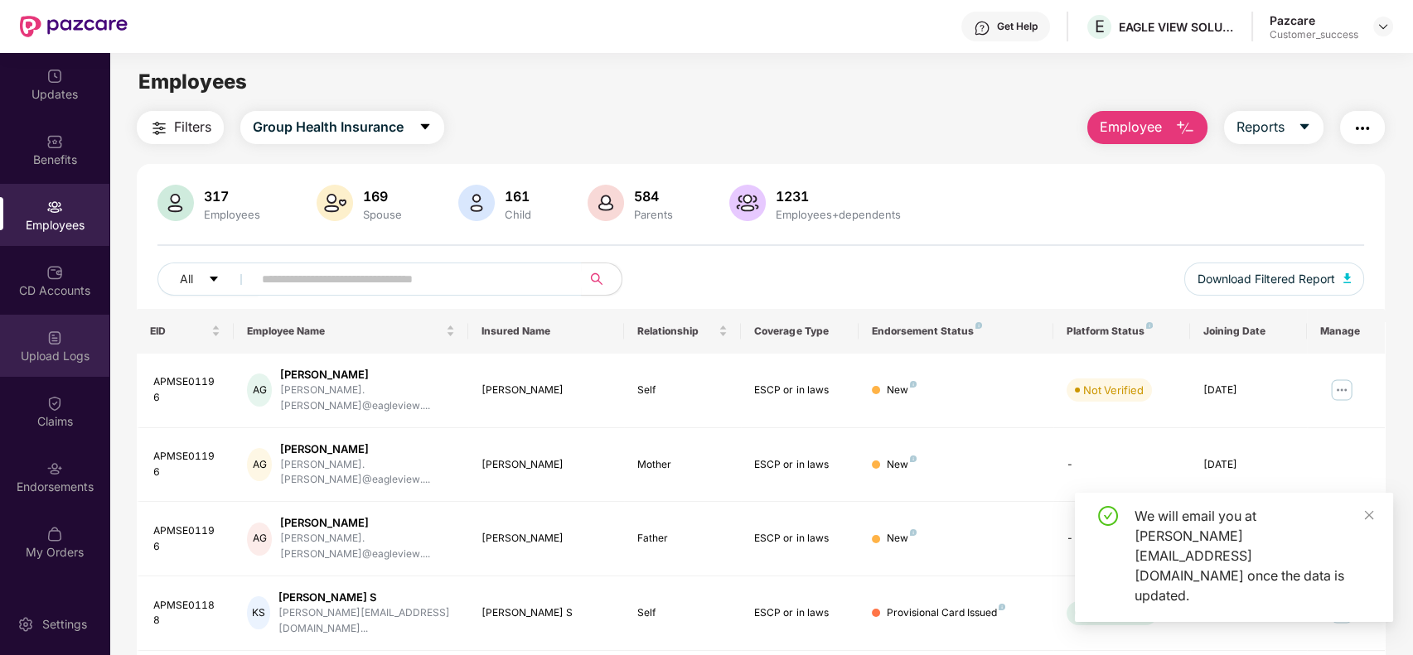
click at [65, 341] on div "Upload Logs" at bounding box center [54, 346] width 109 height 62
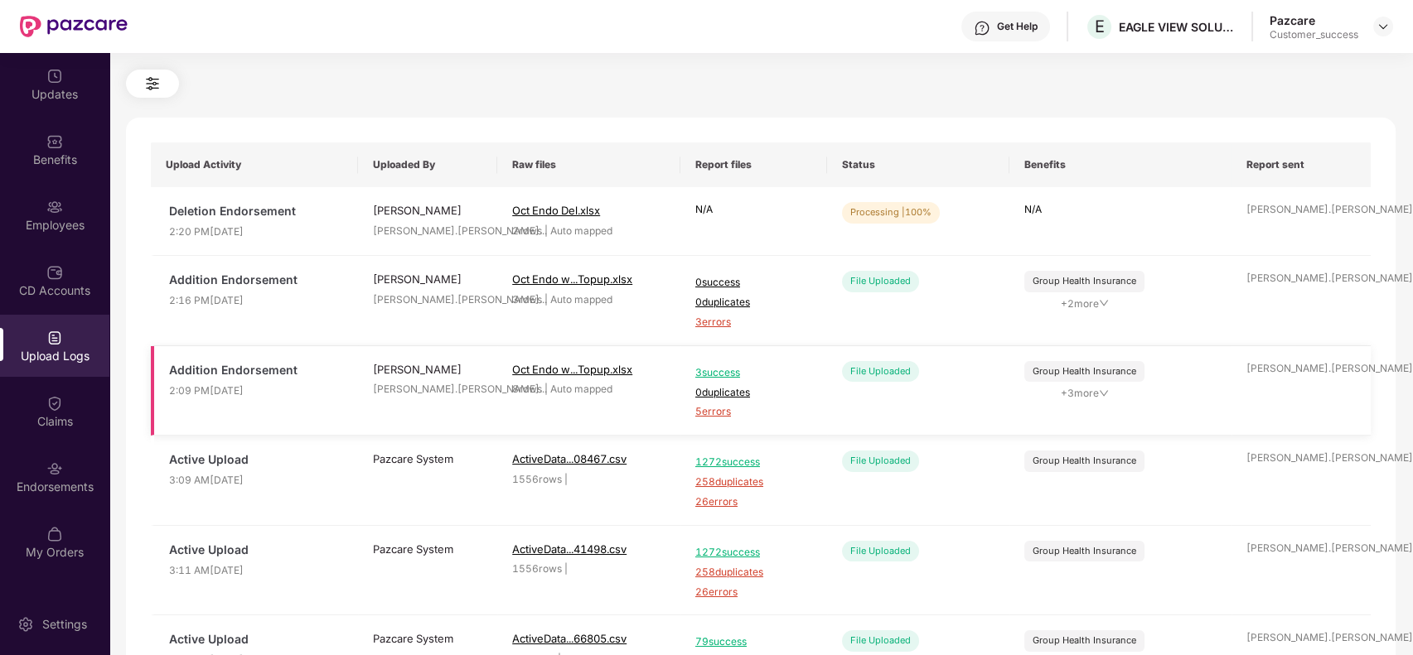
scroll to position [53, 0]
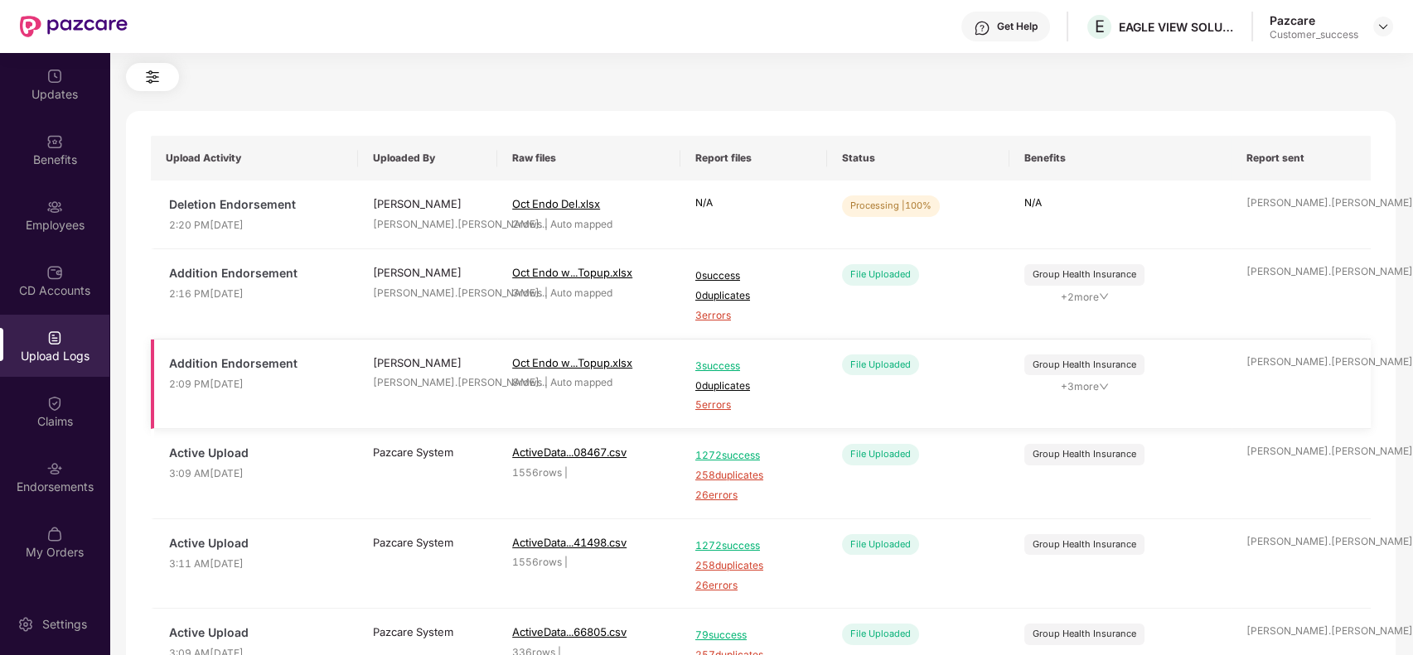
click at [729, 361] on span "3 success" at bounding box center [753, 367] width 117 height 16
click at [725, 402] on span "5 errors" at bounding box center [753, 406] width 117 height 16
click at [1284, 206] on span "Refresh" at bounding box center [1302, 210] width 47 height 21
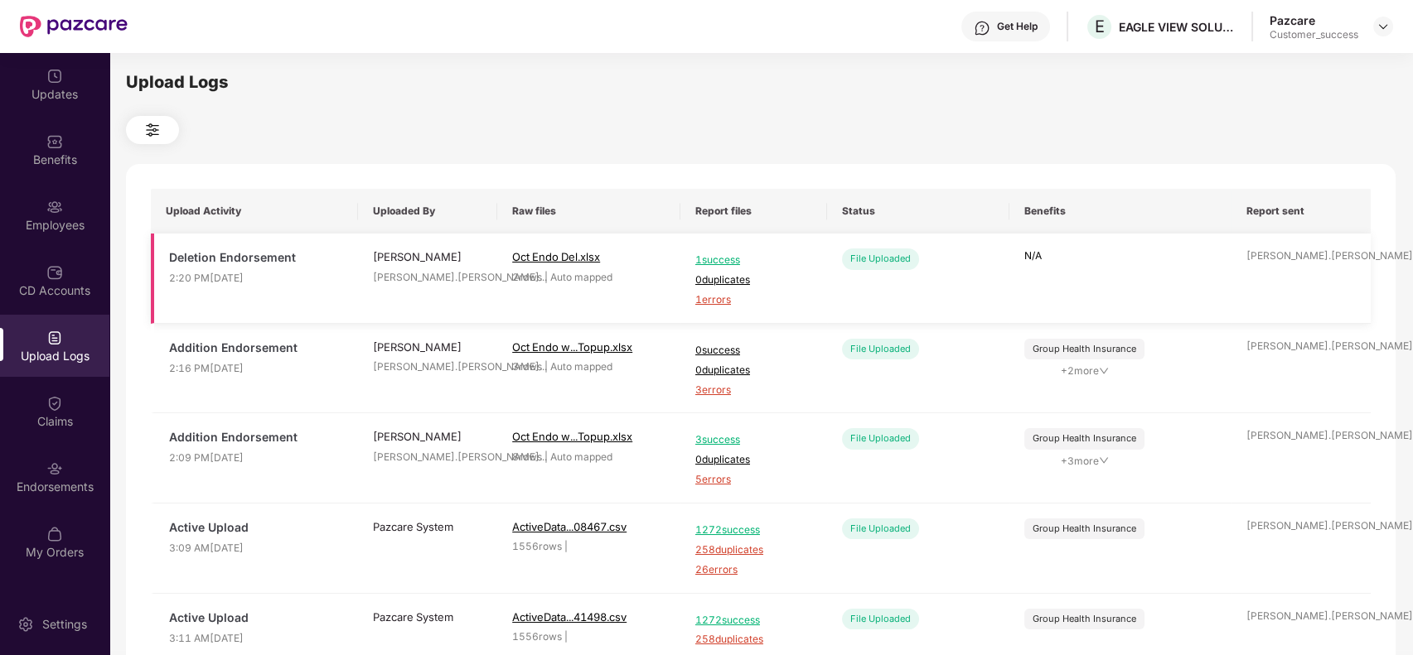
click at [723, 295] on span "1 errors" at bounding box center [753, 301] width 117 height 16
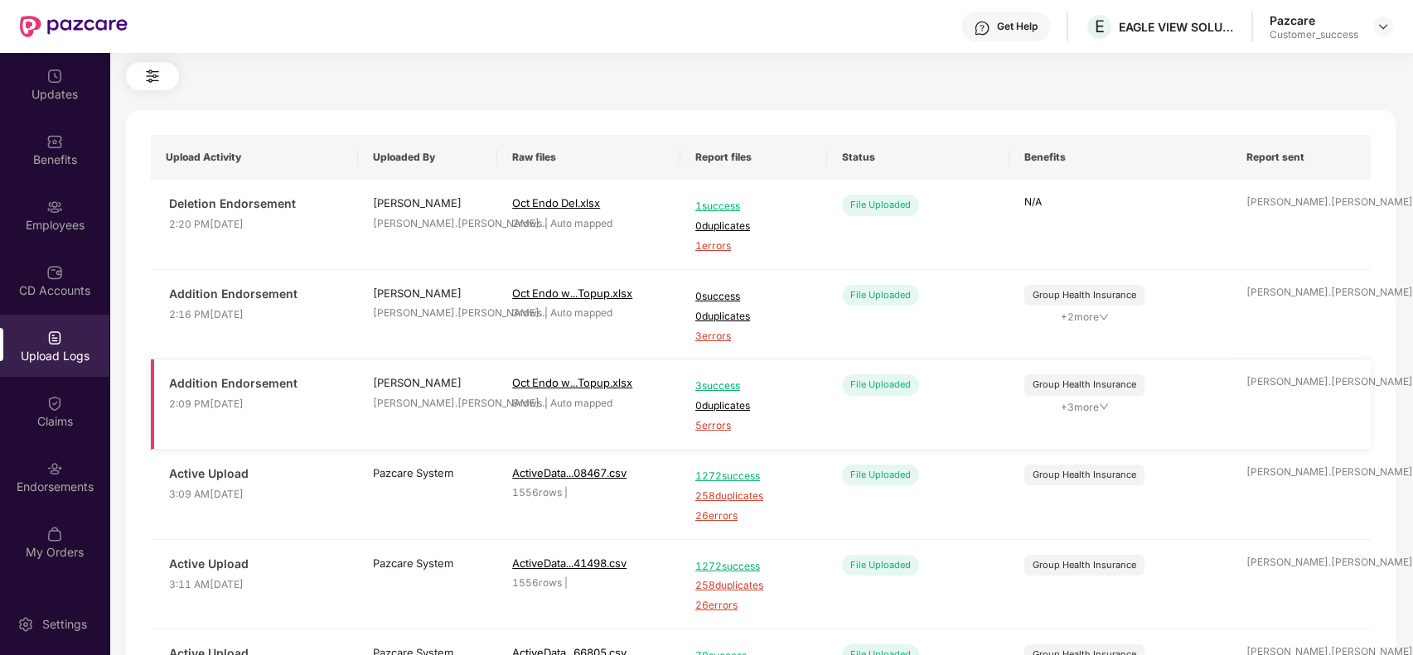
scroll to position [55, 0]
click at [714, 332] on span "3 errors" at bounding box center [753, 336] width 117 height 16
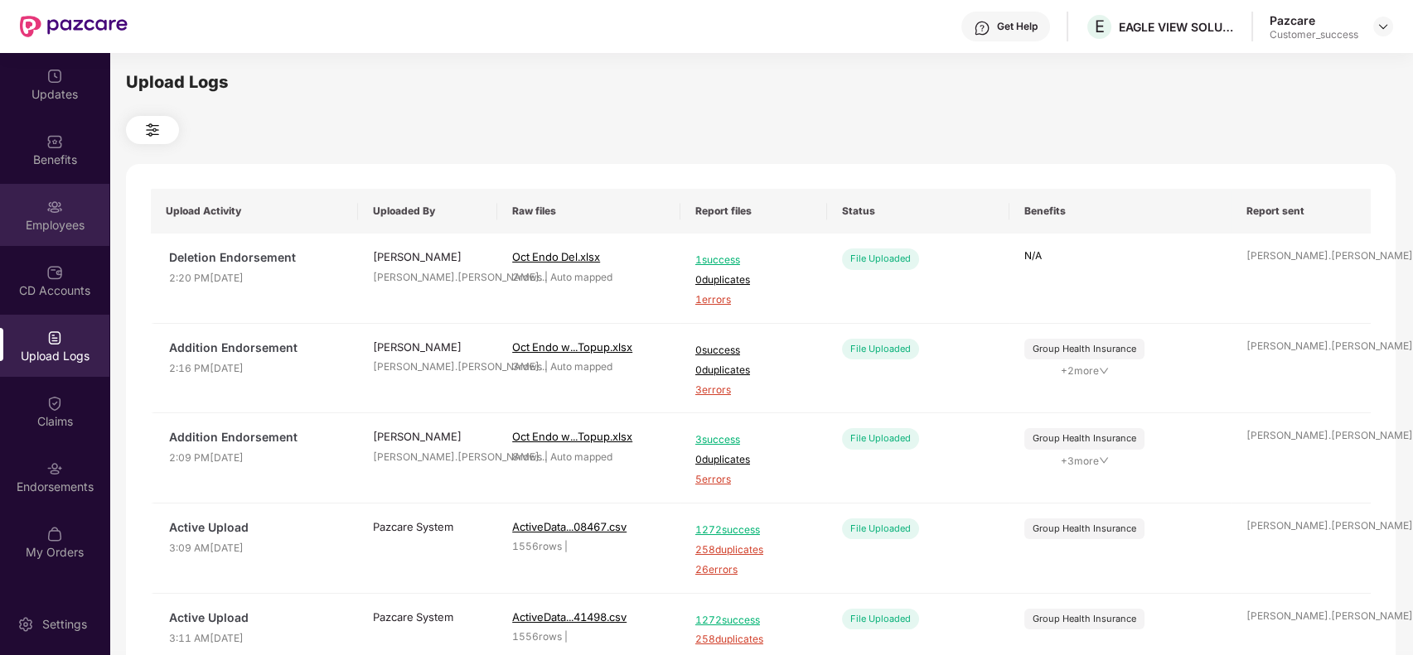
click at [51, 227] on div "Employees" at bounding box center [54, 225] width 109 height 17
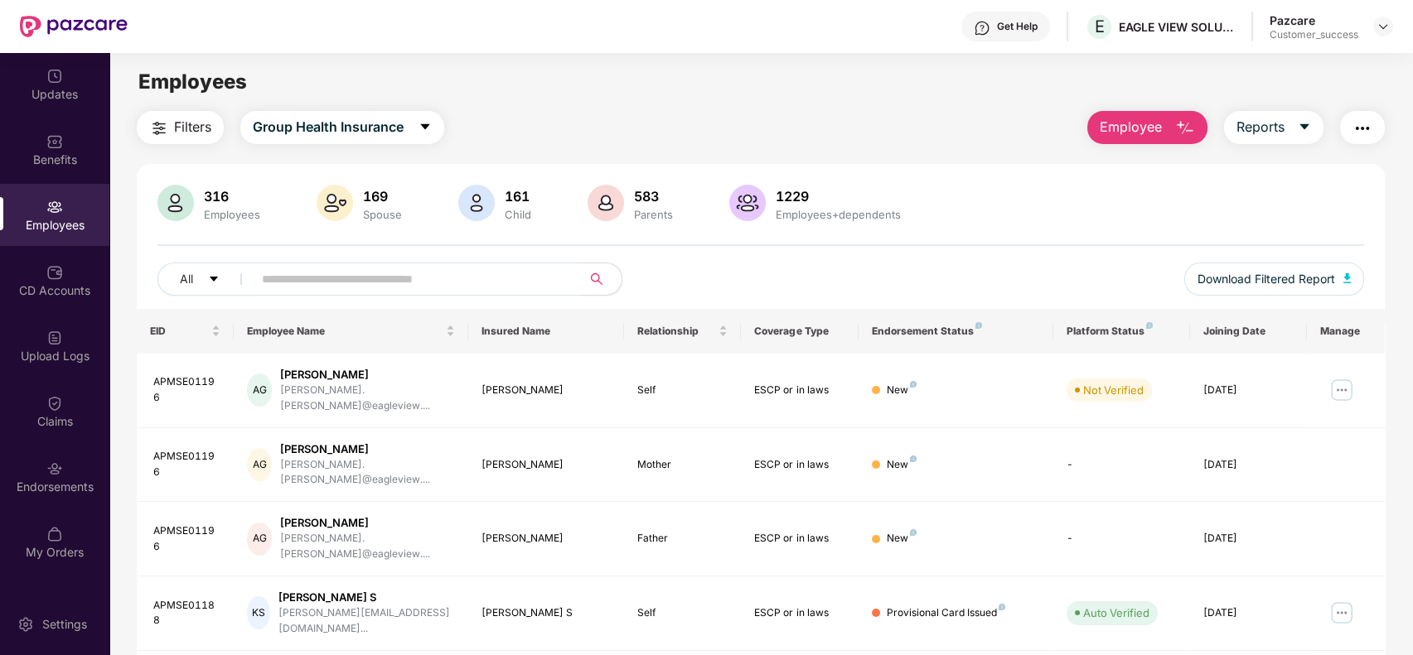
click at [1117, 117] on span "Employee" at bounding box center [1131, 127] width 62 height 21
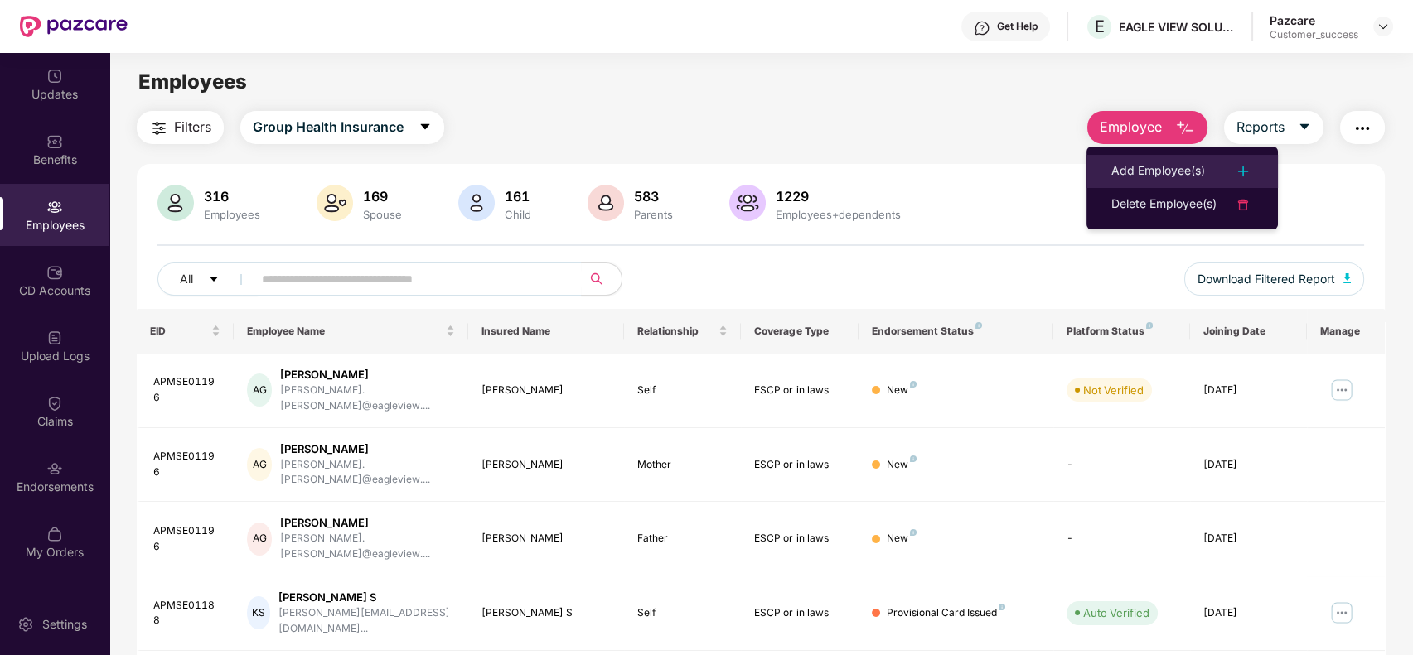
click at [1120, 163] on div "Add Employee(s)" at bounding box center [1158, 172] width 94 height 20
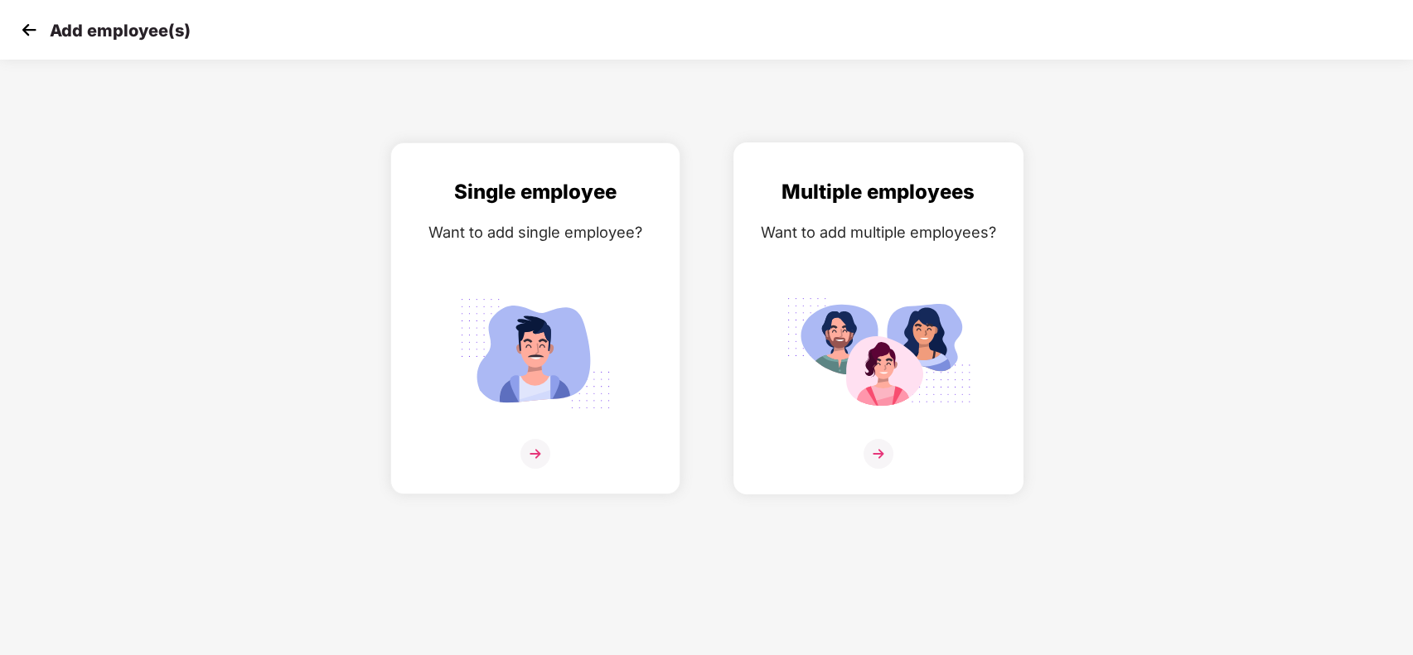
click at [849, 223] on div "Want to add multiple employees?" at bounding box center [878, 232] width 255 height 24
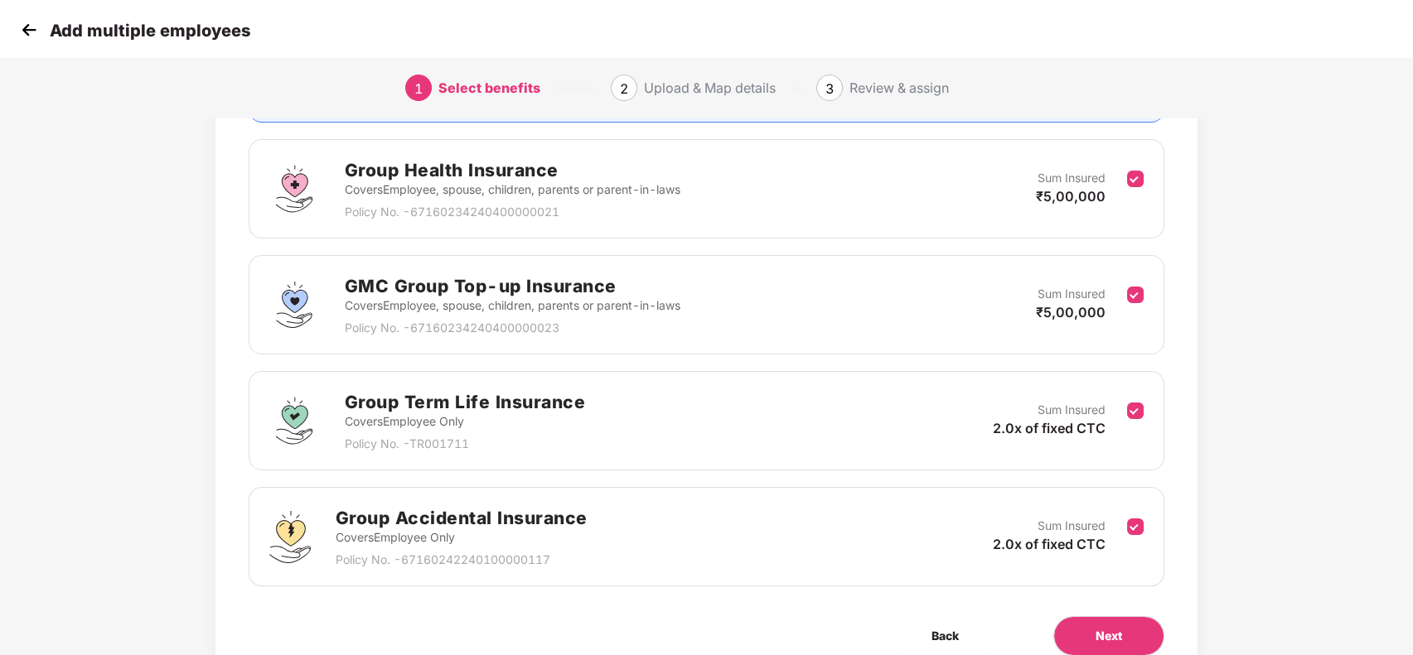
scroll to position [285, 0]
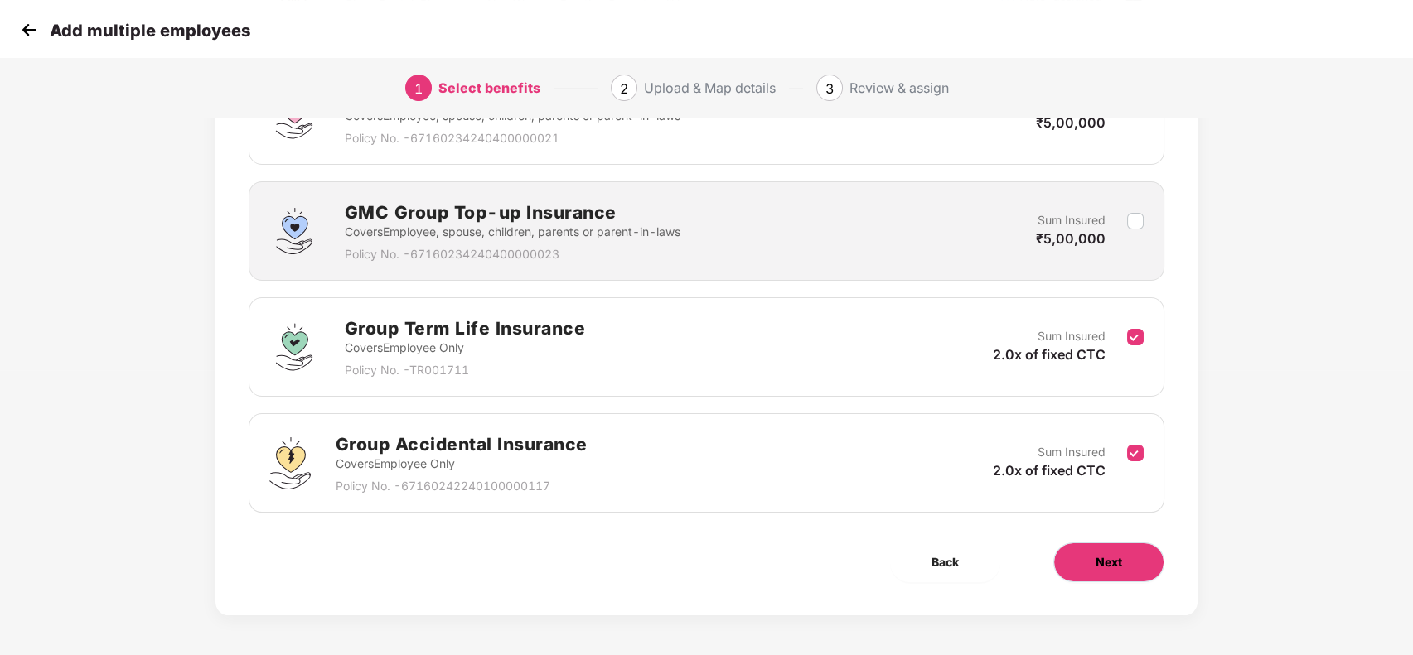
click at [1119, 554] on span "Next" at bounding box center [1109, 563] width 27 height 18
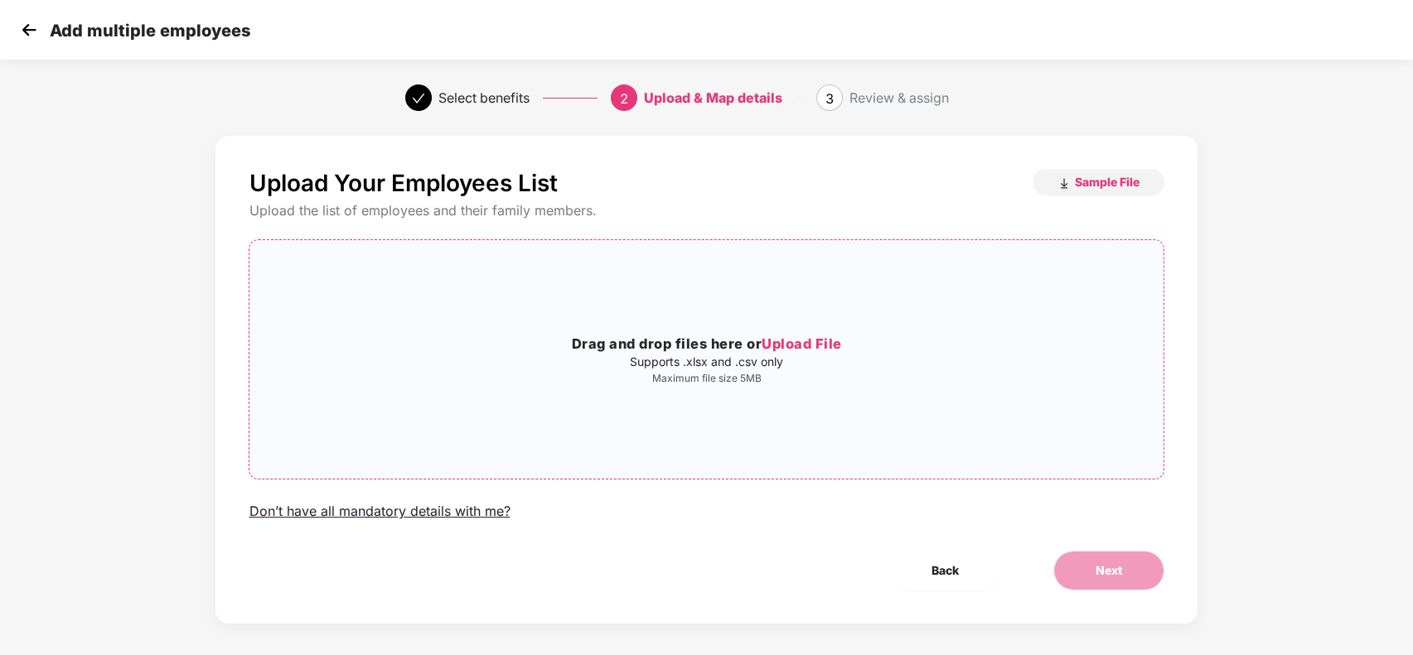
click at [802, 341] on span "Upload File" at bounding box center [802, 344] width 80 height 17
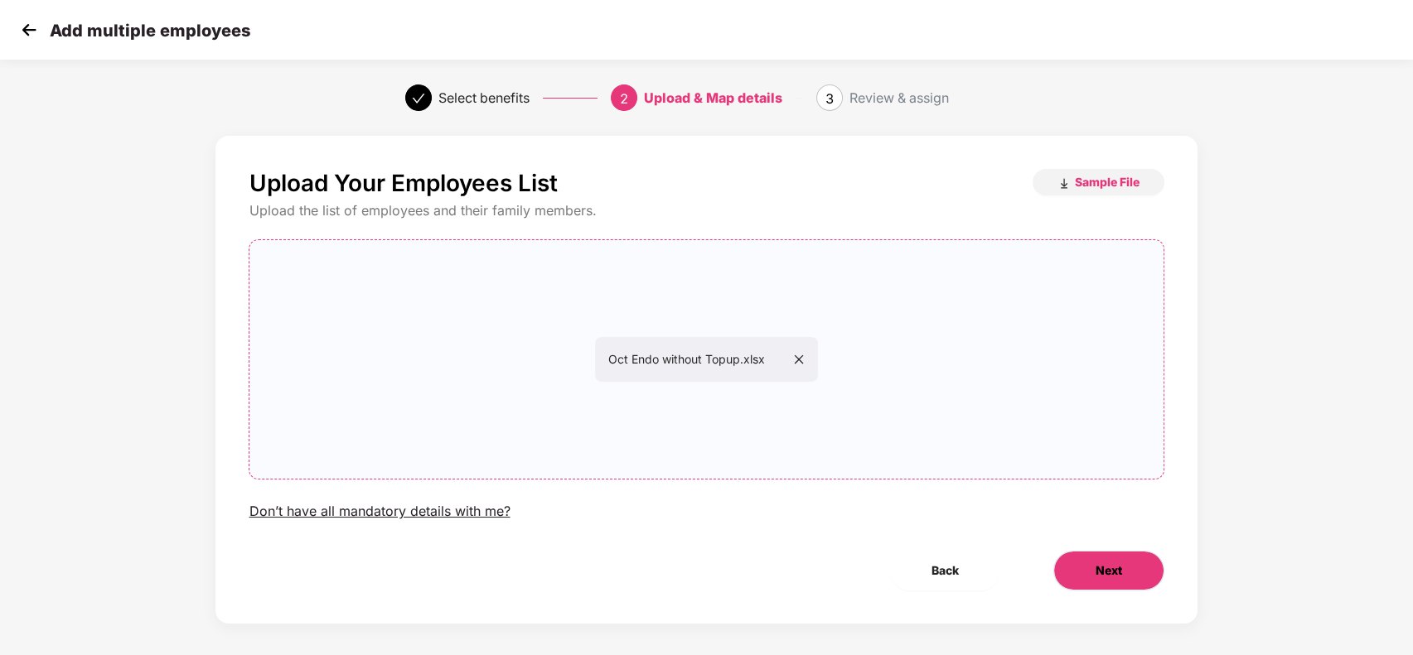
click at [1106, 563] on span "Next" at bounding box center [1109, 571] width 27 height 18
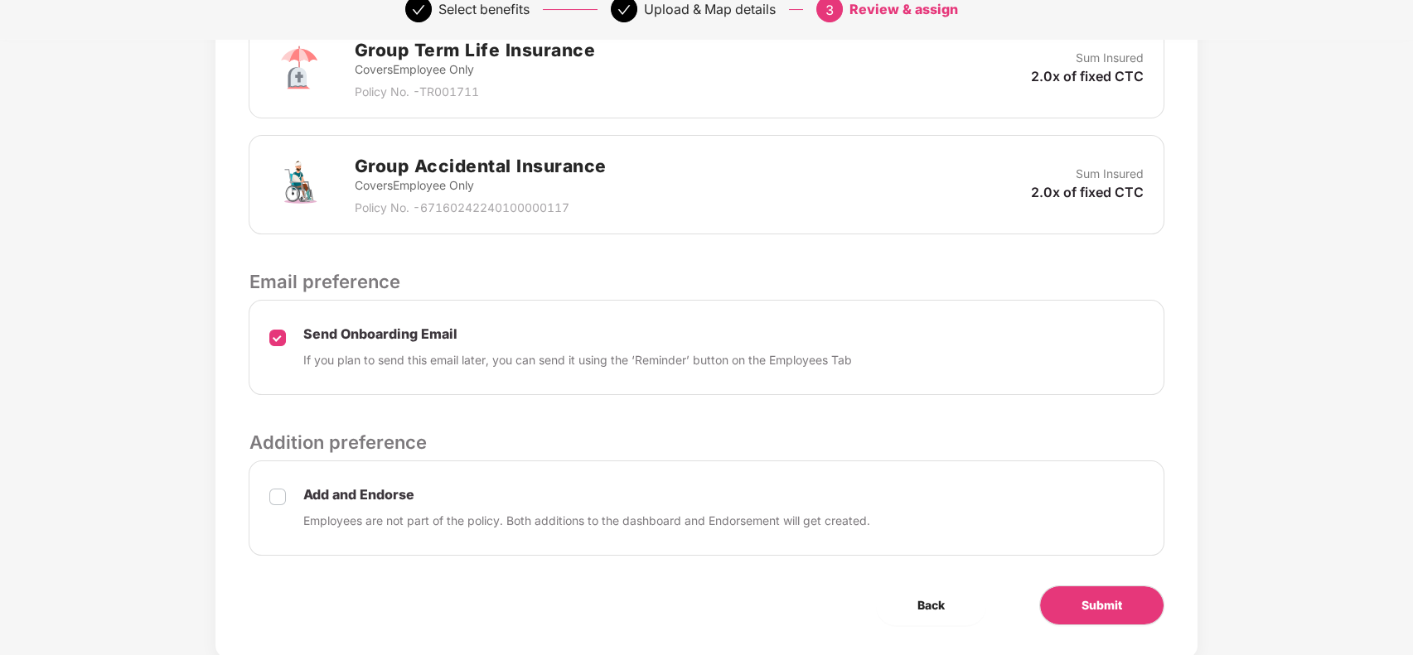
scroll to position [660, 1]
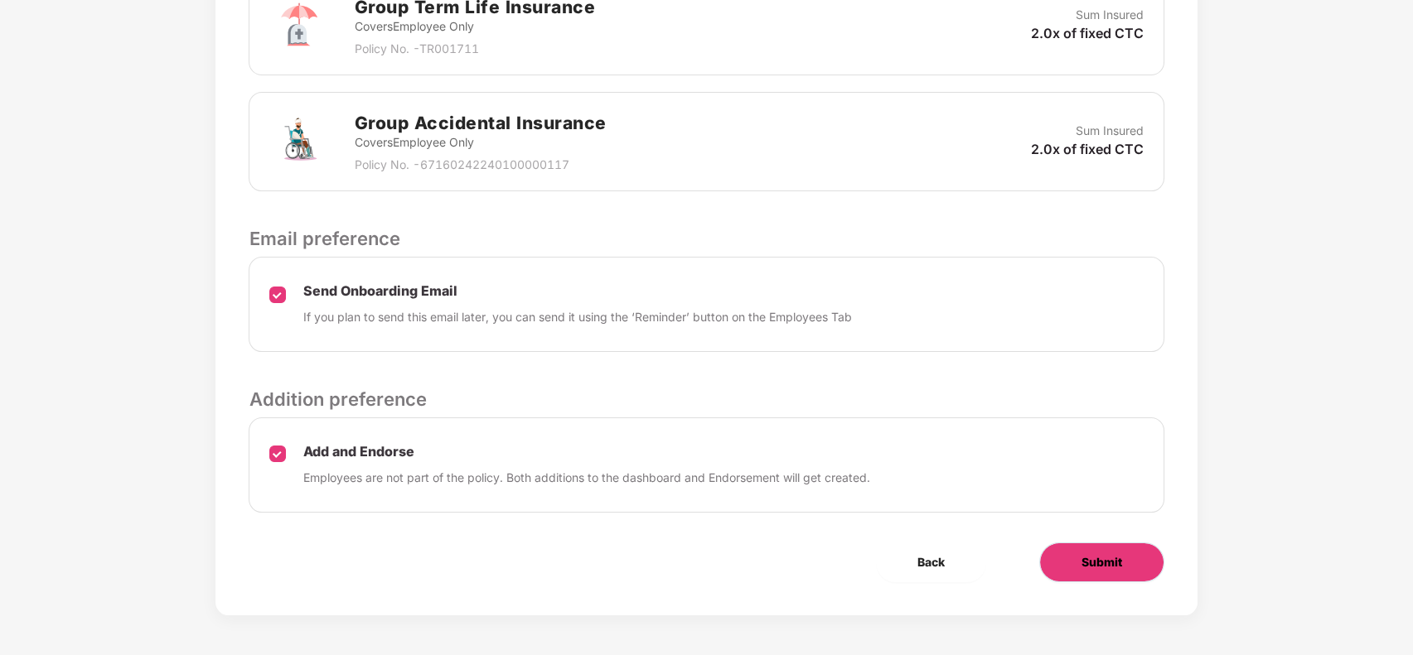
click at [1071, 554] on button "Submit" at bounding box center [1101, 563] width 125 height 40
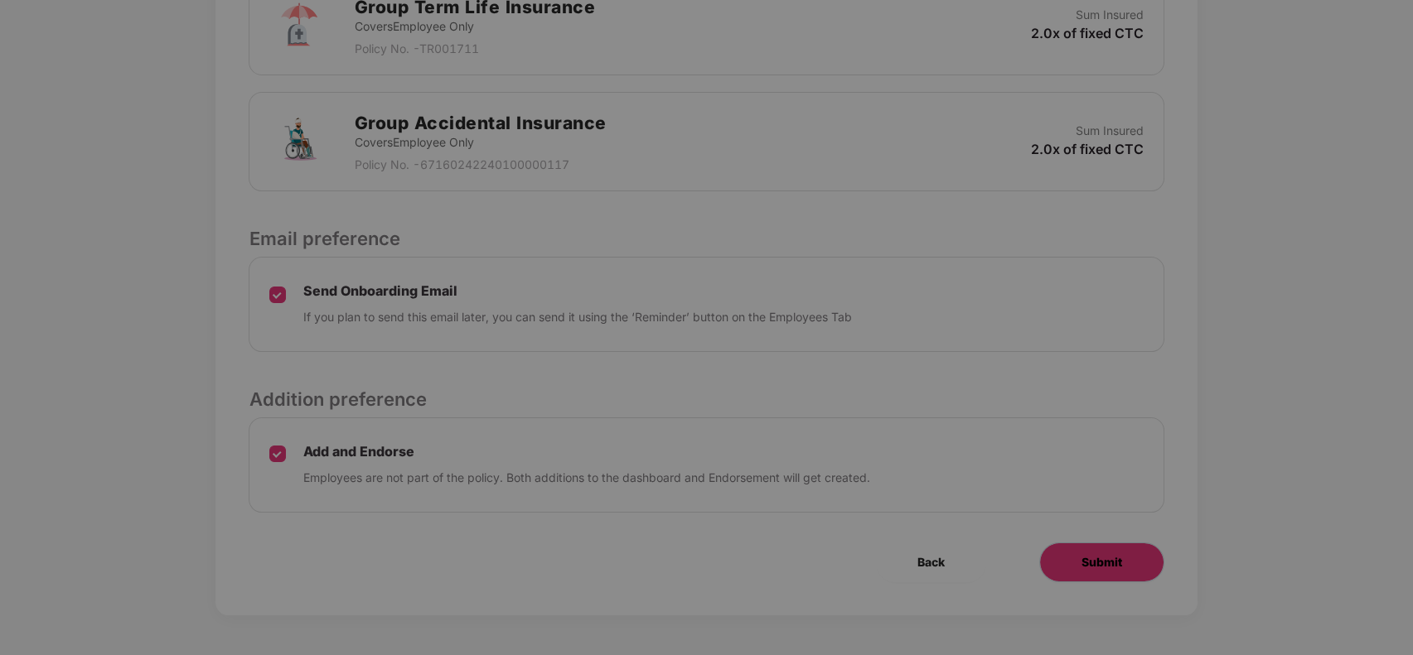
scroll to position [0, 1]
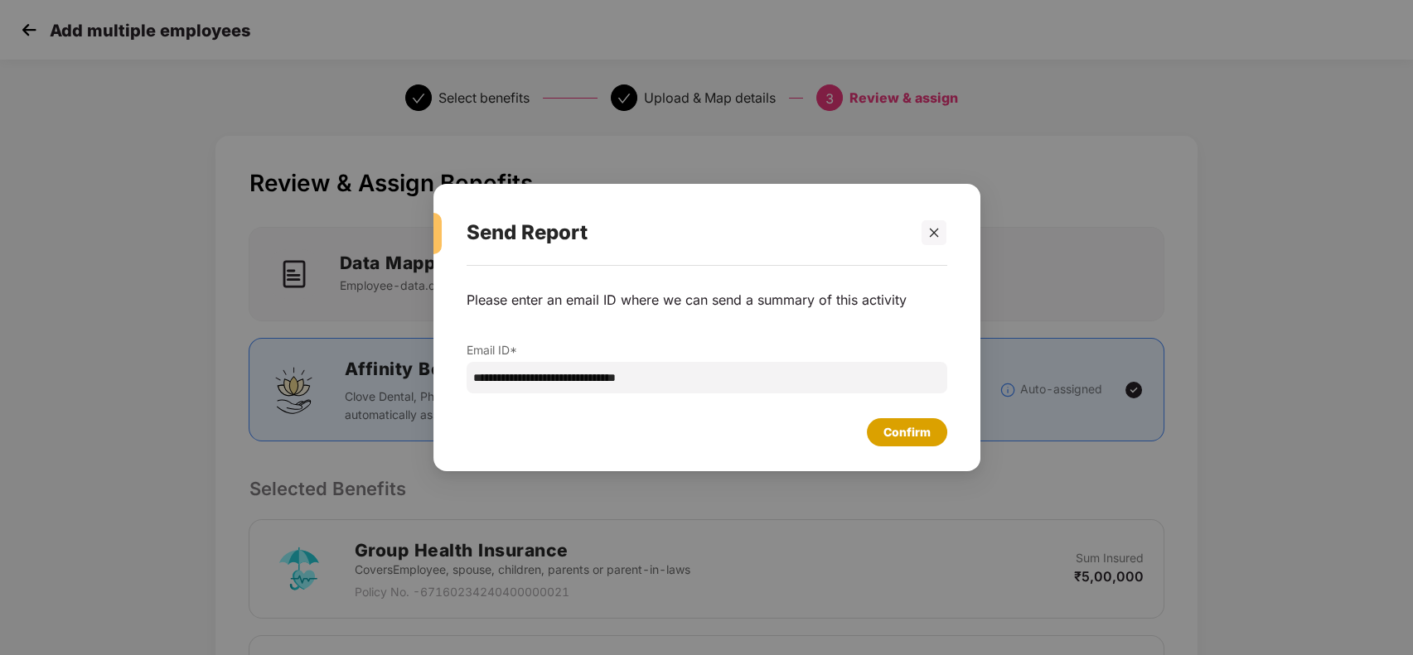
click at [897, 428] on div "Confirm" at bounding box center [906, 432] width 47 height 18
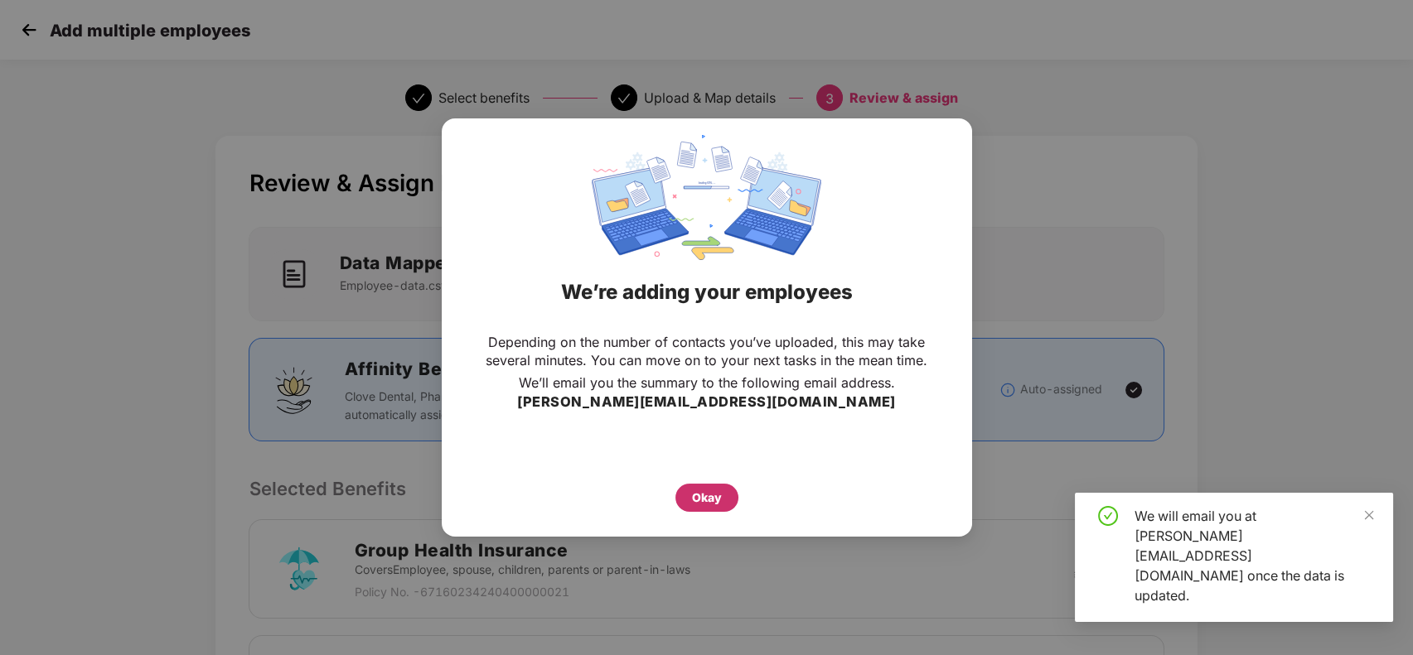
click at [708, 489] on div "Okay" at bounding box center [707, 498] width 30 height 18
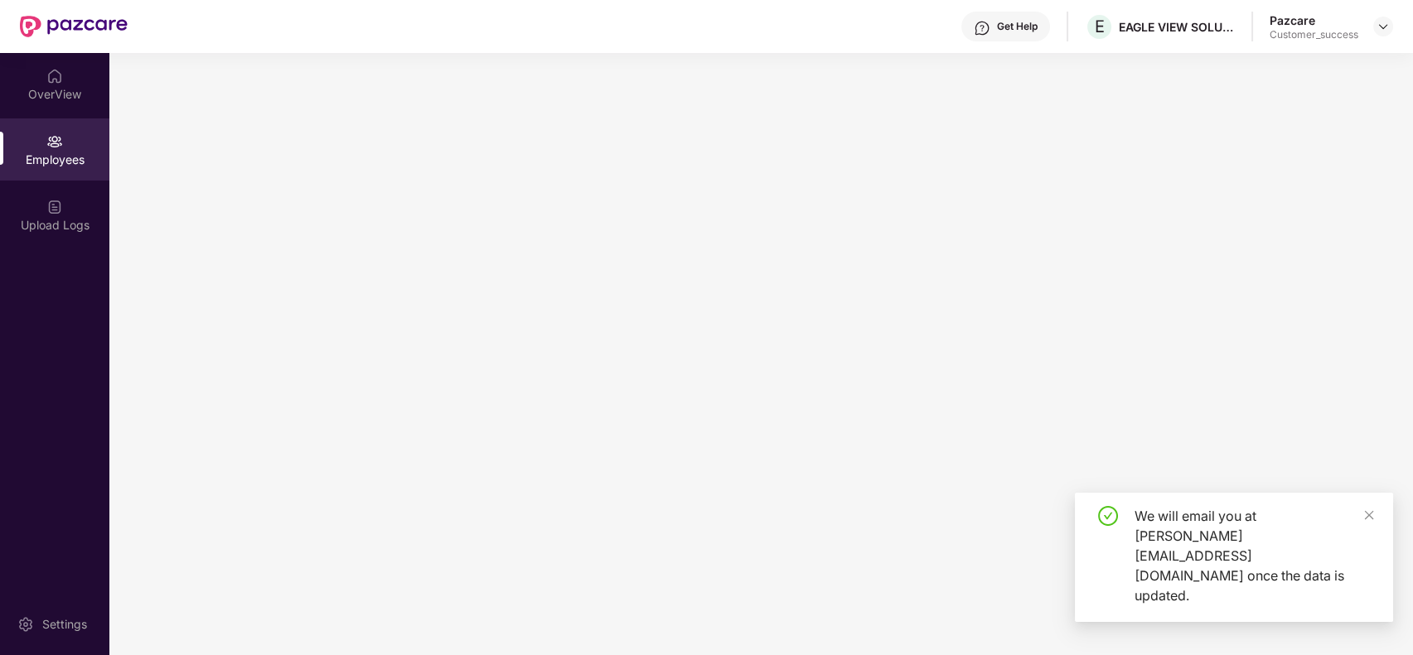
scroll to position [0, 0]
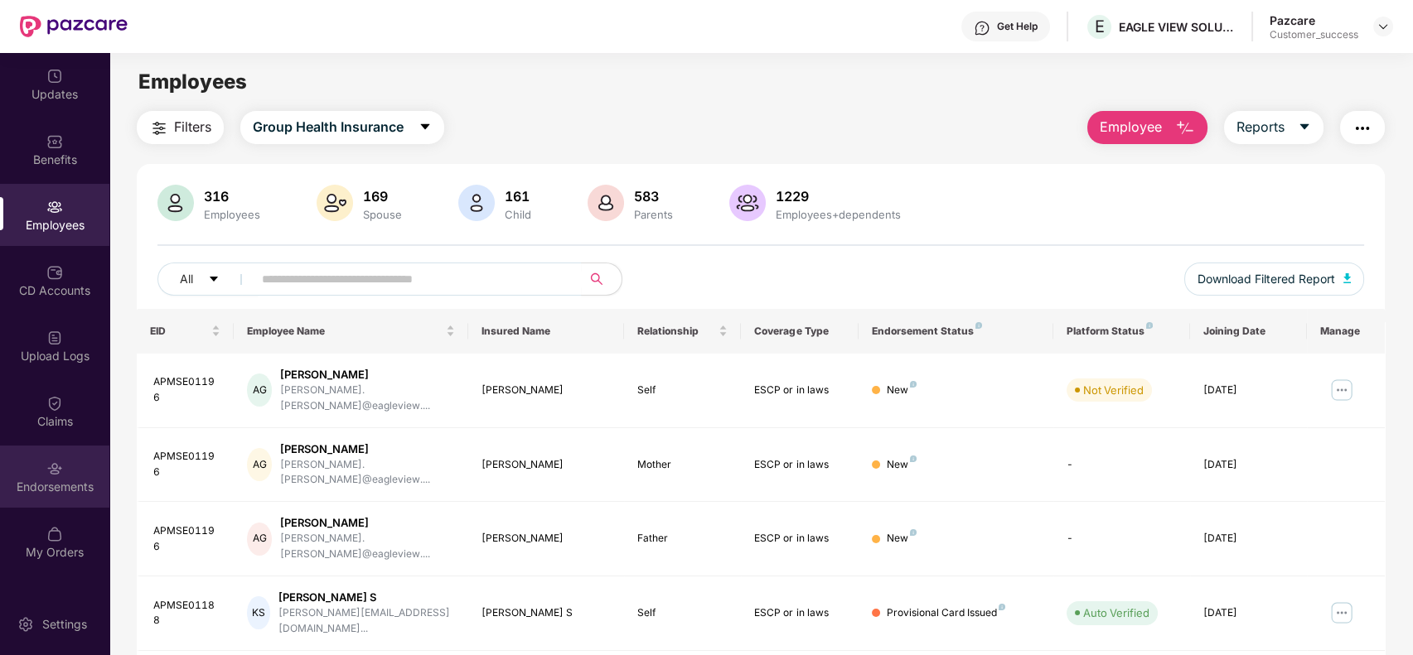
click at [51, 472] on img at bounding box center [54, 469] width 17 height 17
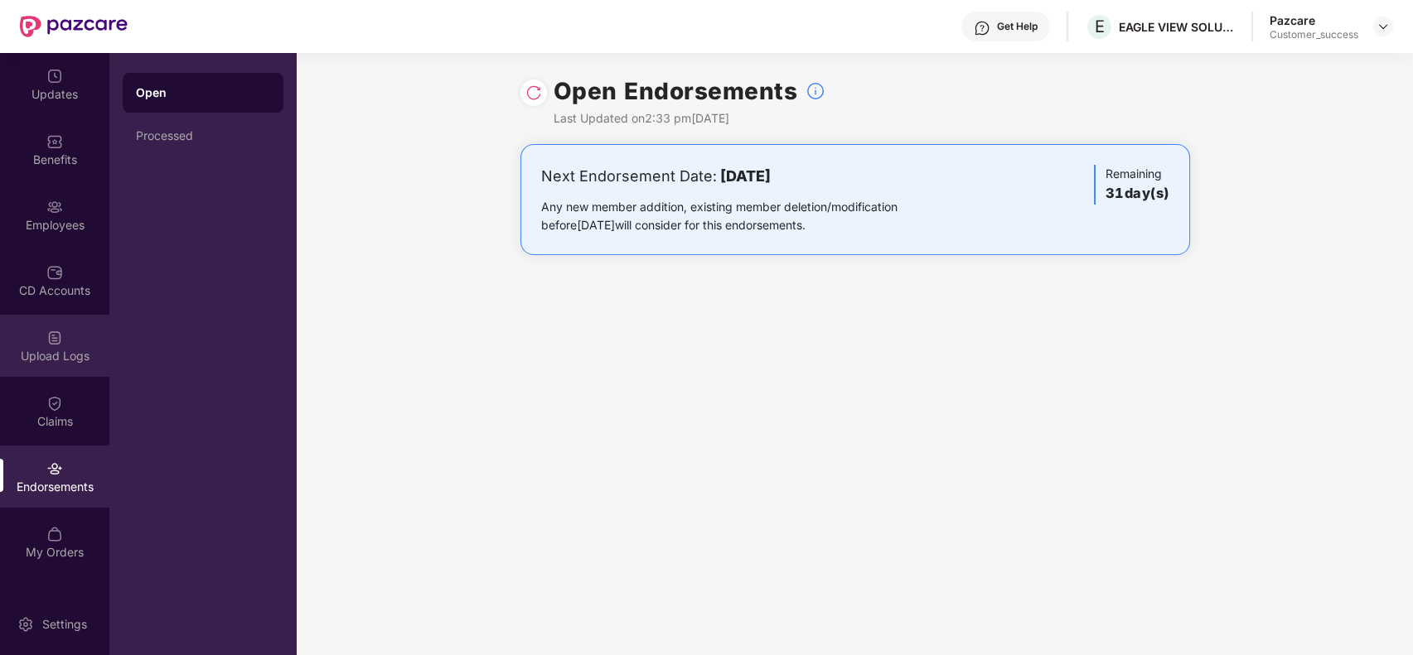
click at [60, 346] on div "Upload Logs" at bounding box center [54, 346] width 109 height 62
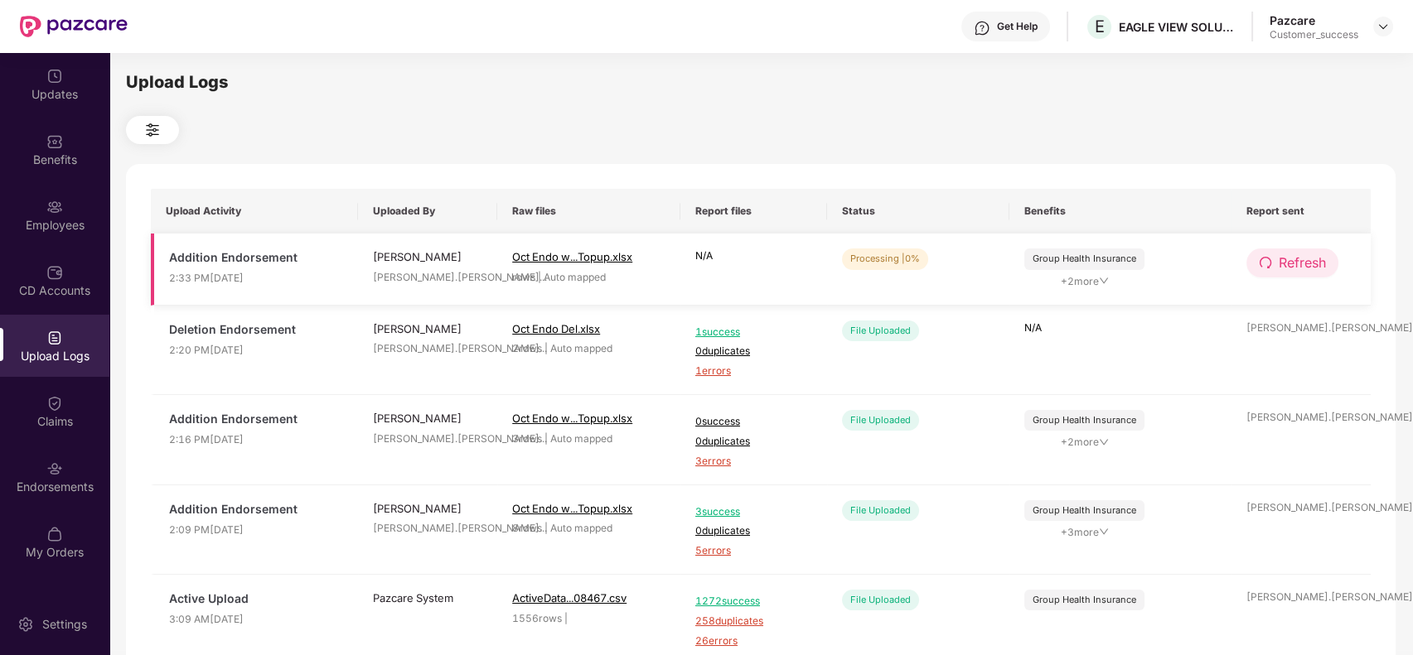
click at [1274, 252] on button "Refresh" at bounding box center [1292, 263] width 92 height 29
click at [1274, 252] on button "Refresh" at bounding box center [1293, 263] width 94 height 29
click at [1275, 265] on button "Refresh" at bounding box center [1292, 263] width 92 height 29
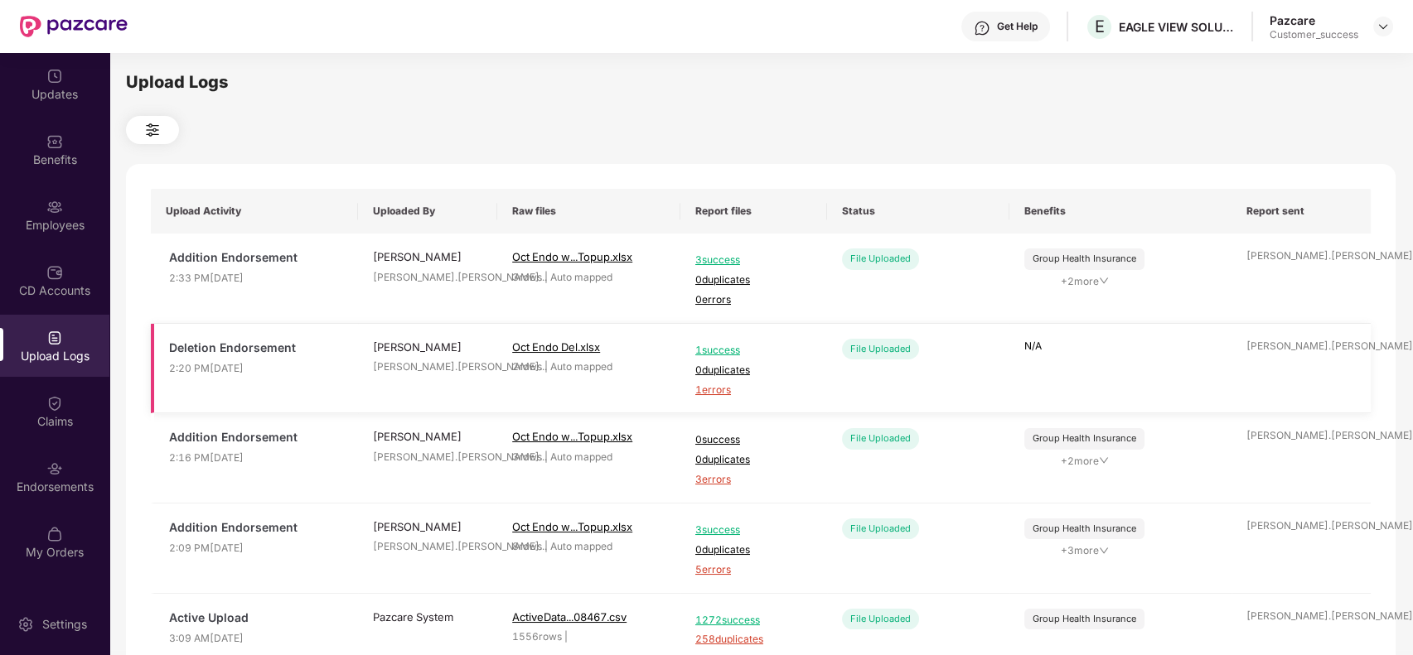
click at [725, 388] on span "1 errors" at bounding box center [753, 391] width 117 height 16
click at [45, 215] on div "Employees" at bounding box center [54, 215] width 109 height 62
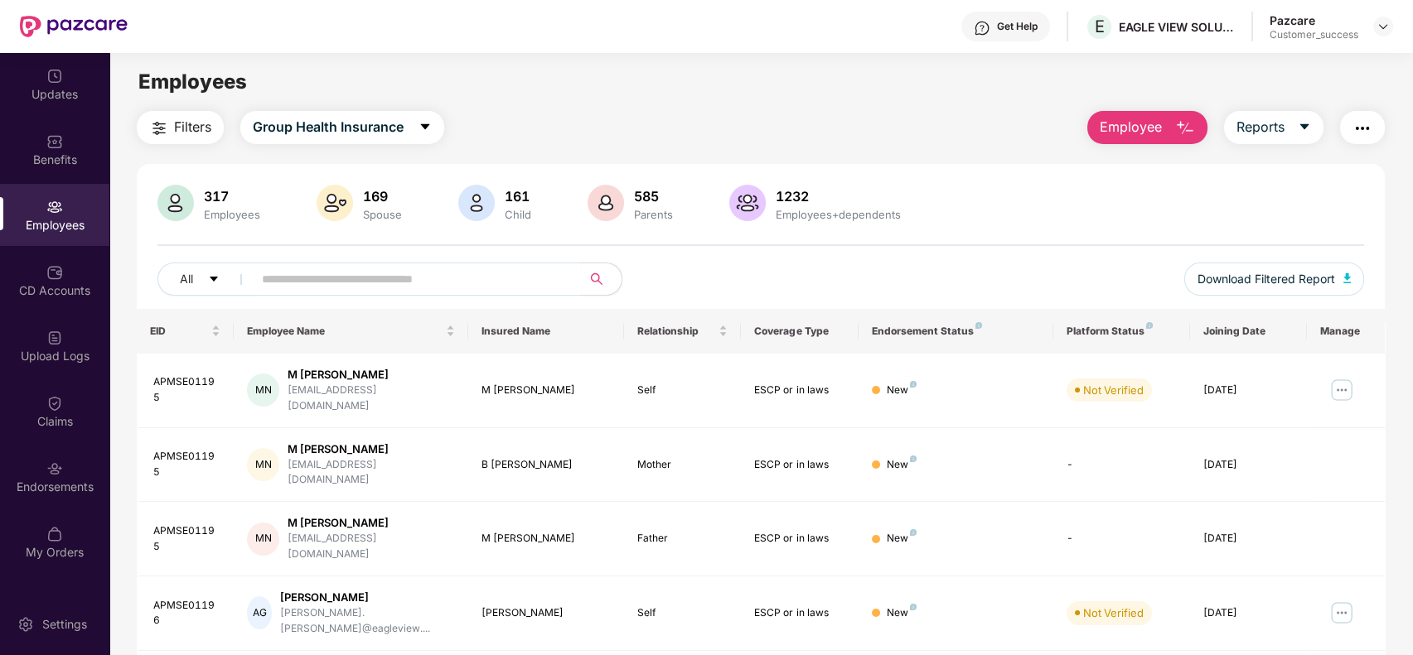
click at [1148, 125] on span "Employee" at bounding box center [1131, 127] width 62 height 21
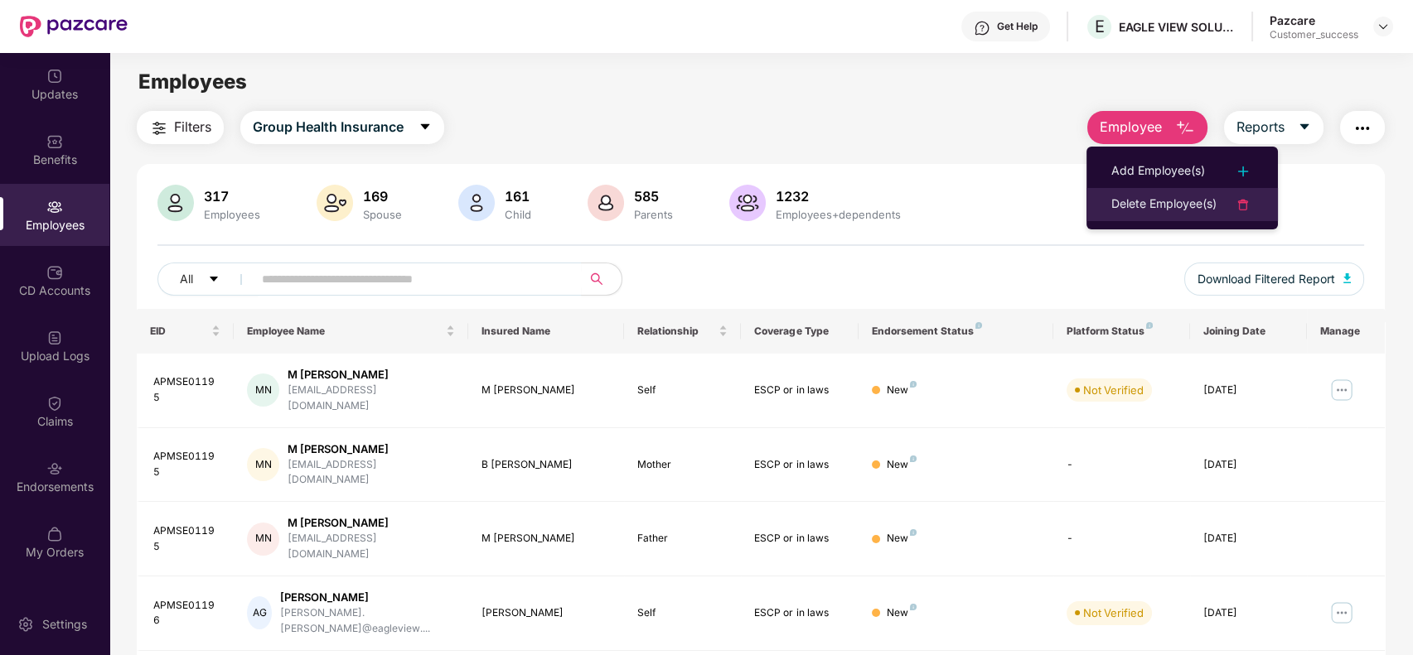
click at [1171, 195] on div "Delete Employee(s)" at bounding box center [1163, 205] width 105 height 20
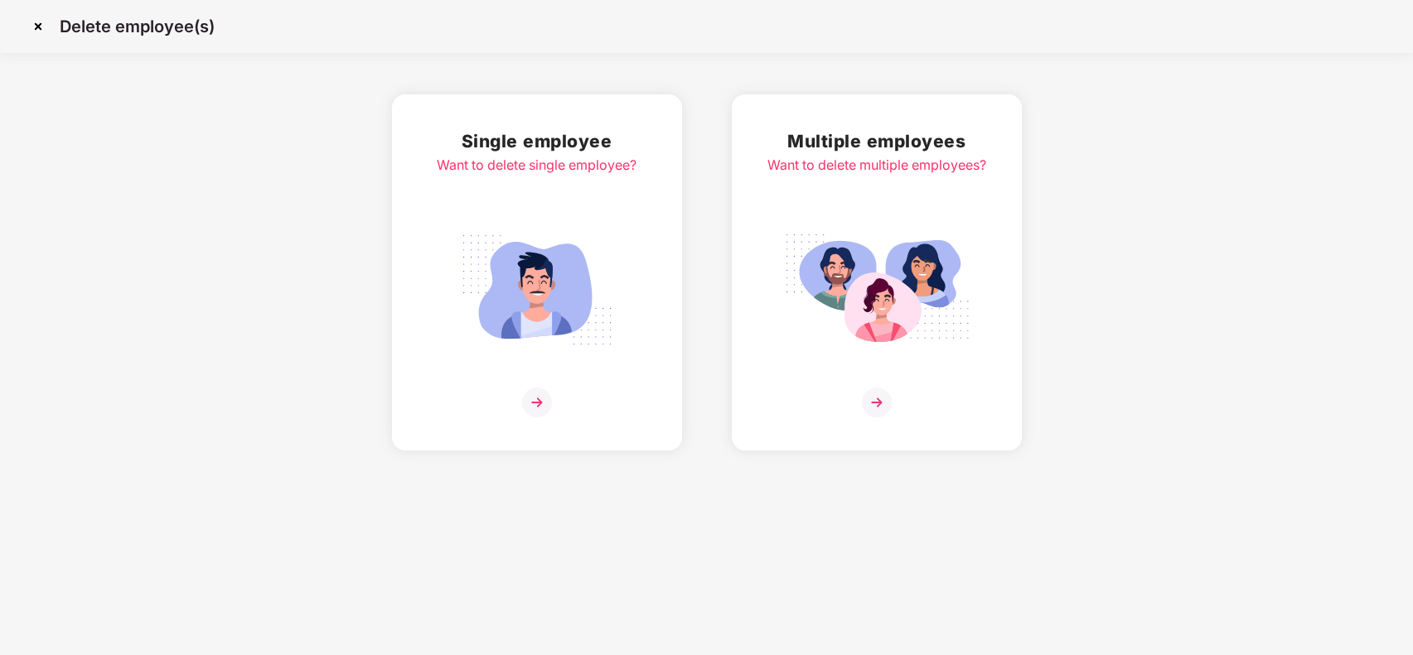
click at [865, 234] on img at bounding box center [877, 289] width 186 height 129
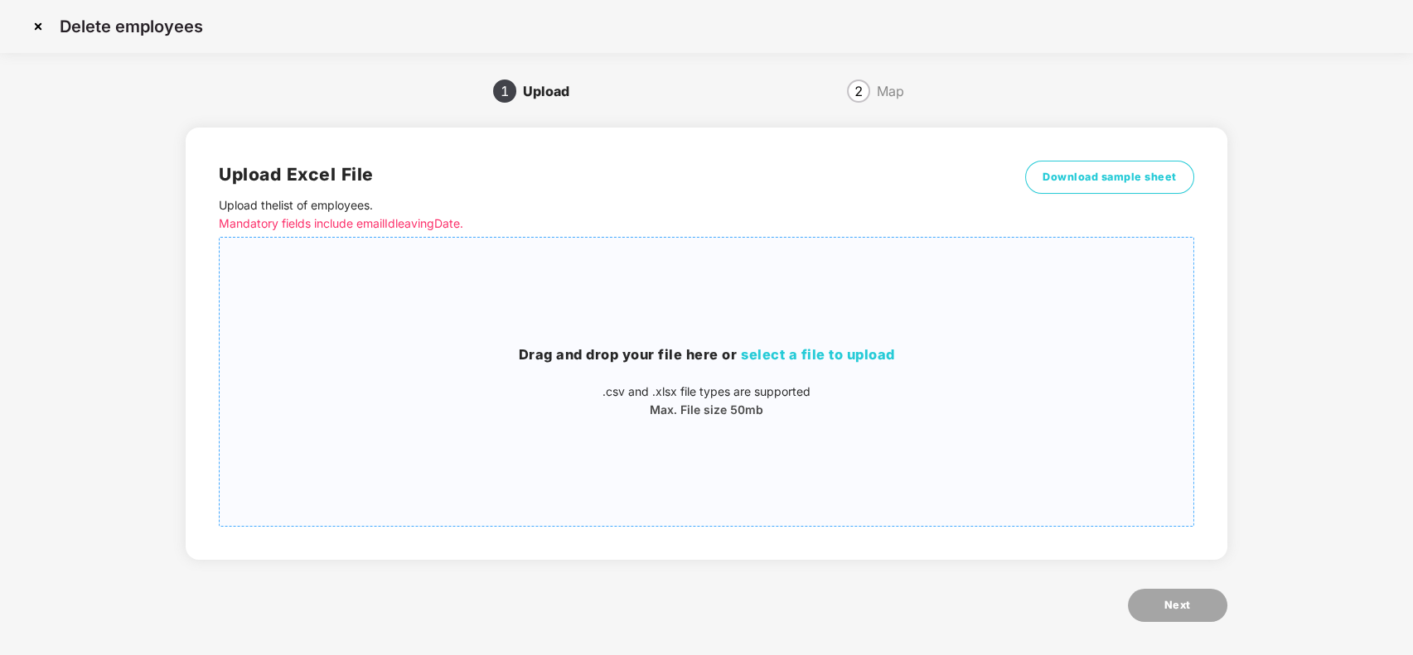
click at [769, 345] on h3 "Drag and drop your file here or select a file to upload" at bounding box center [707, 356] width 974 height 22
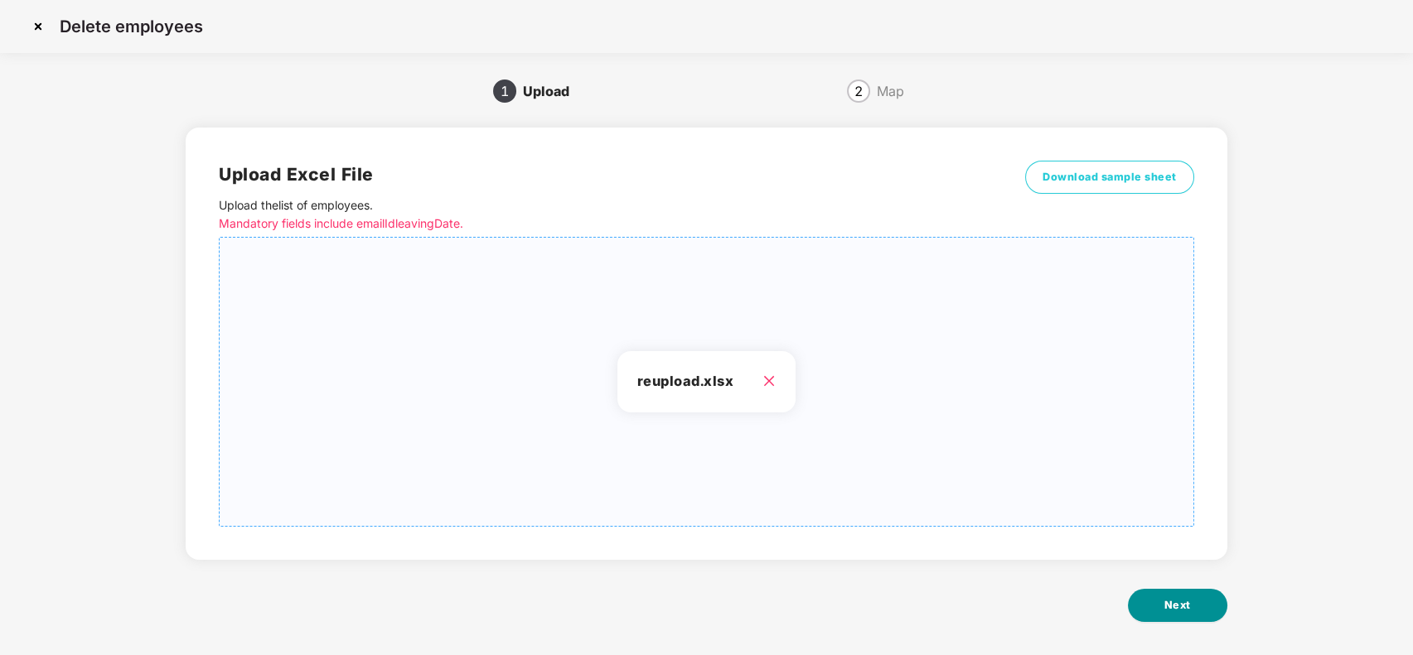
click at [1179, 607] on span "Next" at bounding box center [1177, 605] width 27 height 17
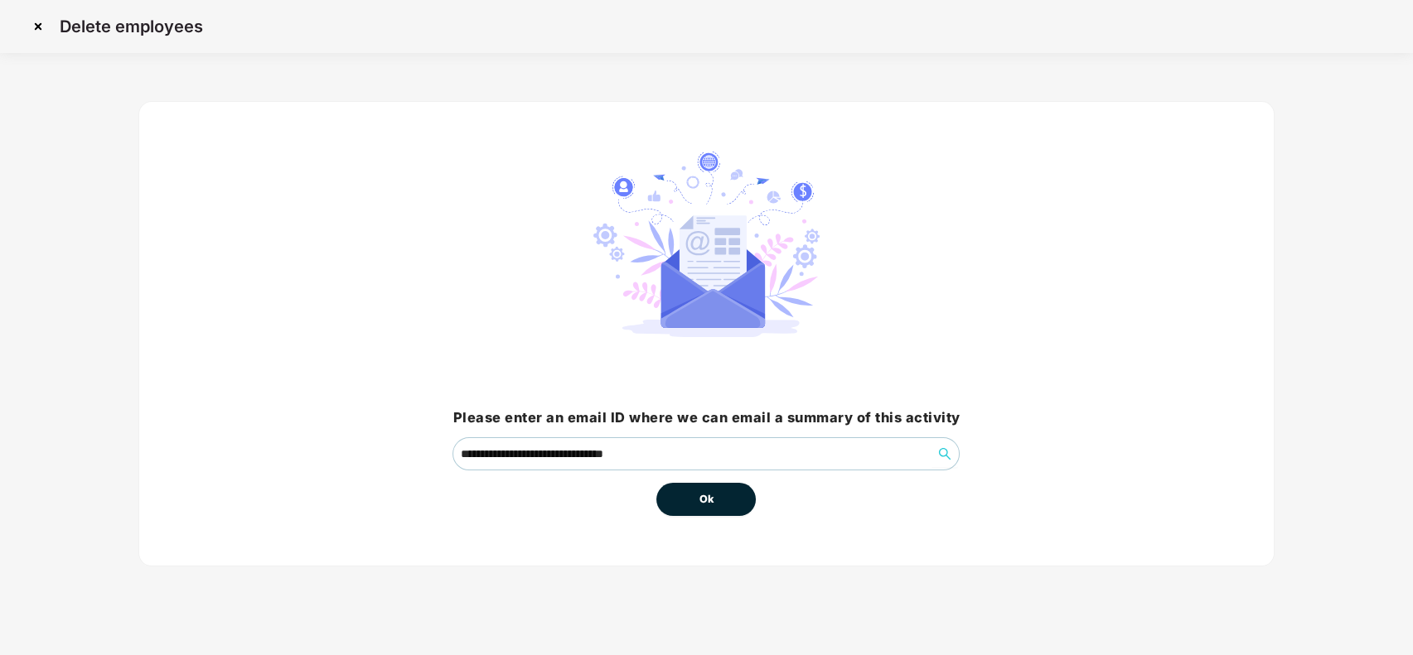
click at [690, 491] on button "Ok" at bounding box center [705, 499] width 99 height 33
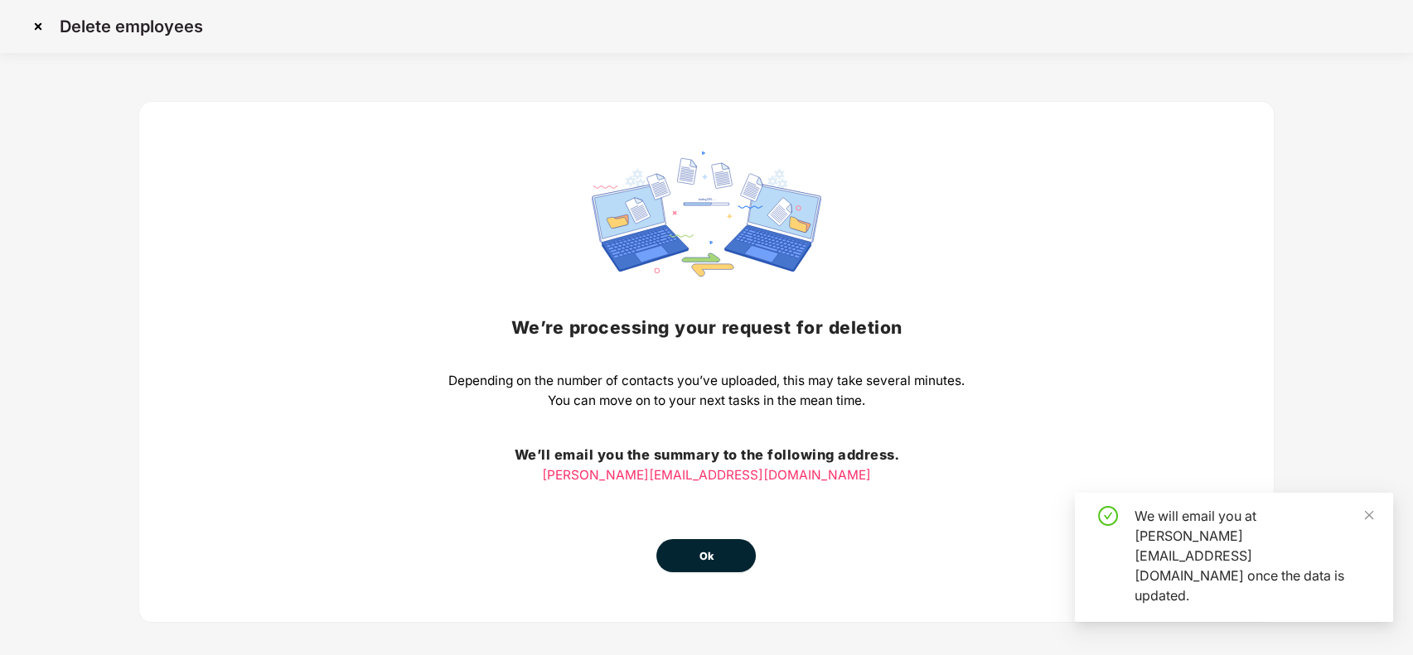
click at [707, 557] on span "Ok" at bounding box center [706, 557] width 15 height 17
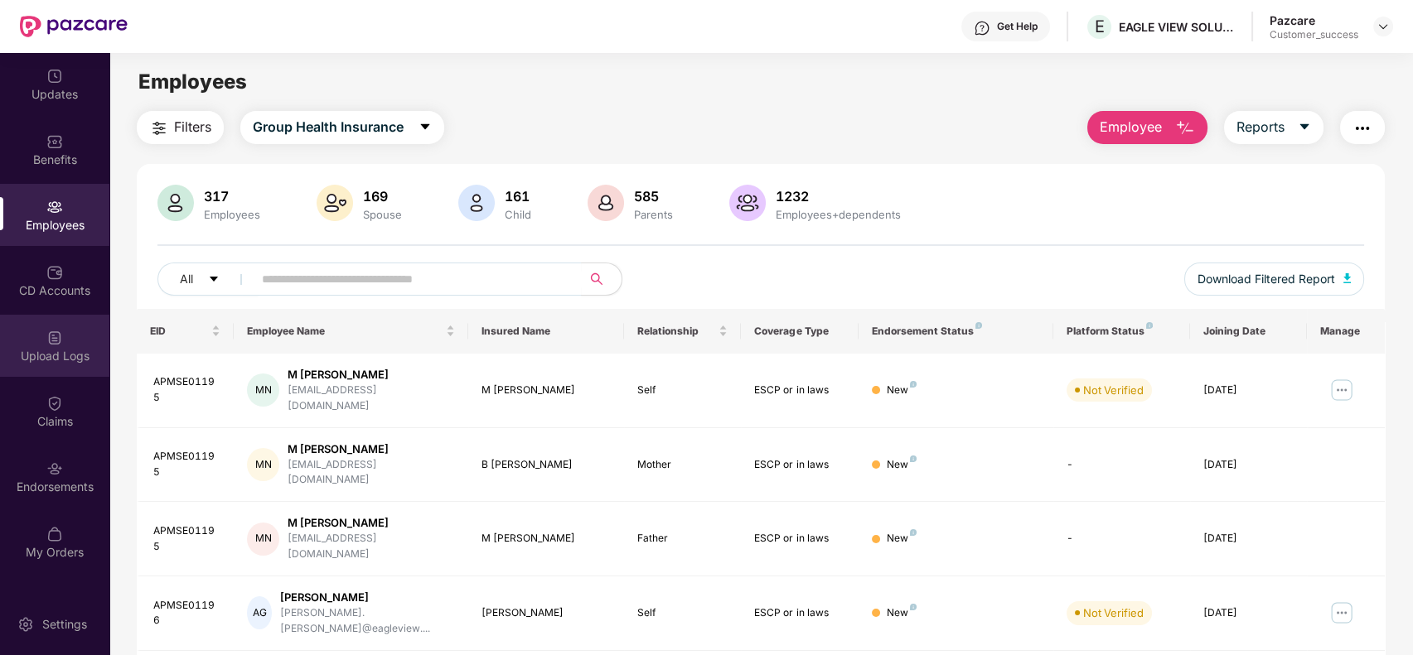
click at [66, 335] on div "Upload Logs" at bounding box center [54, 346] width 109 height 62
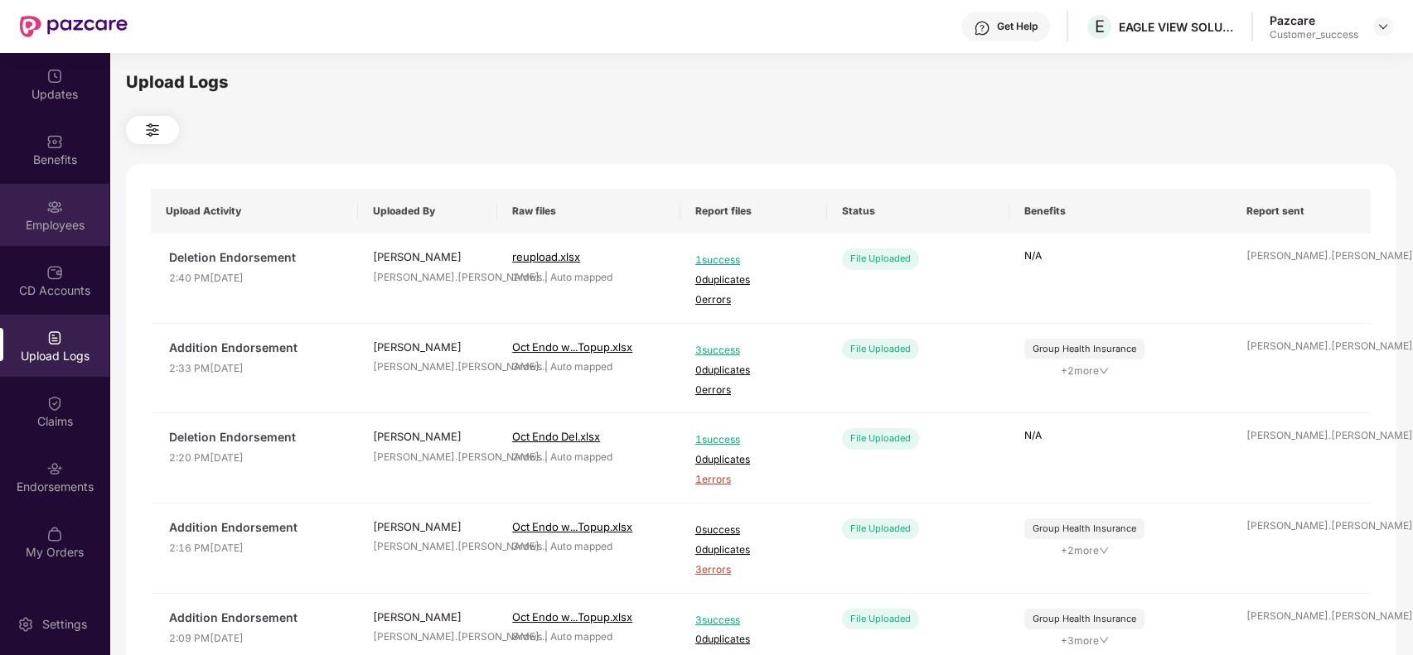
click at [70, 217] on div "Employees" at bounding box center [54, 225] width 109 height 17
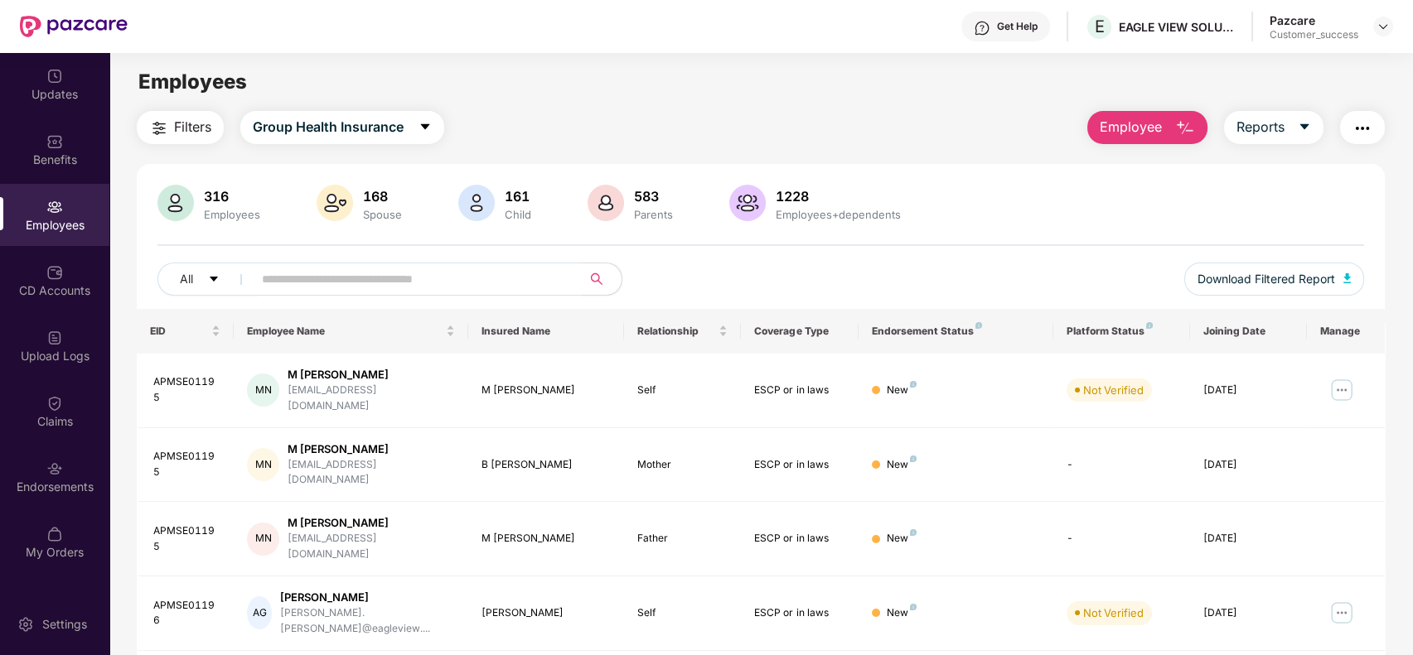
click at [305, 269] on input "text" at bounding box center [410, 279] width 297 height 25
paste input "**********"
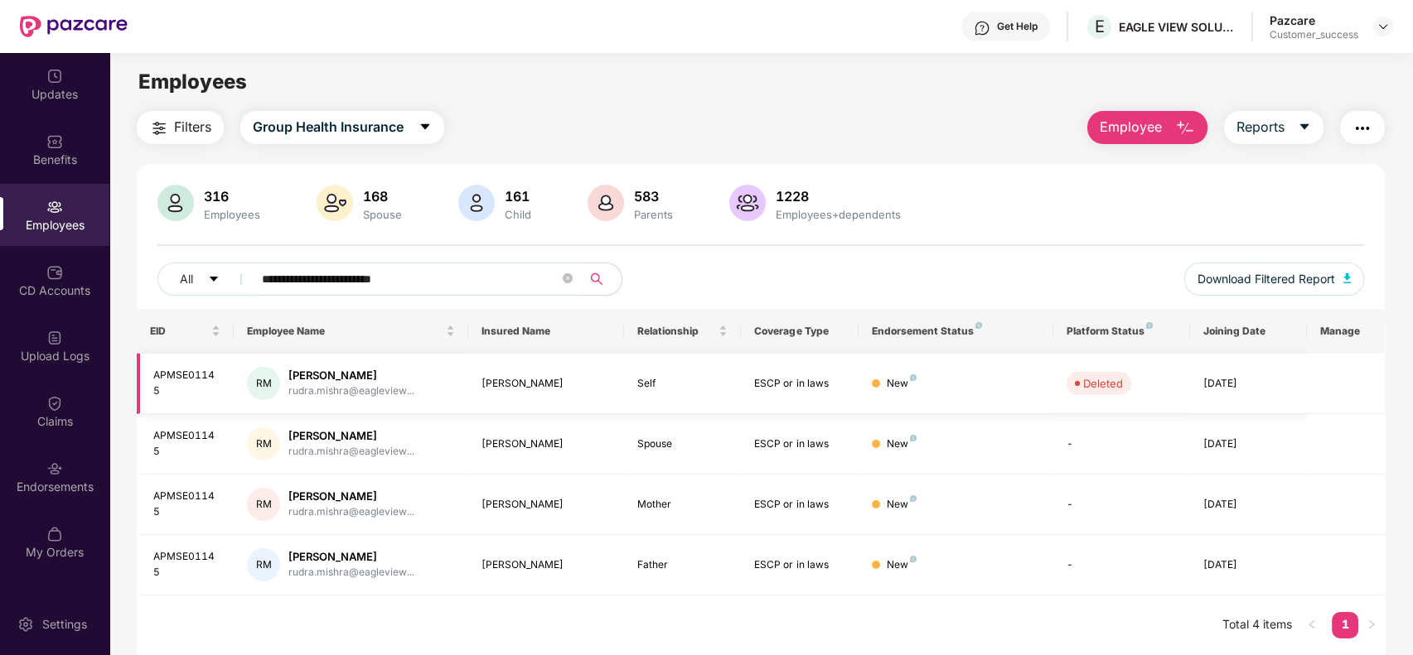
type input "**********"
drag, startPoint x: 153, startPoint y: 382, endPoint x: 220, endPoint y: 382, distance: 66.3
click at [220, 382] on div "APMSE01145" at bounding box center [187, 383] width 68 height 31
copy div "APMSE01145"
click at [370, 364] on td "RM Rudra Dev Mishra rudra.mishra@eagleview..." at bounding box center [351, 384] width 234 height 60
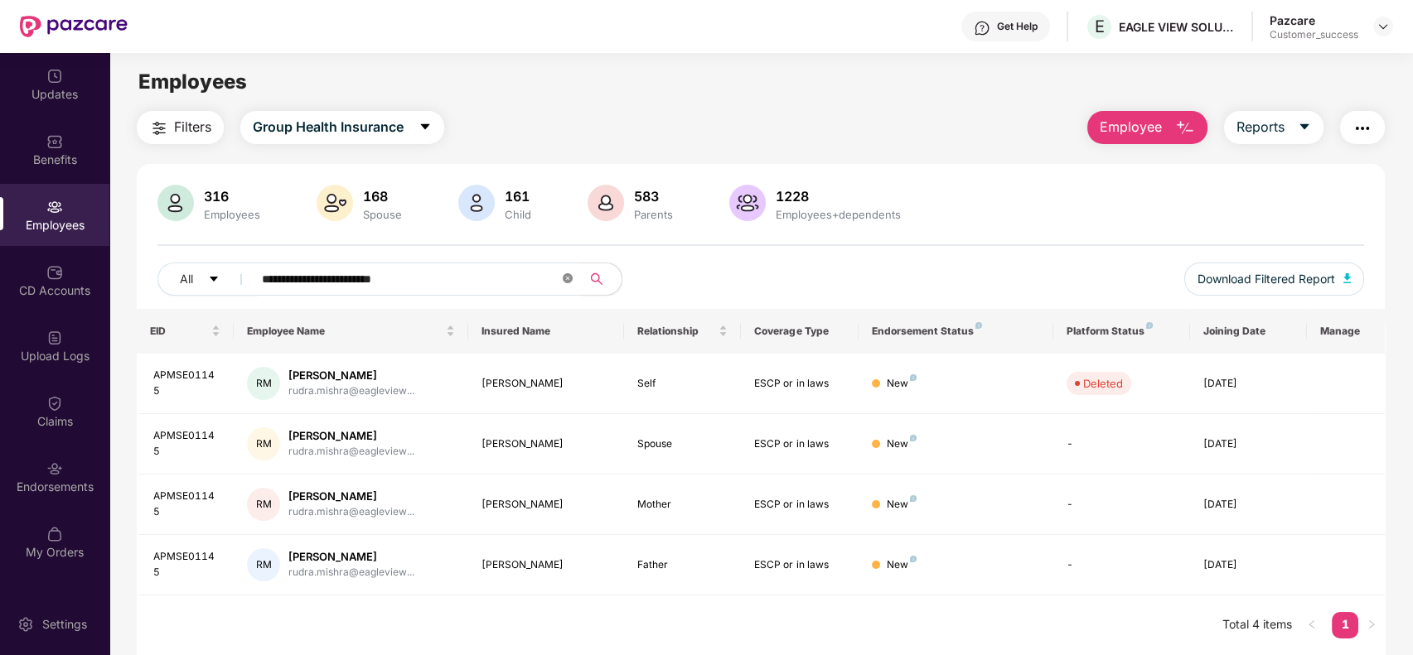
click at [565, 278] on icon "close-circle" at bounding box center [568, 278] width 10 height 10
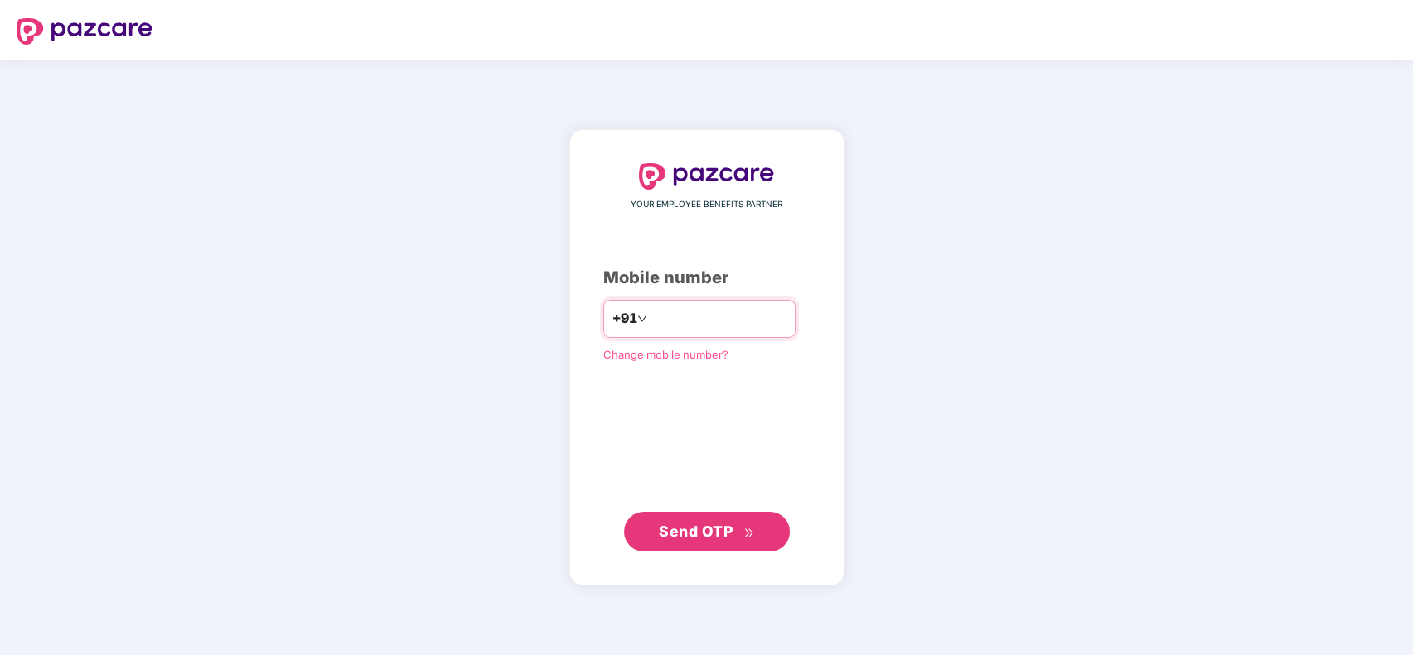
type input "**********"
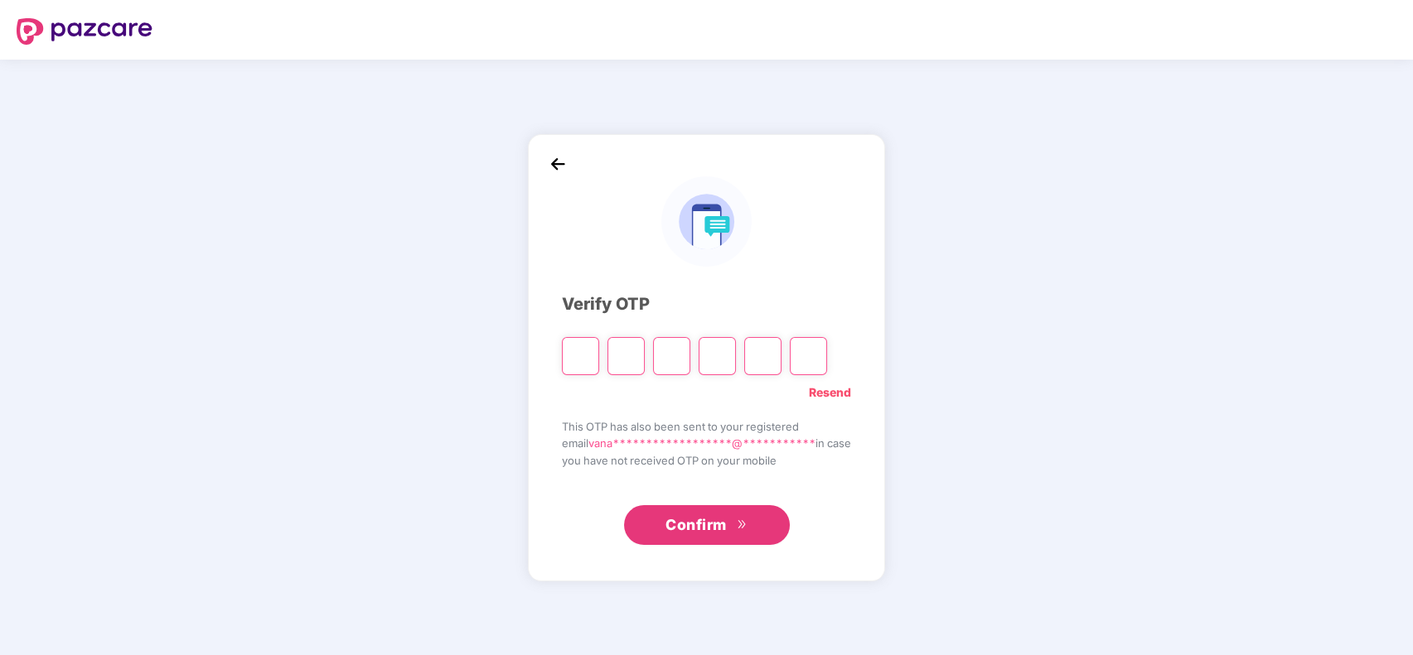
type input "*"
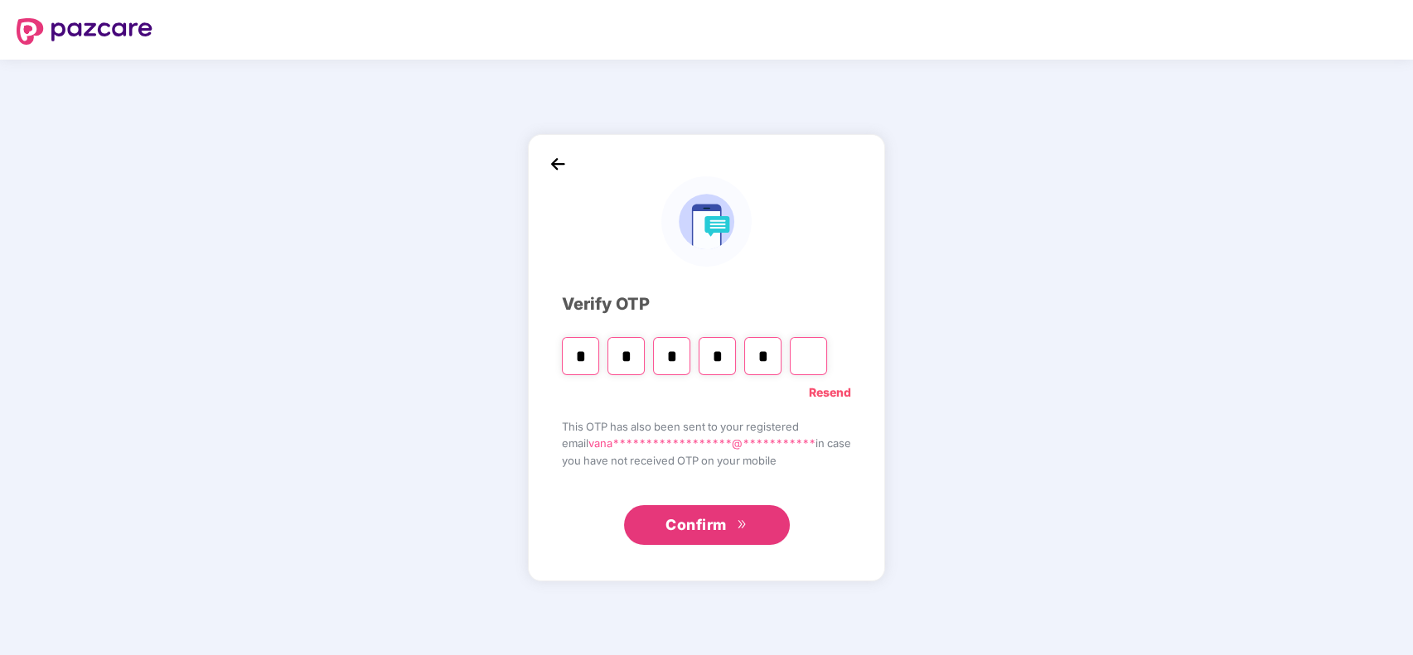
type input "*"
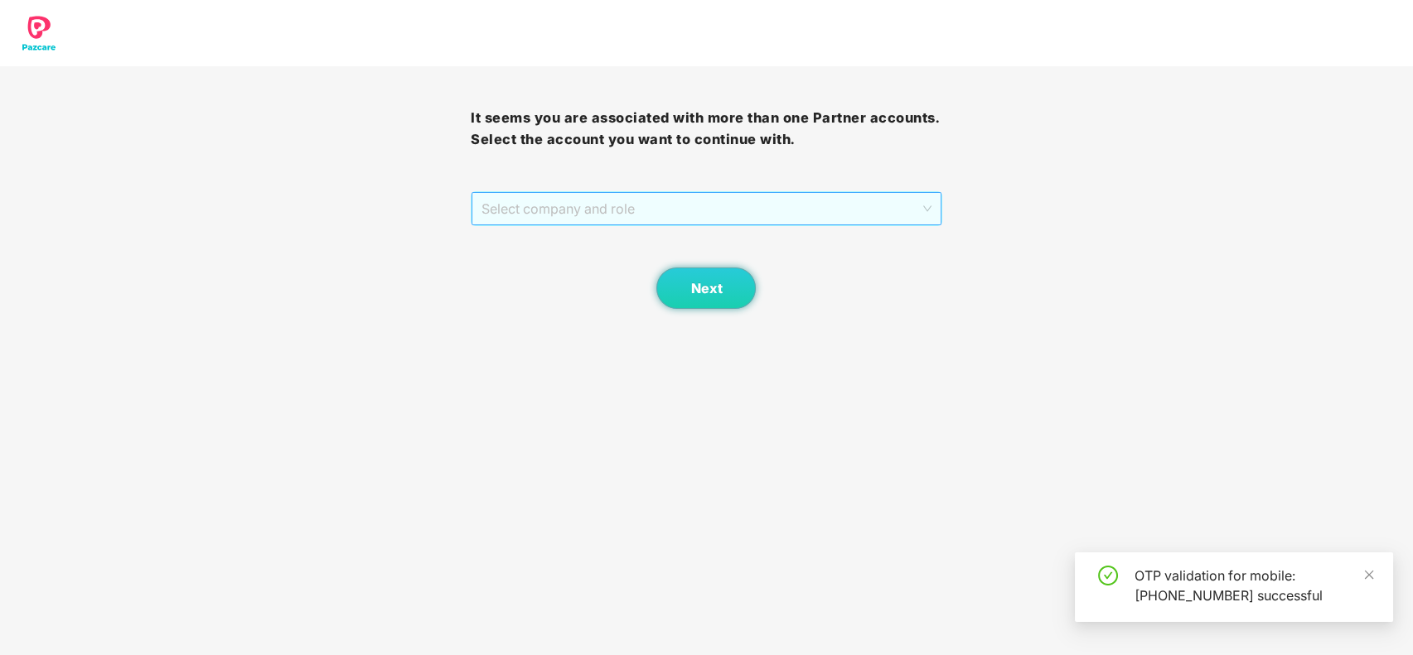
click at [631, 209] on span "Select company and role" at bounding box center [705, 208] width 449 height 31
click at [628, 233] on div "Pazcare - CUSTOMER_SUCCESS" at bounding box center [706, 242] width 451 height 18
click at [690, 279] on button "Next" at bounding box center [705, 288] width 99 height 41
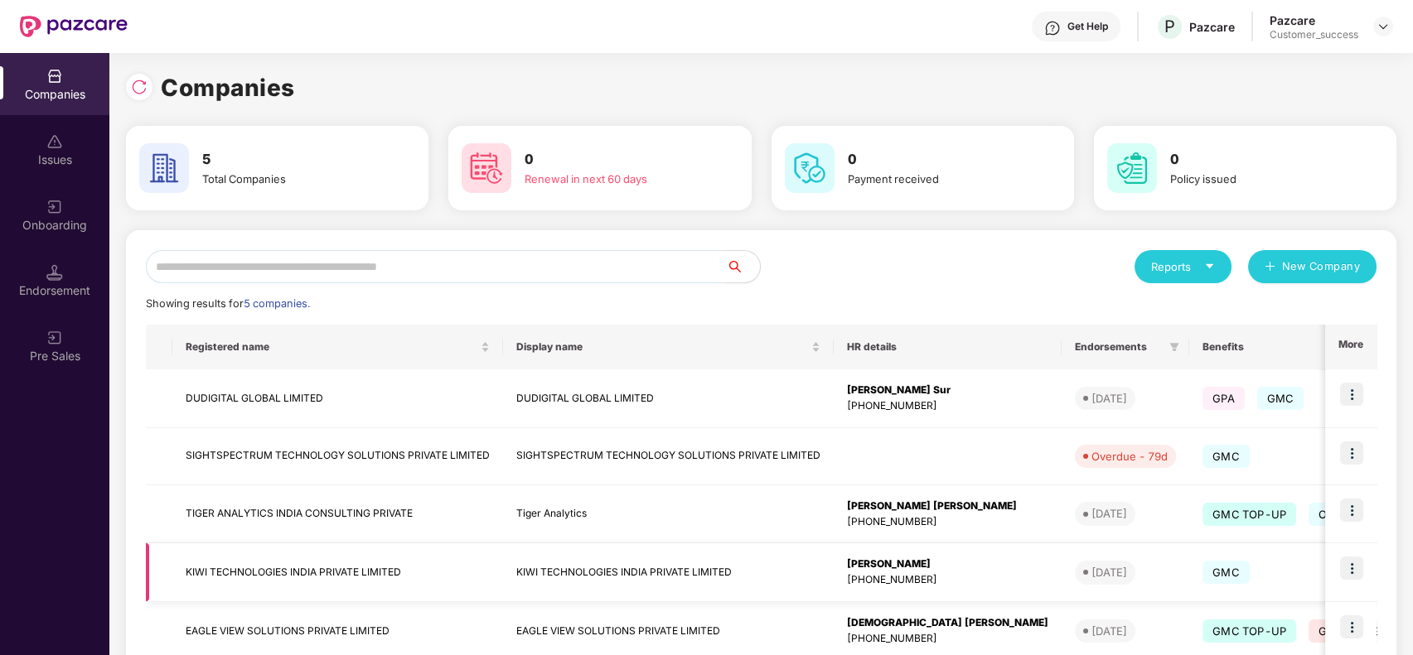
scroll to position [98, 0]
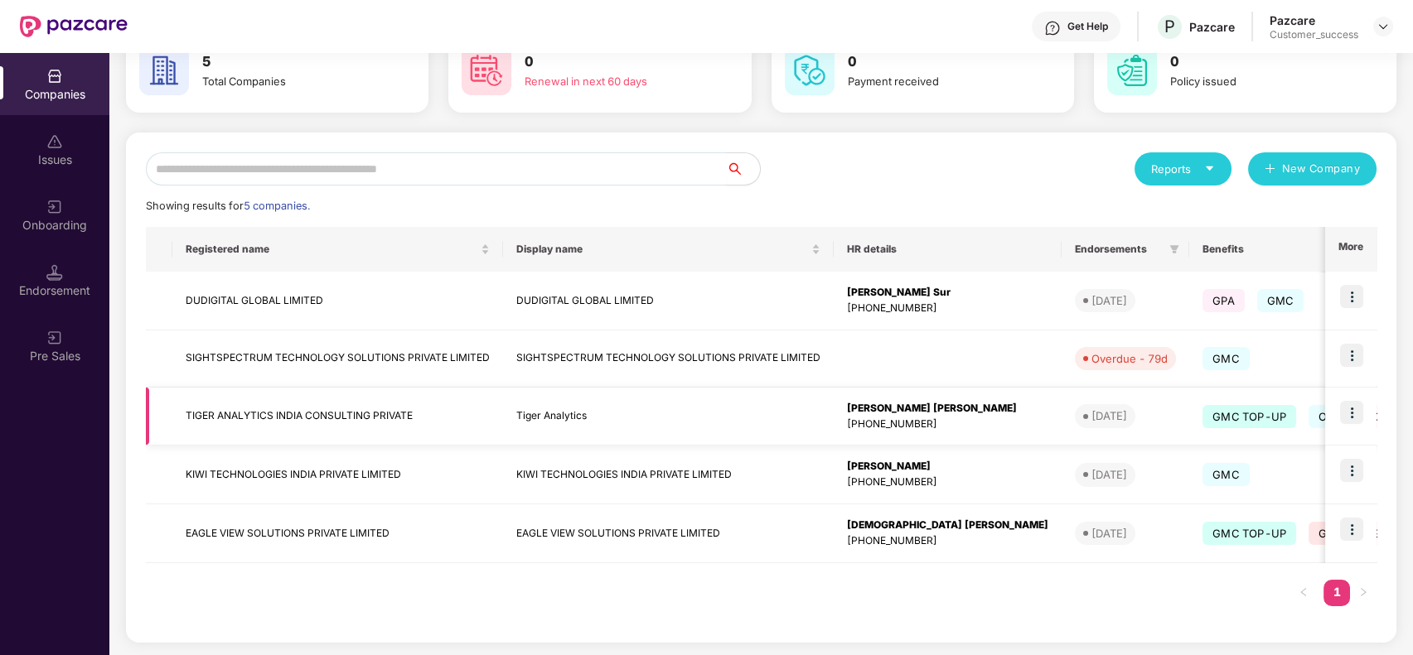
click at [1353, 409] on img at bounding box center [1351, 412] width 23 height 23
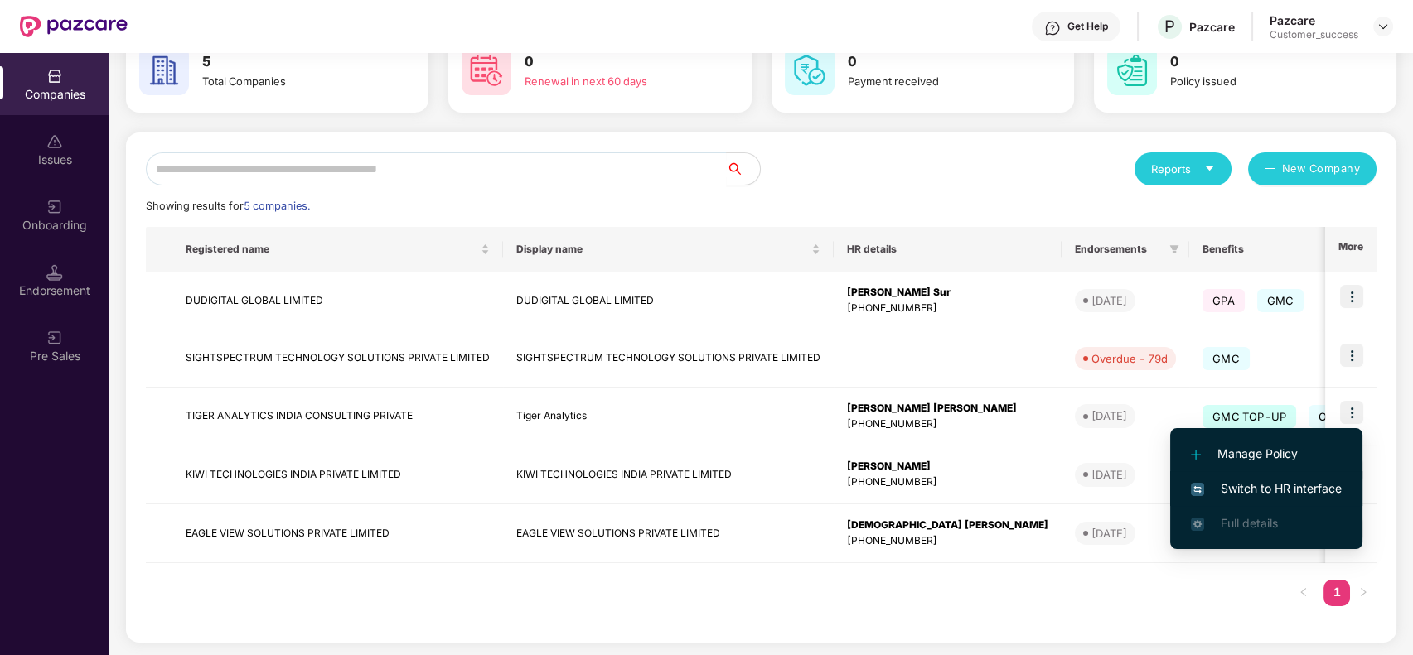
click at [1273, 482] on span "Switch to HR interface" at bounding box center [1266, 489] width 151 height 18
